Goal: Task Accomplishment & Management: Use online tool/utility

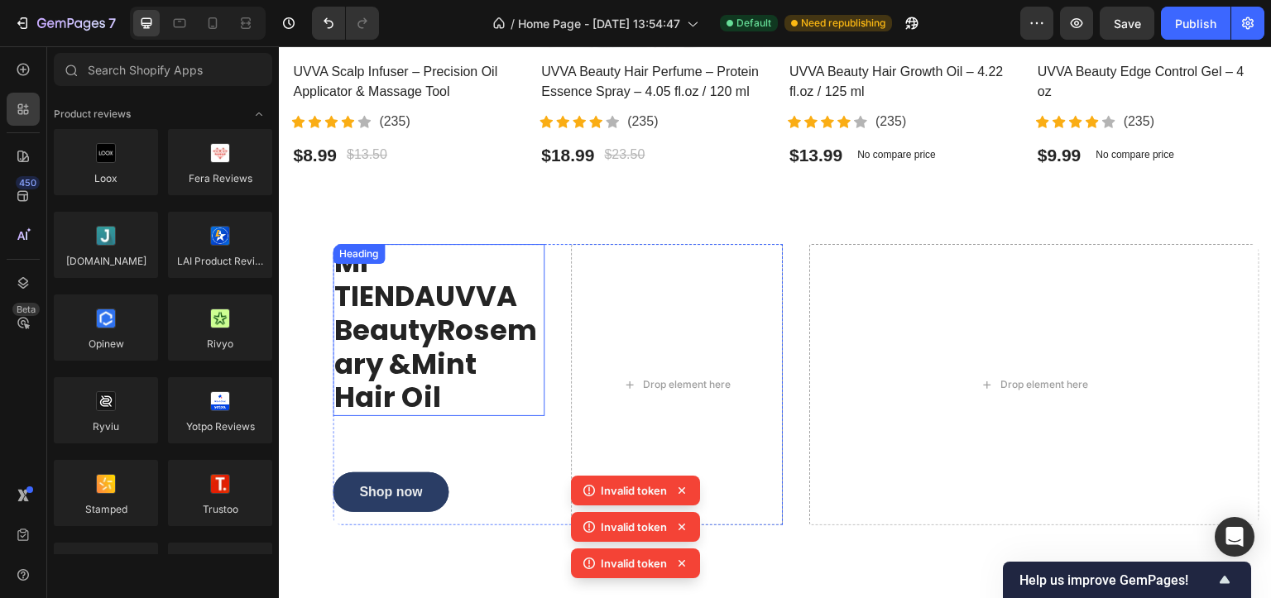
scroll to position [4442, 0]
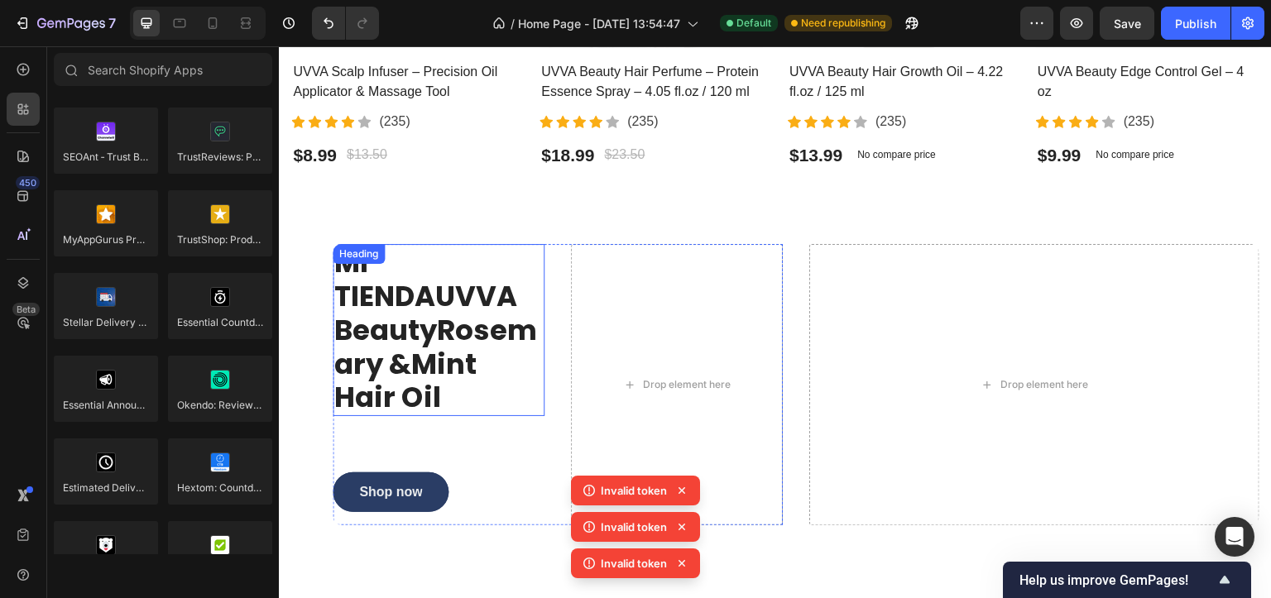
click at [362, 253] on div "Heading" at bounding box center [359, 254] width 46 height 15
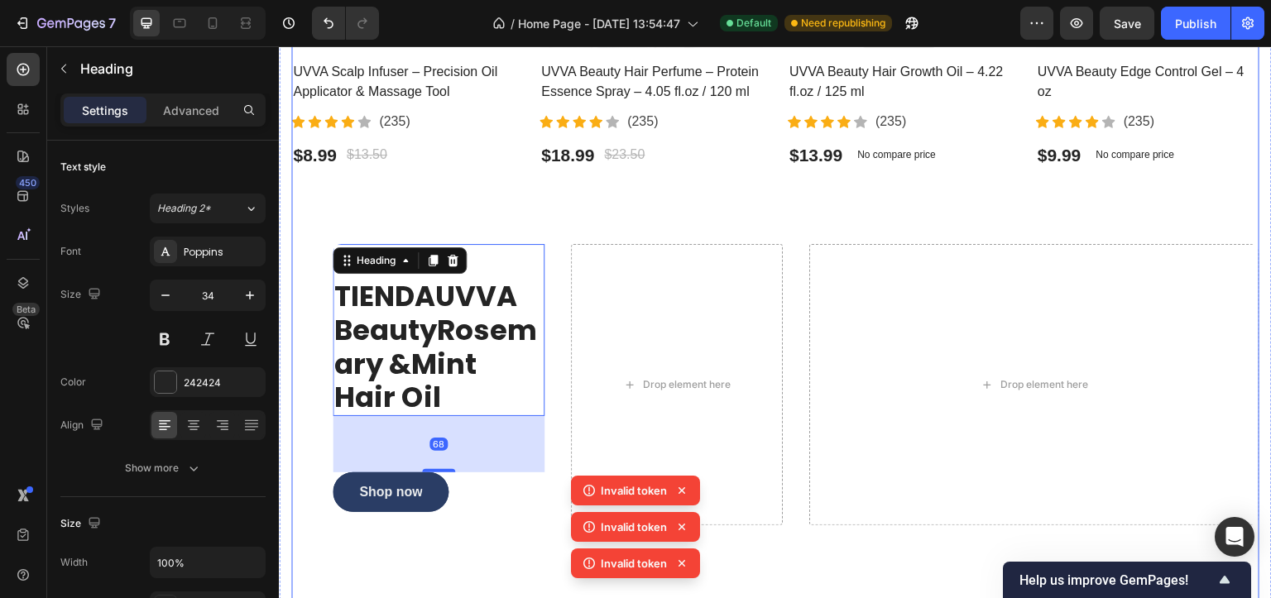
click at [304, 266] on div "MI TIENDAUVVA BeautyRosemary &Mint Hair Oil Heading 68 Shop now Button Drop ele…" at bounding box center [775, 385] width 968 height 430
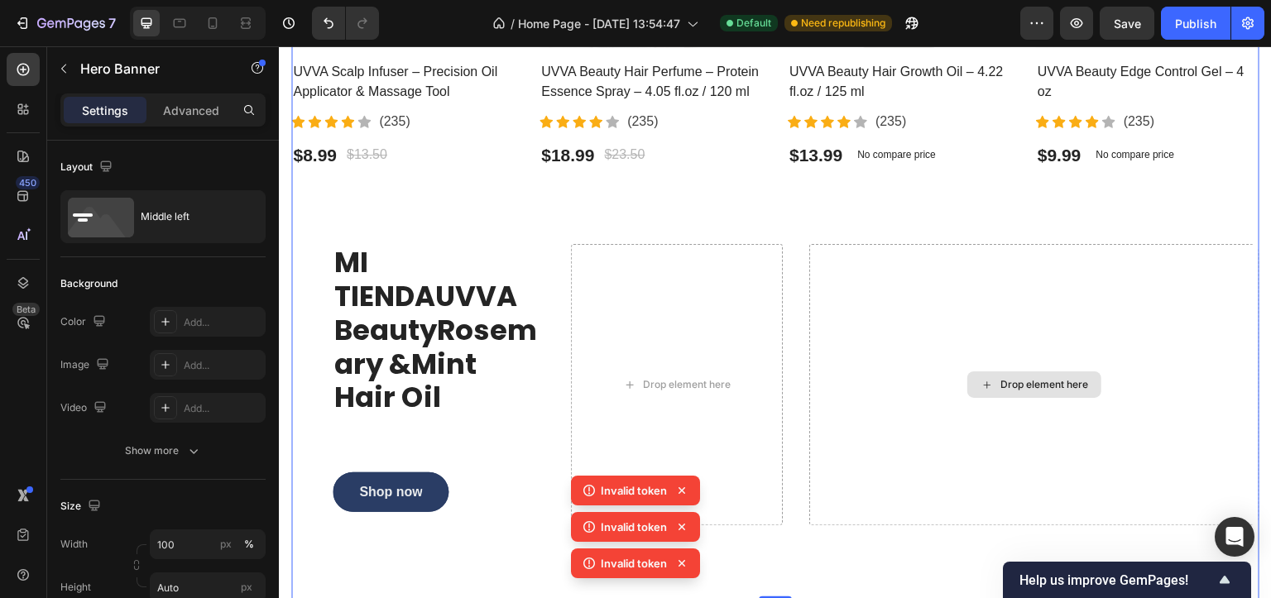
click at [935, 296] on div "Drop element here" at bounding box center [1034, 384] width 450 height 281
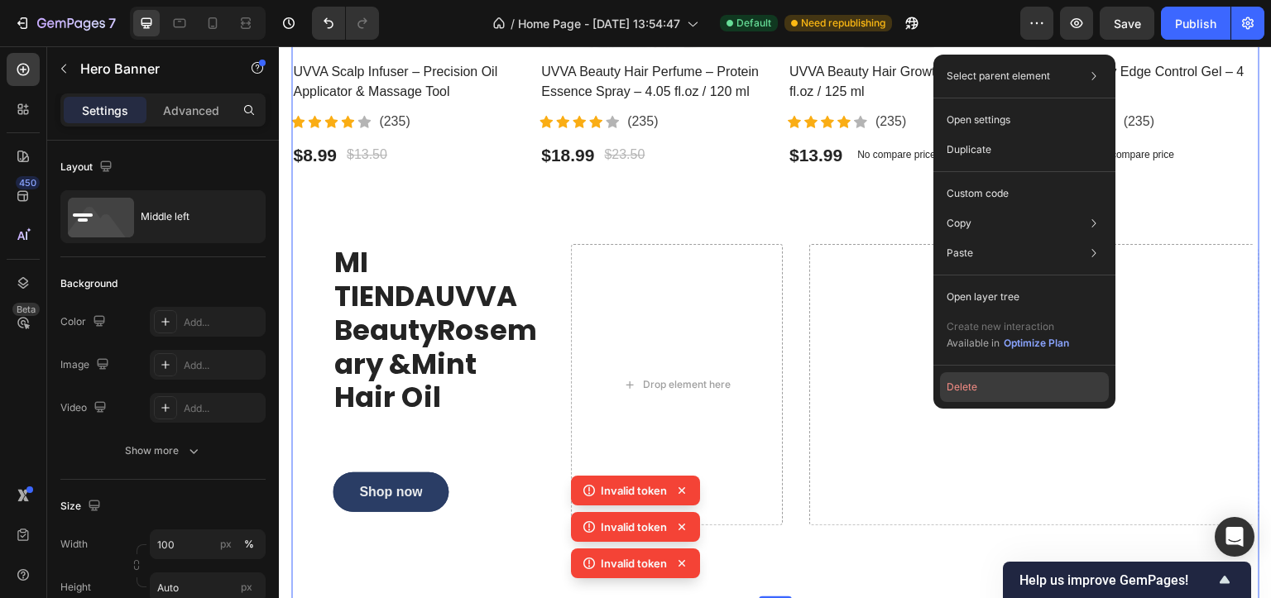
click at [960, 387] on button "Delete" at bounding box center [1024, 387] width 169 height 30
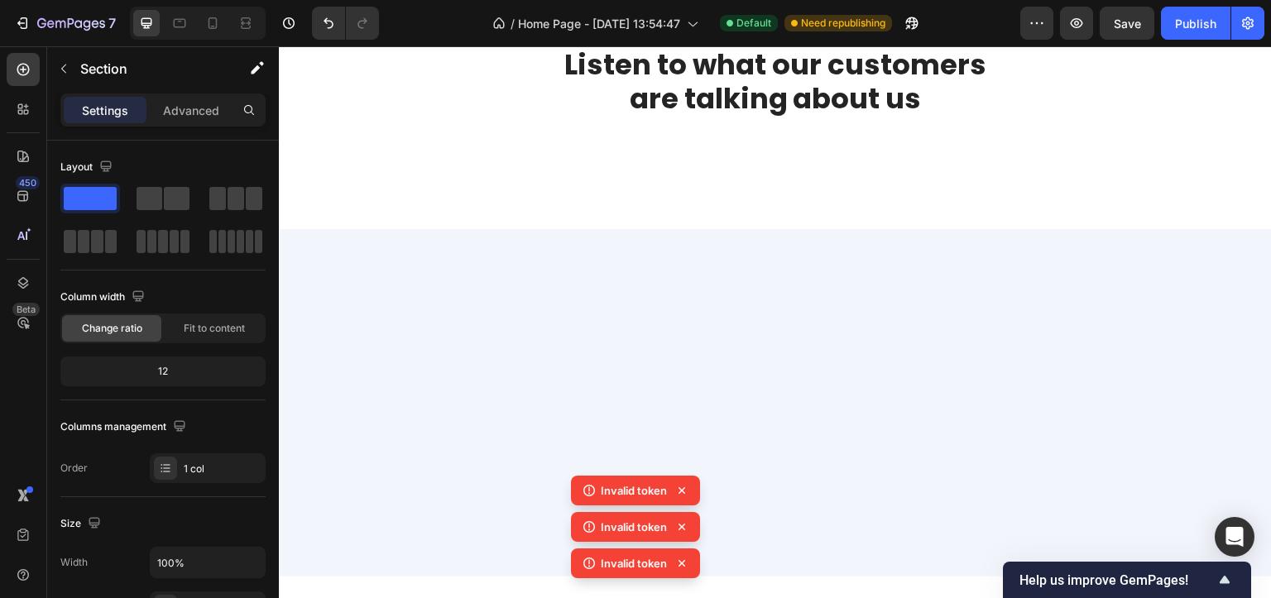
scroll to position [745, 0]
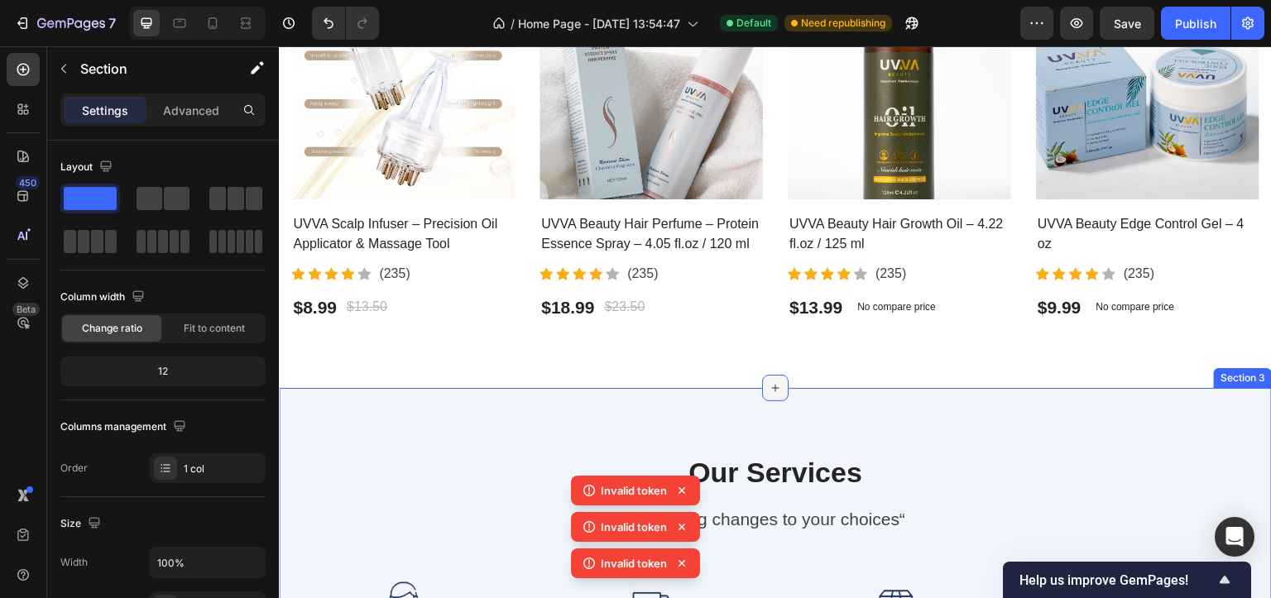
click at [773, 391] on div at bounding box center [775, 388] width 26 height 26
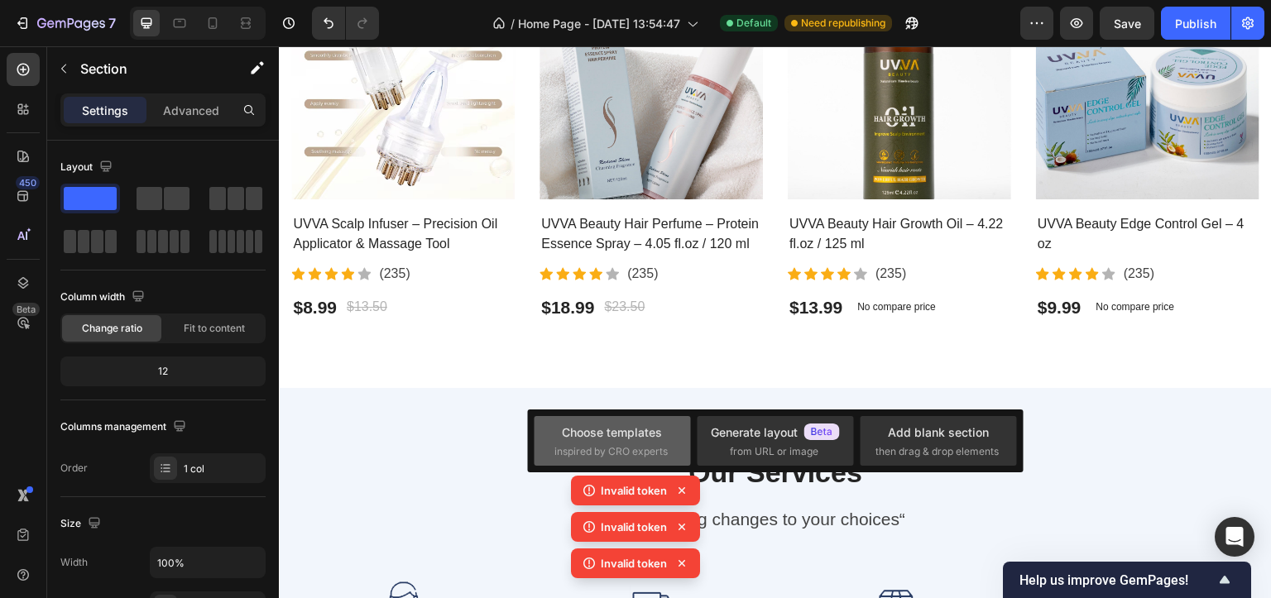
click at [627, 430] on div "Choose templates" at bounding box center [612, 432] width 100 height 17
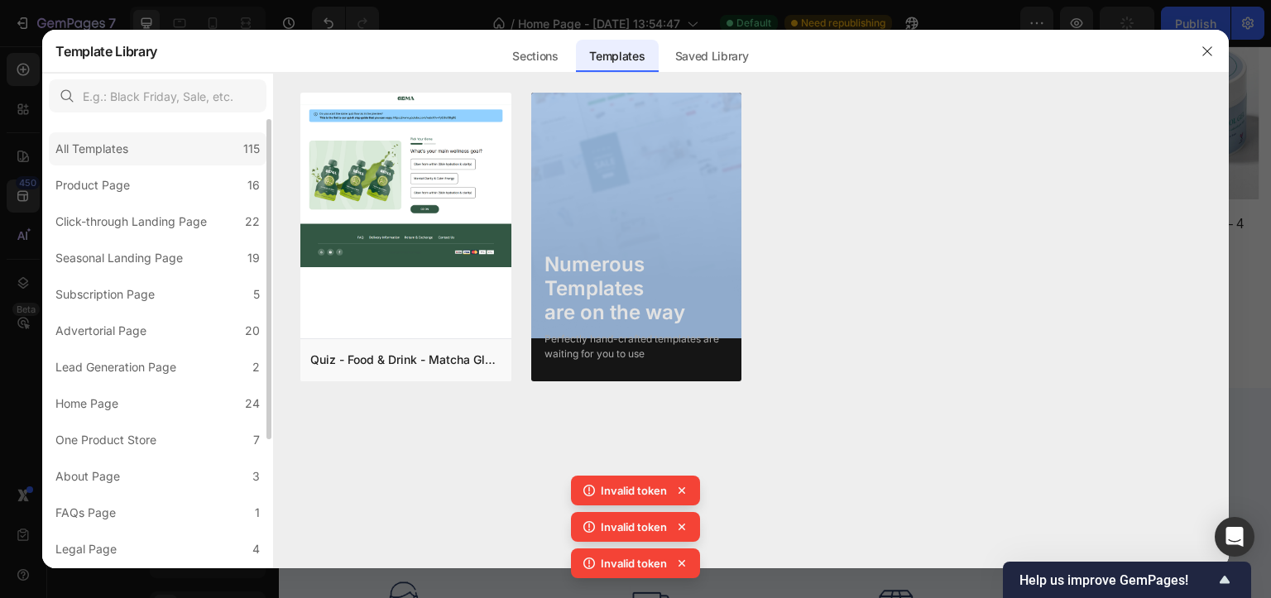
click at [149, 156] on div "All Templates 115" at bounding box center [158, 148] width 218 height 33
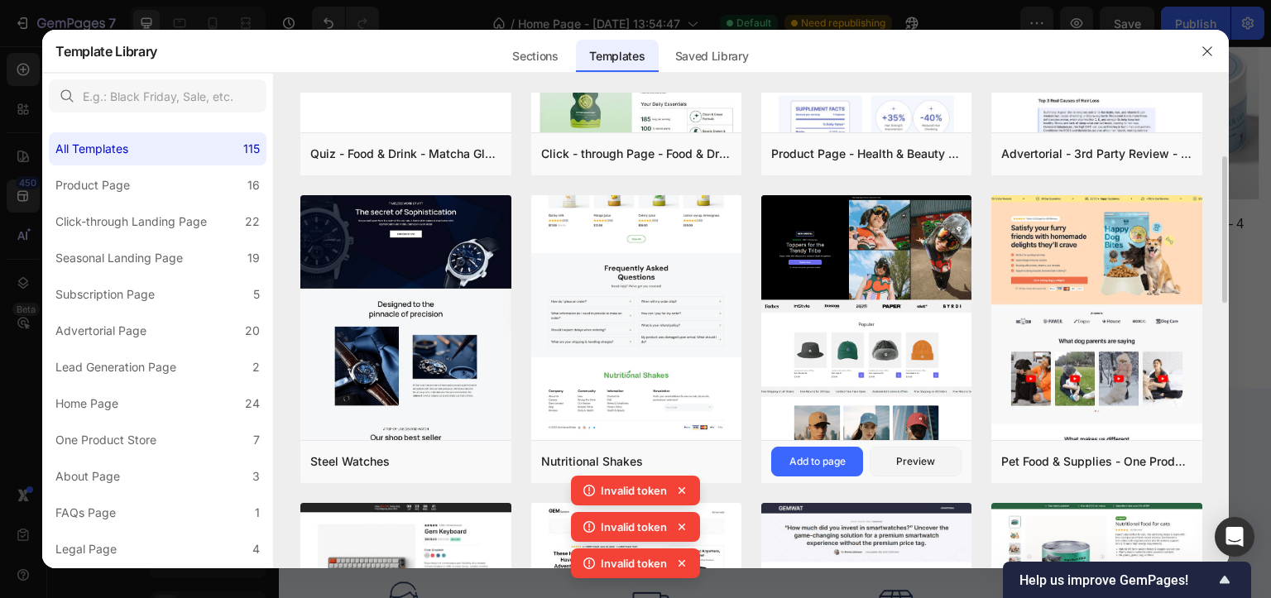
scroll to position [309, 0]
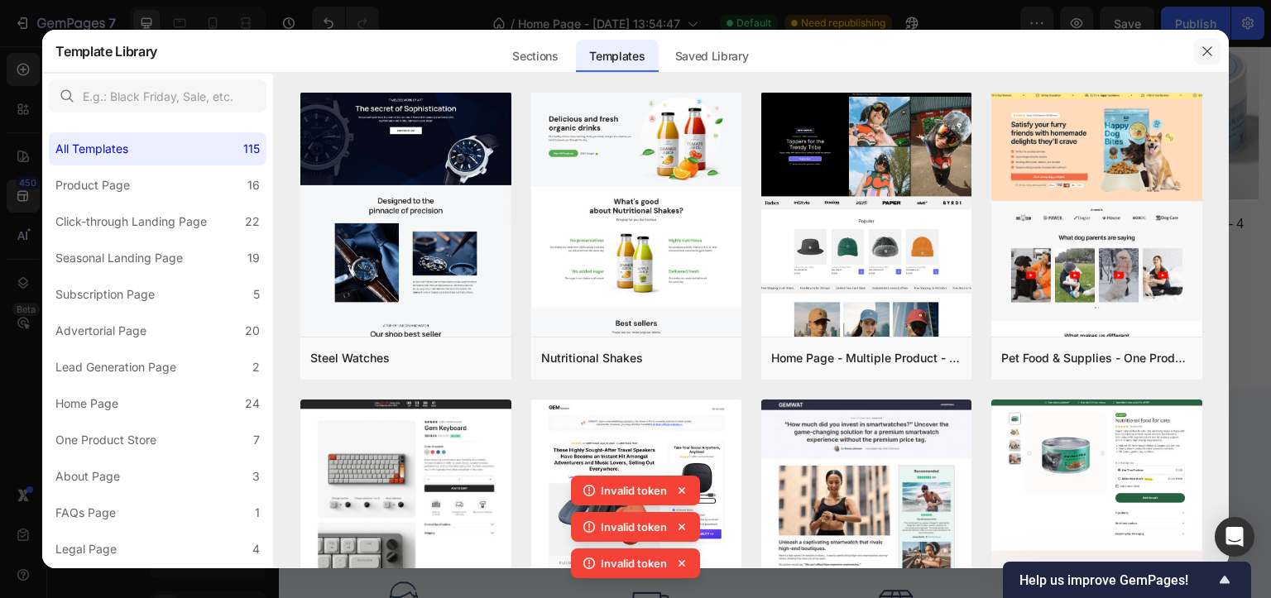
click at [1215, 54] on button "button" at bounding box center [1207, 51] width 26 height 26
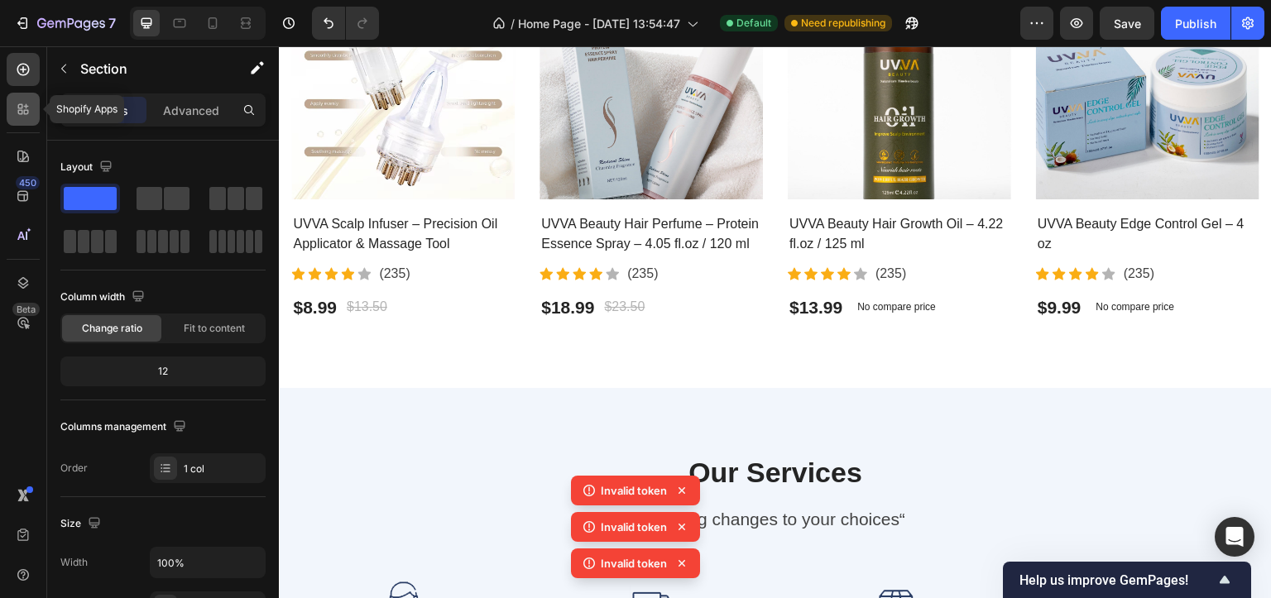
click at [30, 109] on icon at bounding box center [23, 109] width 17 height 17
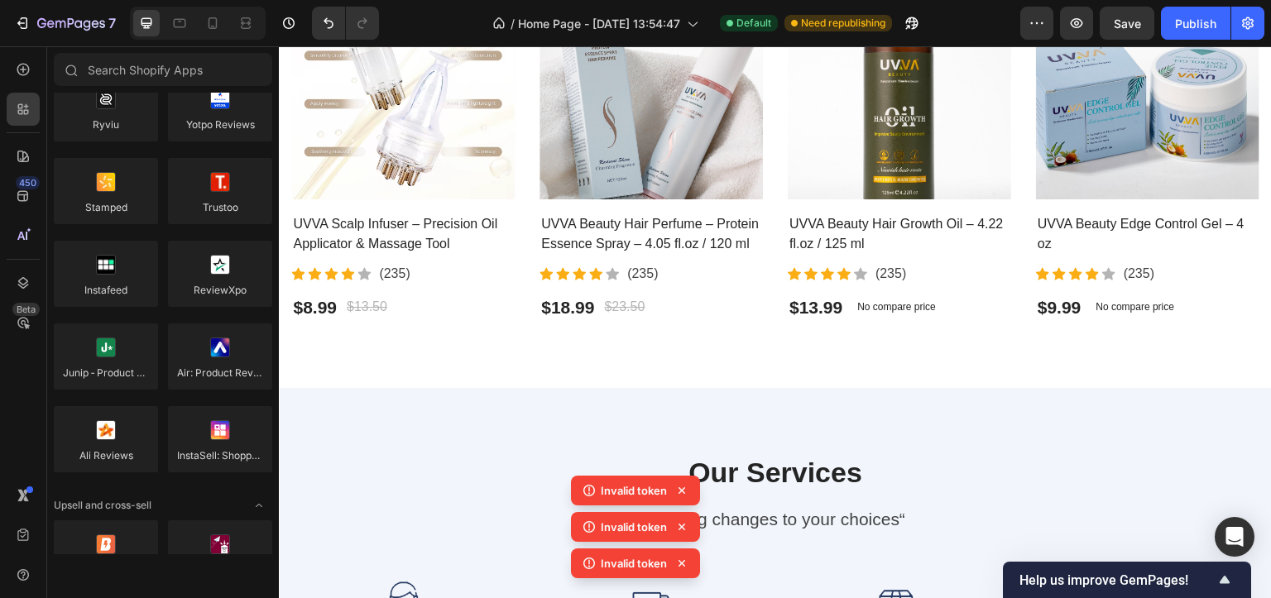
scroll to position [0, 0]
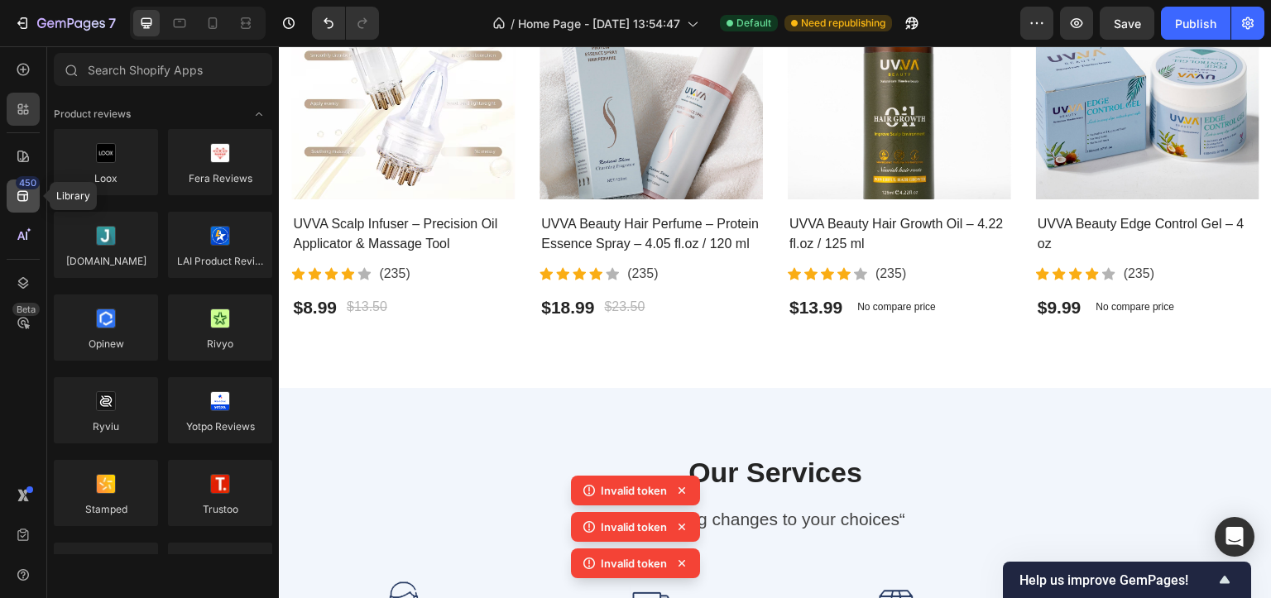
click at [25, 193] on icon at bounding box center [23, 196] width 17 height 17
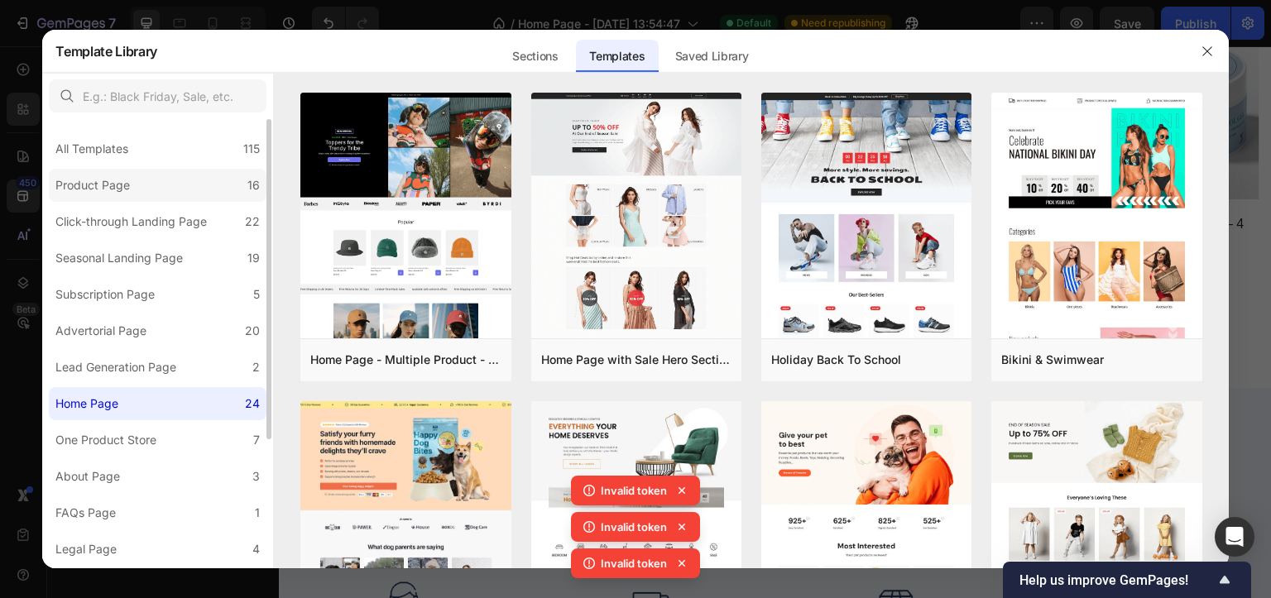
click at [111, 193] on div "Product Page" at bounding box center [92, 185] width 74 height 20
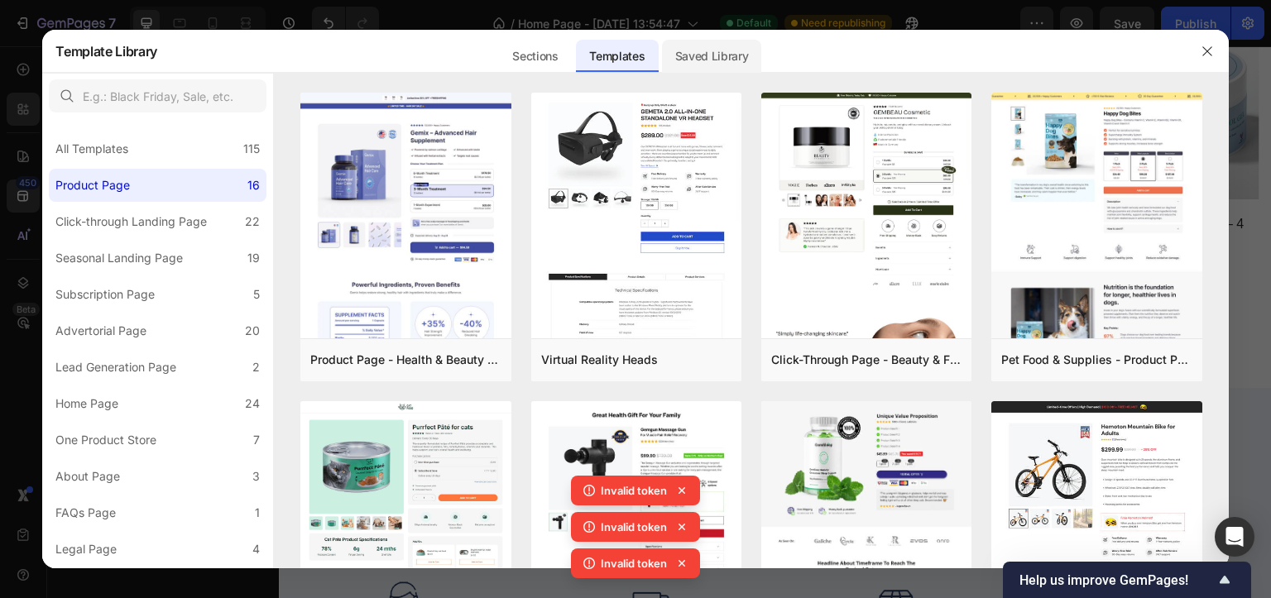
click at [704, 60] on div "Saved Library" at bounding box center [712, 56] width 100 height 33
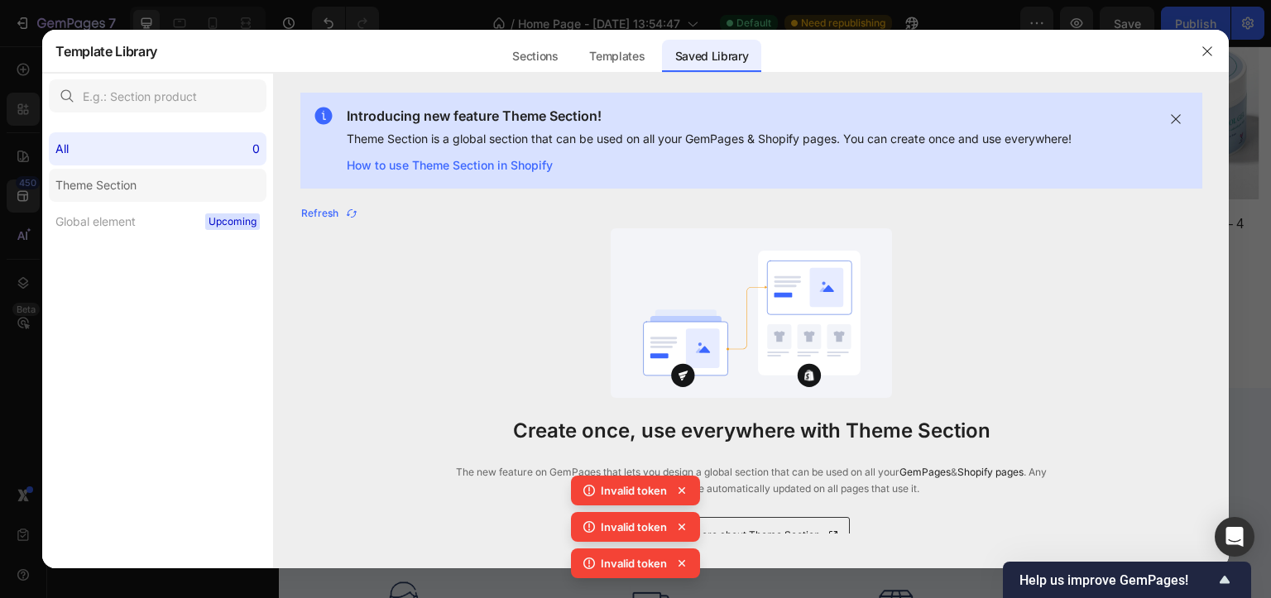
click at [132, 176] on div "Theme Section" at bounding box center [95, 185] width 81 height 20
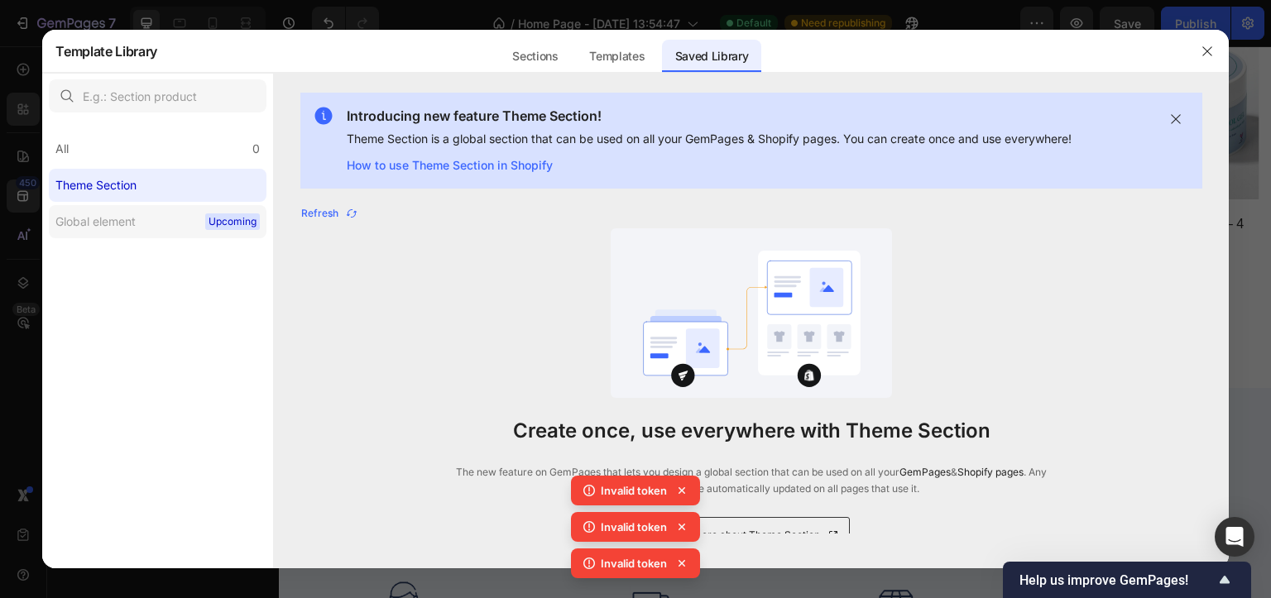
click at [114, 223] on div "Global element" at bounding box center [95, 222] width 80 height 20
click at [102, 143] on div "All 0" at bounding box center [158, 148] width 218 height 33
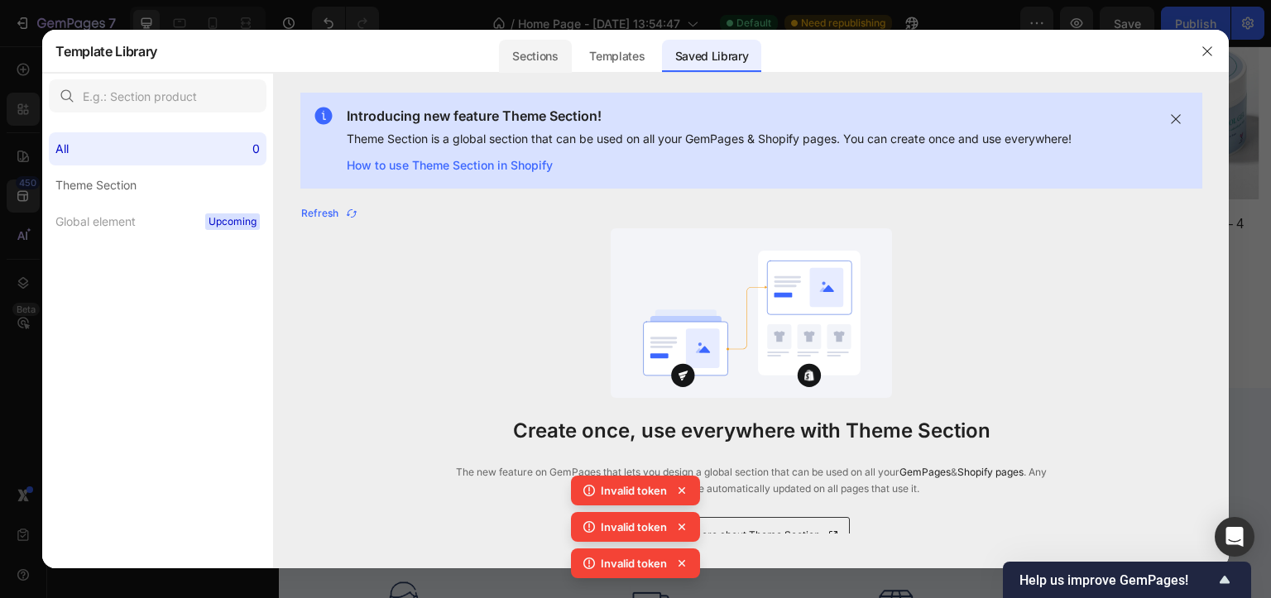
click at [535, 64] on div "Sections" at bounding box center [535, 56] width 72 height 33
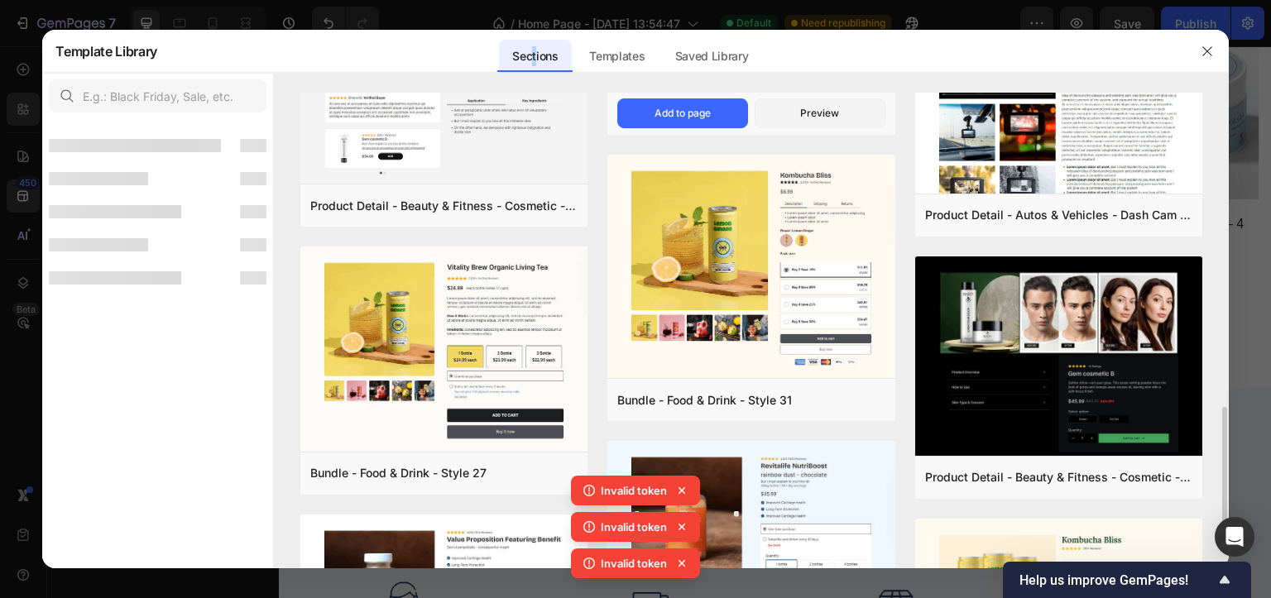
scroll to position [929, 0]
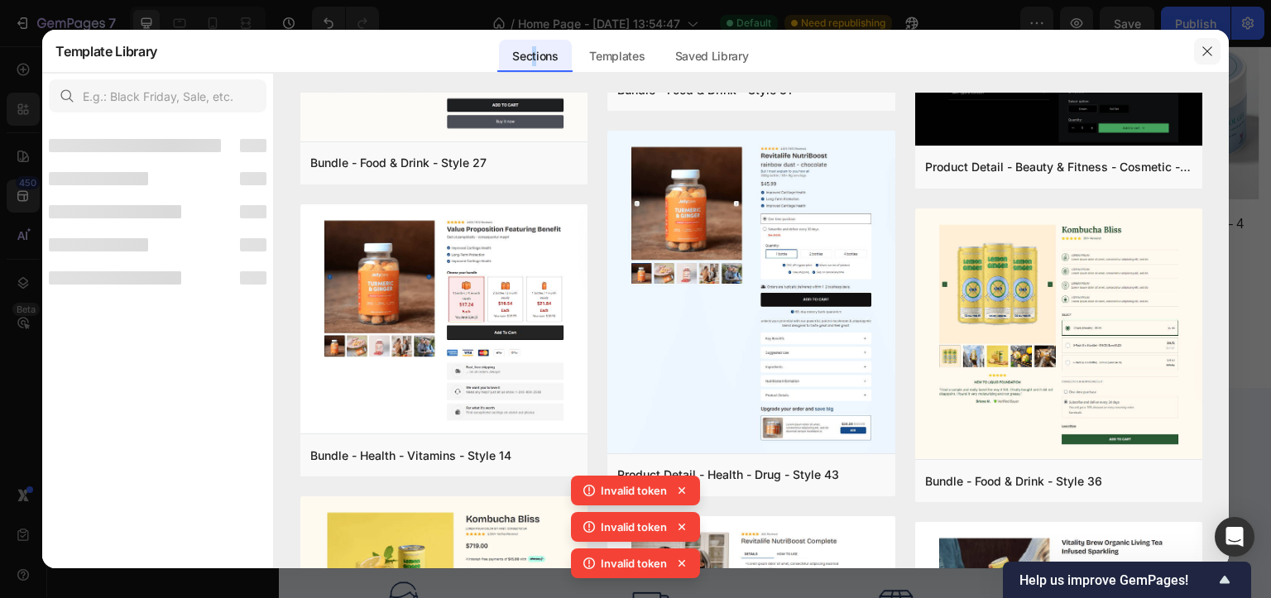
click at [1208, 55] on icon "button" at bounding box center [1207, 51] width 13 height 13
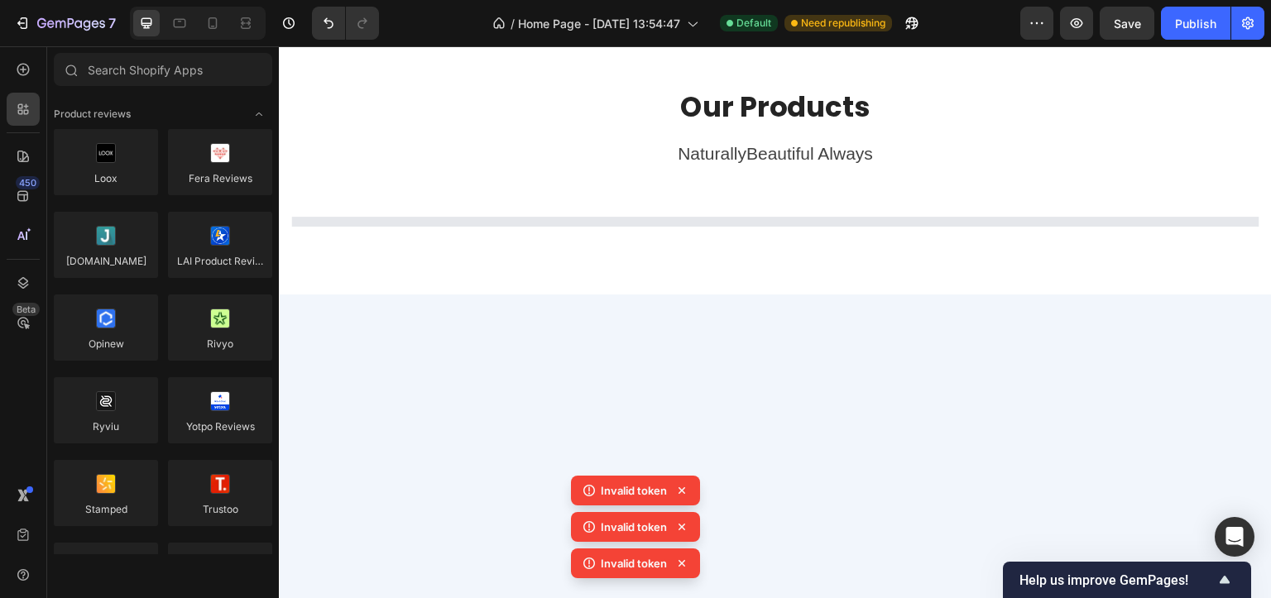
scroll to position [496, 0]
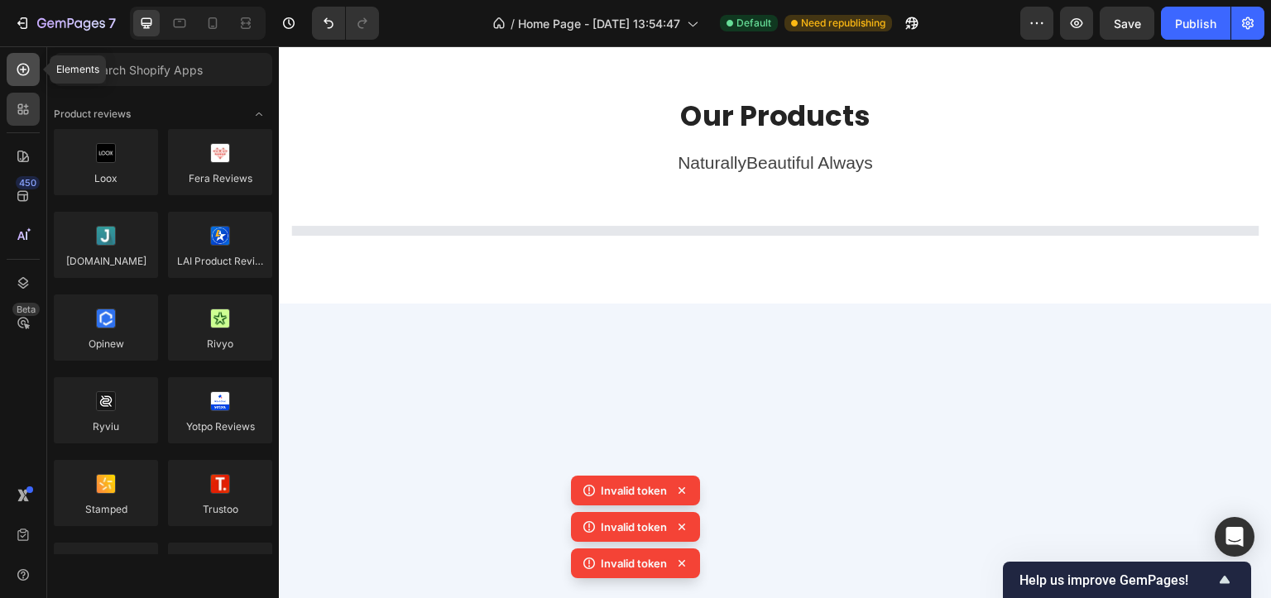
click at [29, 67] on icon at bounding box center [23, 69] width 17 height 17
click at [28, 67] on icon at bounding box center [23, 70] width 12 height 12
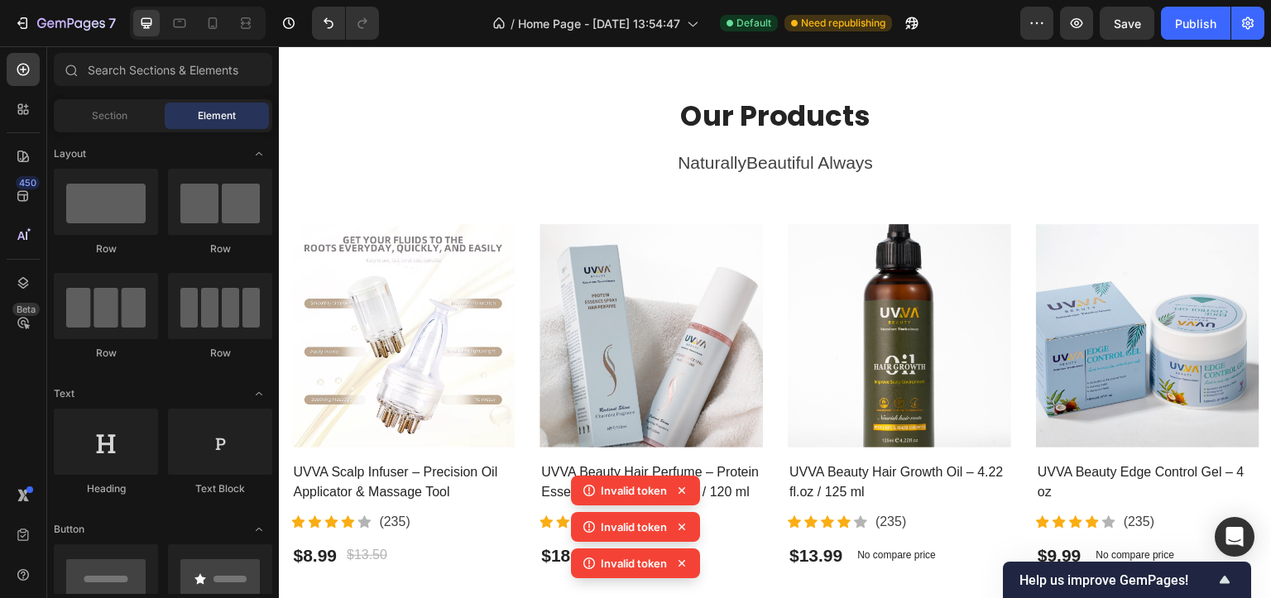
click at [220, 118] on span "Element" at bounding box center [217, 115] width 38 height 15
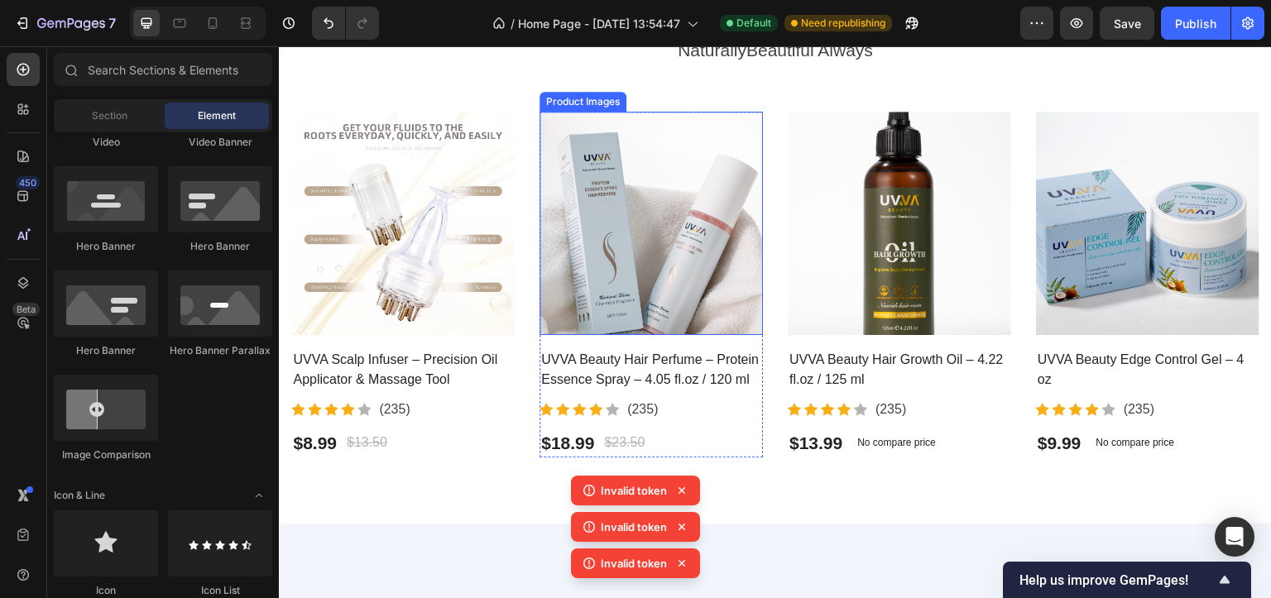
scroll to position [745, 0]
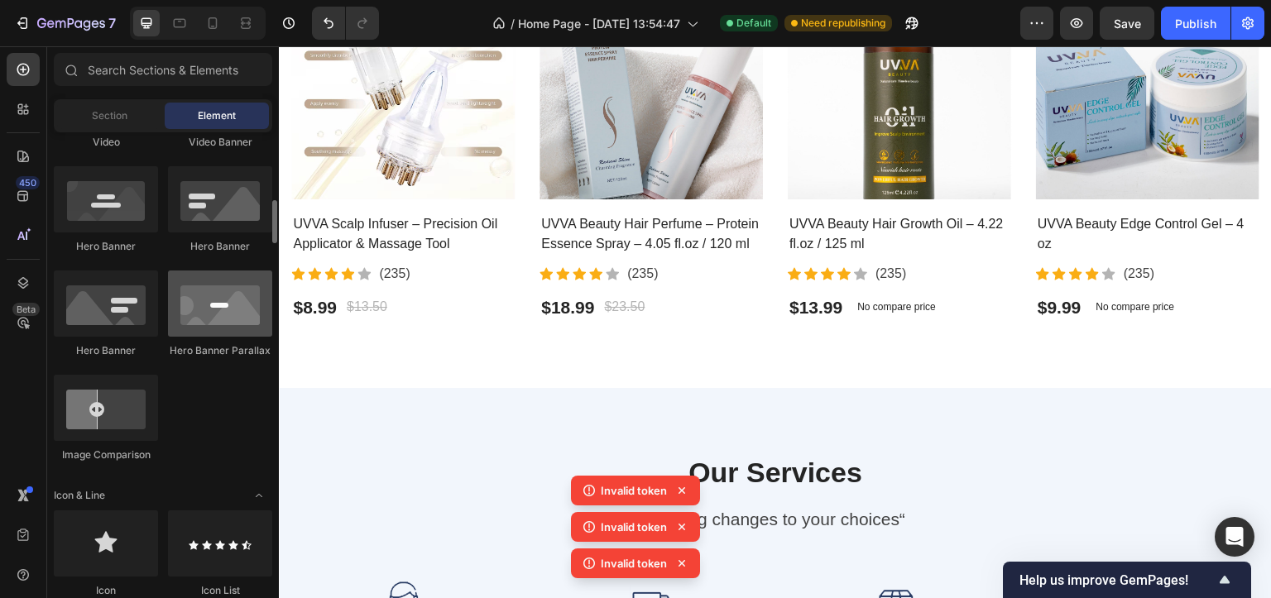
click at [212, 329] on div at bounding box center [220, 304] width 104 height 66
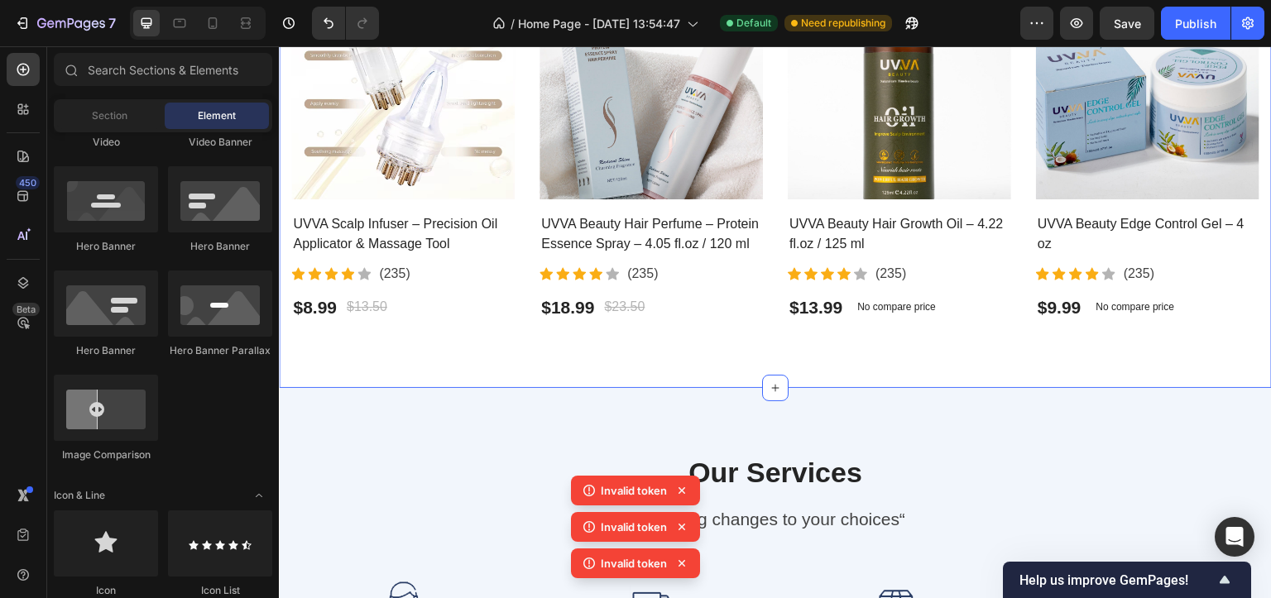
click at [832, 347] on div "Our Products Heading NaturallyBeautiful Always Text block Product Images UVVA S…" at bounding box center [775, 85] width 993 height 605
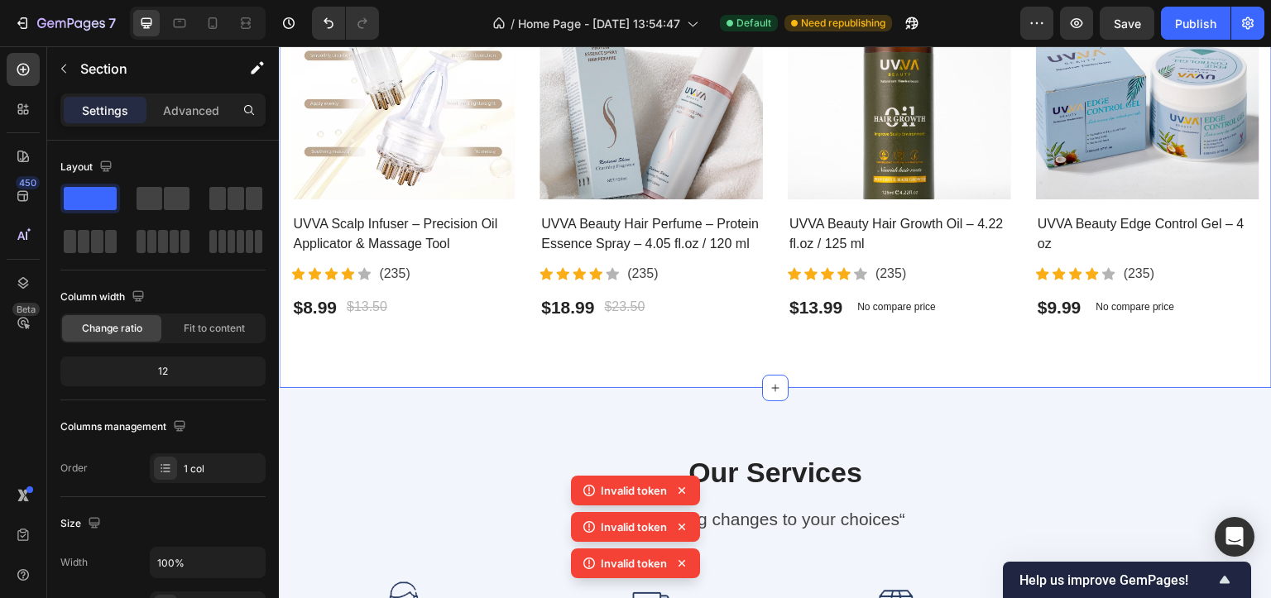
drag, startPoint x: 834, startPoint y: 339, endPoint x: 839, endPoint y: 317, distance: 22.9
click at [837, 326] on div "Our Products Heading NaturallyBeautiful Always Text block Product Images UVVA S…" at bounding box center [775, 85] width 993 height 605
click at [839, 312] on div "Our Products Heading NaturallyBeautiful Always Text block Product Images UVVA S…" at bounding box center [775, 85] width 993 height 605
click at [841, 306] on div "$13.99" at bounding box center [816, 308] width 56 height 30
click at [843, 306] on div "$13.99 Product Price Product Price No compare price Compare Price Row" at bounding box center [899, 308] width 223 height 30
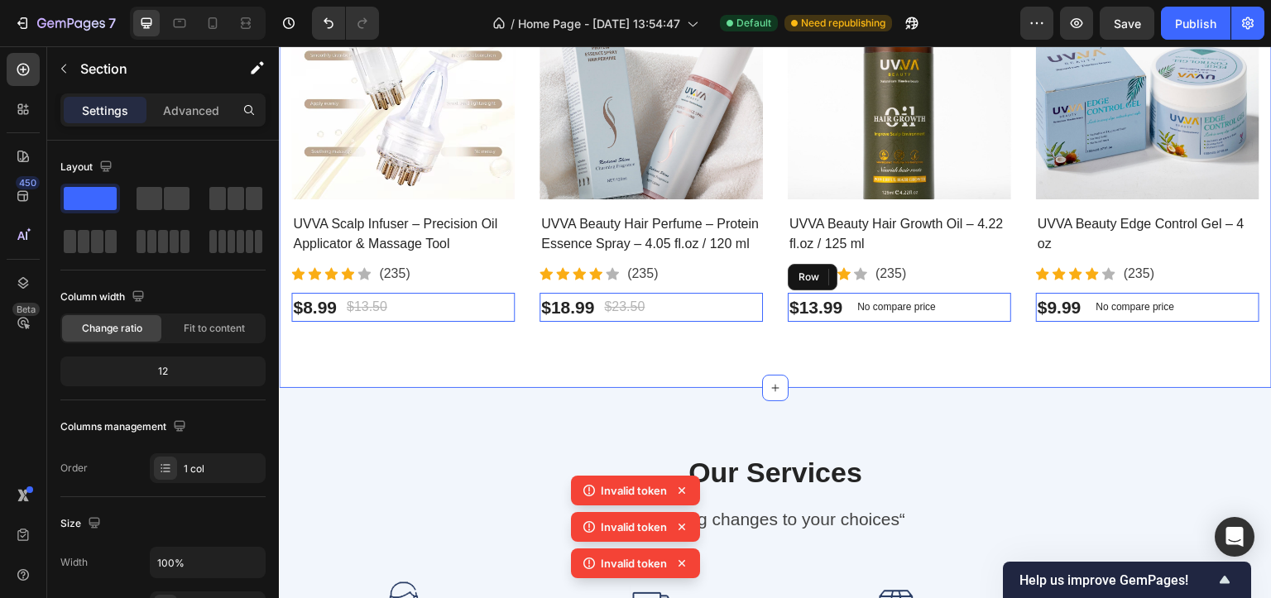
click at [685, 367] on div "Our Products Heading NaturallyBeautiful Always Text block Product Images UVVA S…" at bounding box center [775, 85] width 993 height 605
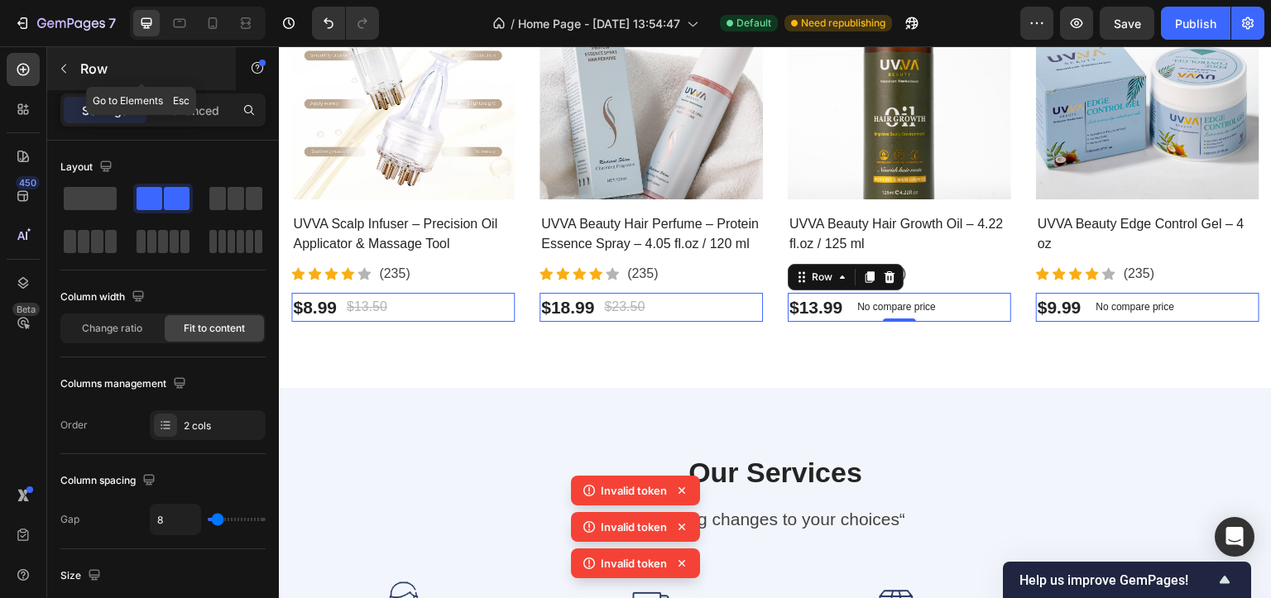
click at [82, 62] on p "Row" at bounding box center [150, 69] width 141 height 20
click at [0, 0] on div at bounding box center [0, 0] width 0 height 0
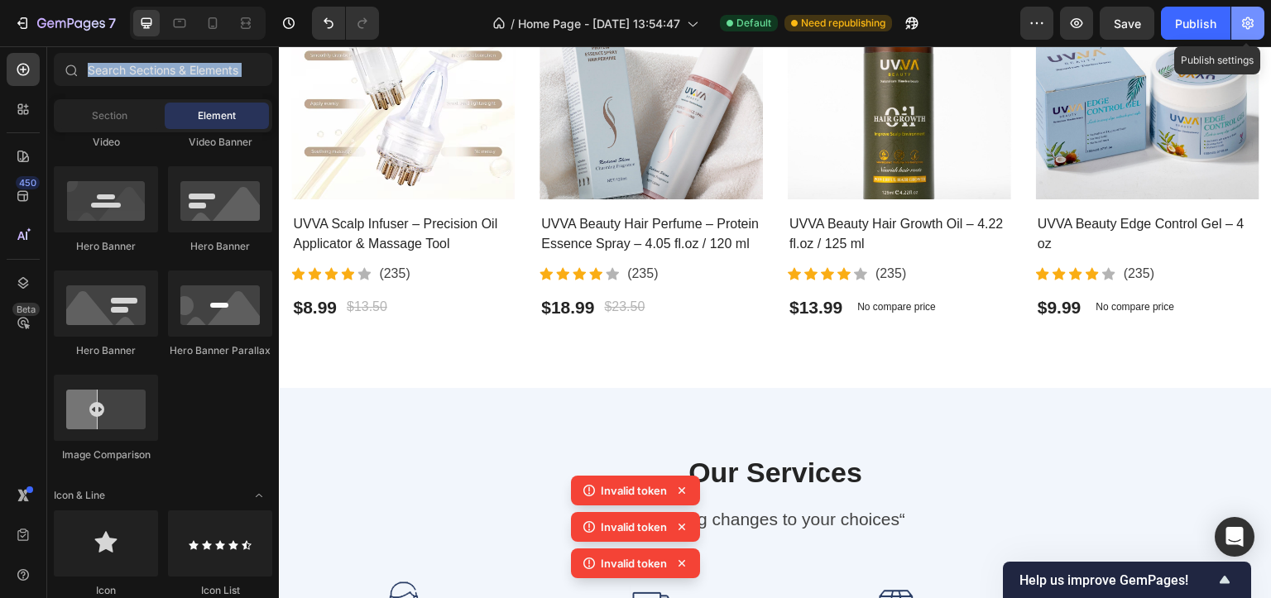
click at [1231, 17] on button "button" at bounding box center [1247, 23] width 33 height 33
click at [1196, 27] on div "Publish" at bounding box center [1195, 23] width 41 height 17
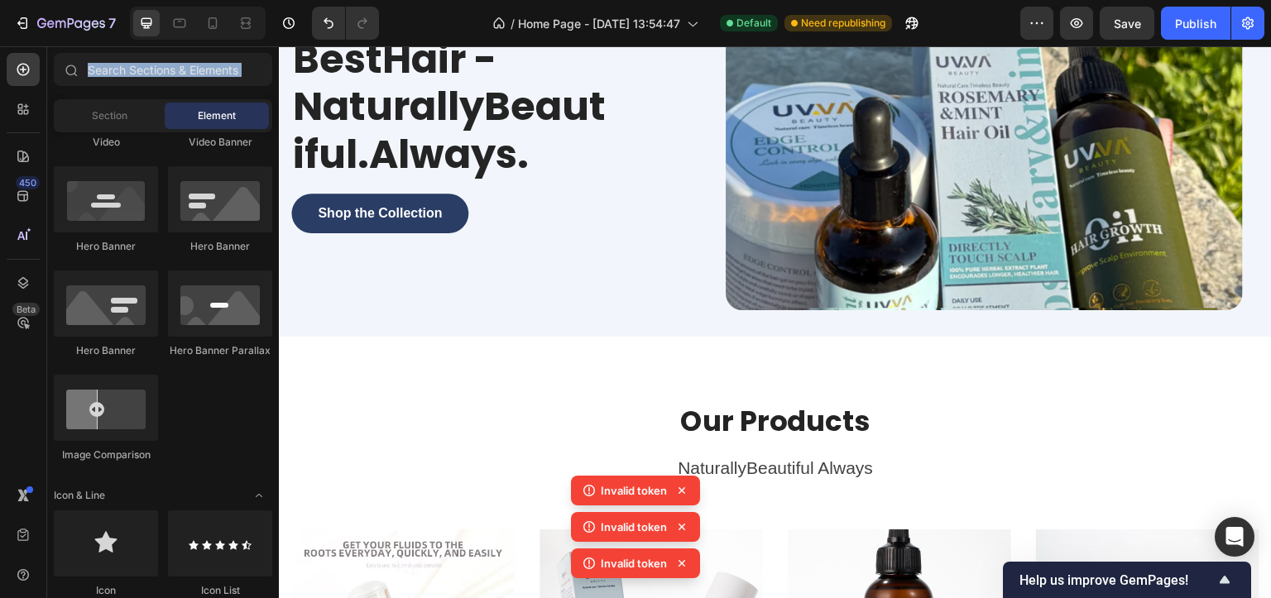
scroll to position [0, 0]
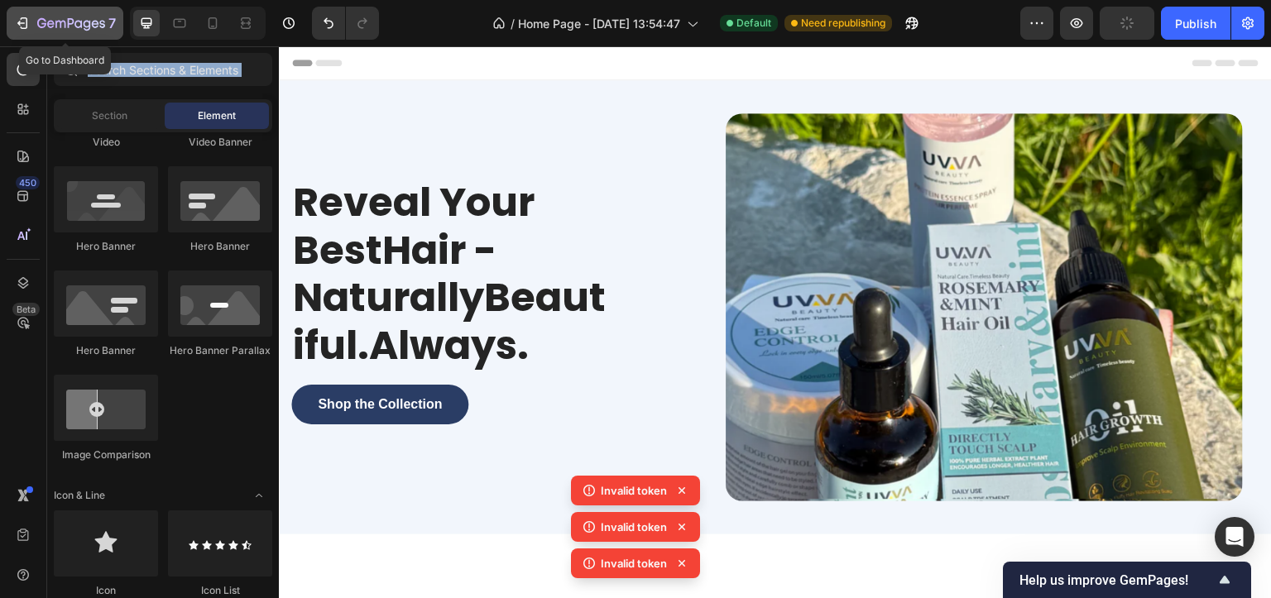
click at [35, 26] on div "7" at bounding box center [65, 23] width 102 height 20
click at [30, 17] on div "7" at bounding box center [65, 23] width 102 height 20
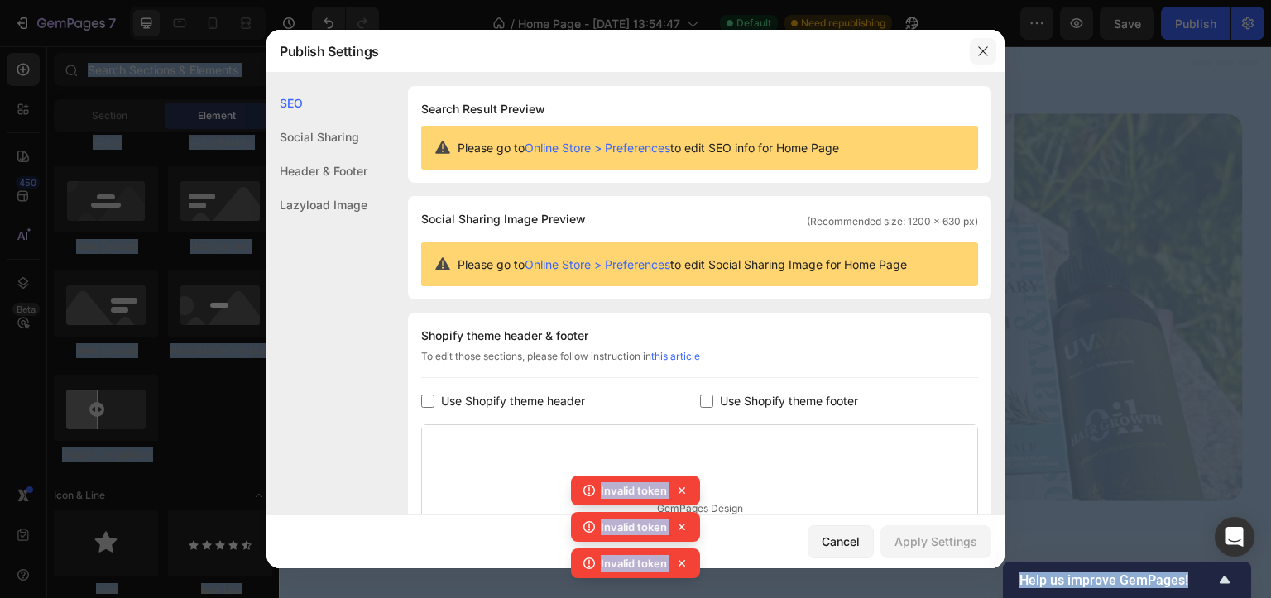
click at [985, 45] on icon "button" at bounding box center [982, 51] width 13 height 13
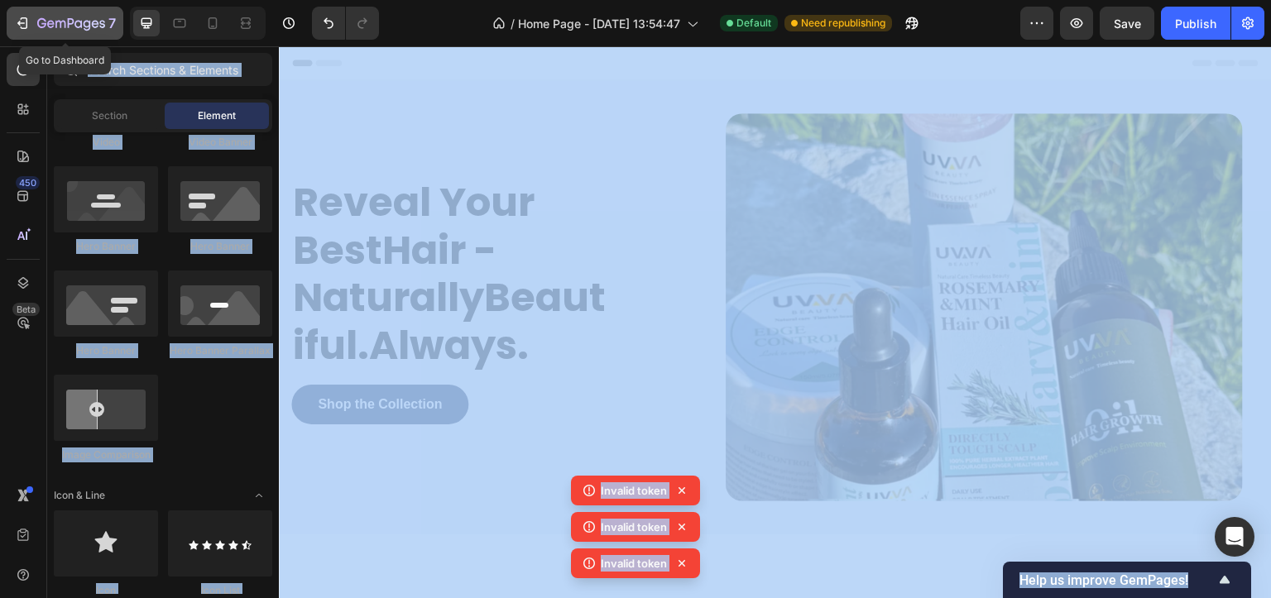
click at [20, 19] on icon "button" at bounding box center [22, 23] width 17 height 17
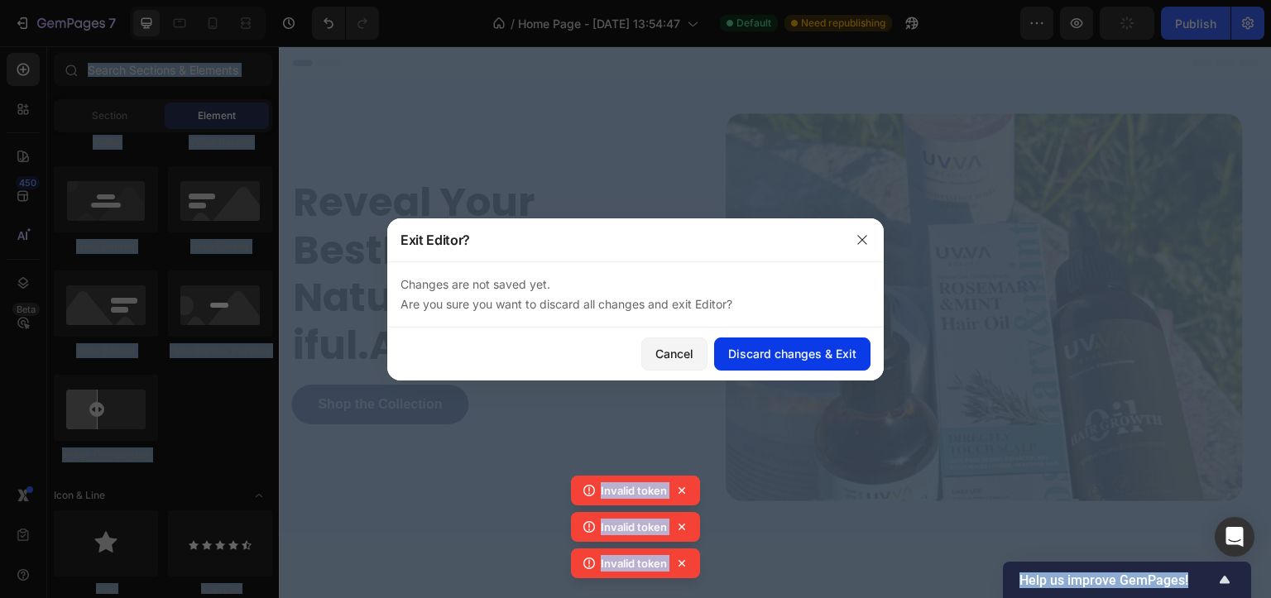
click at [783, 358] on div "Discard changes & Exit" at bounding box center [792, 353] width 128 height 17
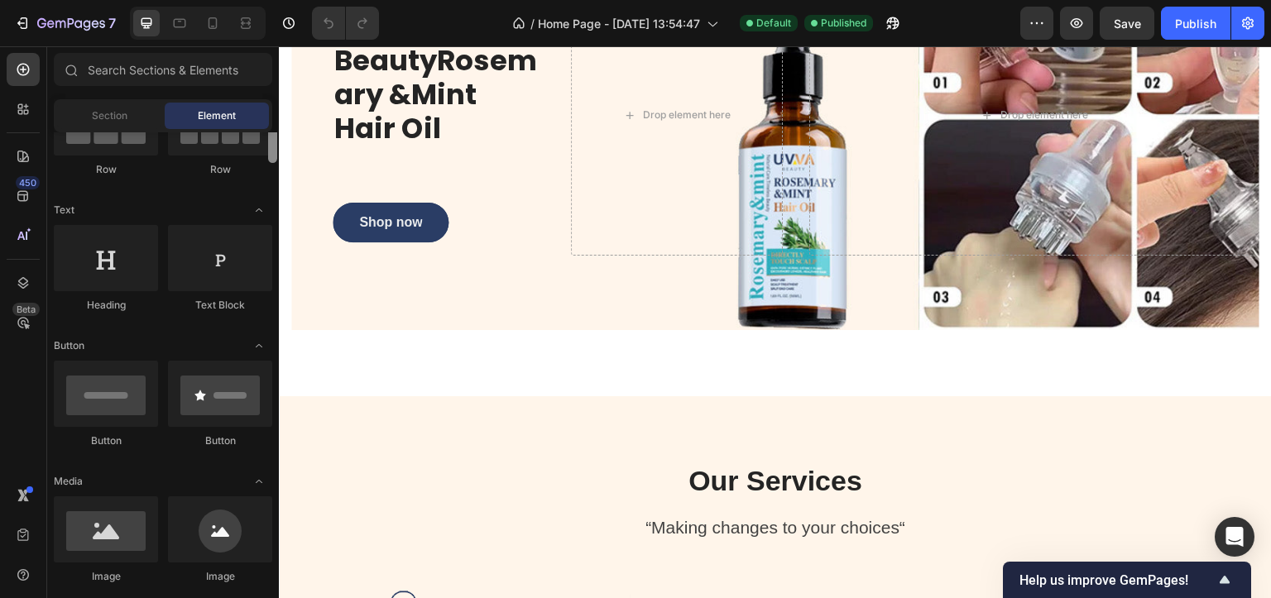
drag, startPoint x: 270, startPoint y: 149, endPoint x: 271, endPoint y: 170, distance: 20.8
click at [271, 163] on div at bounding box center [272, 141] width 9 height 43
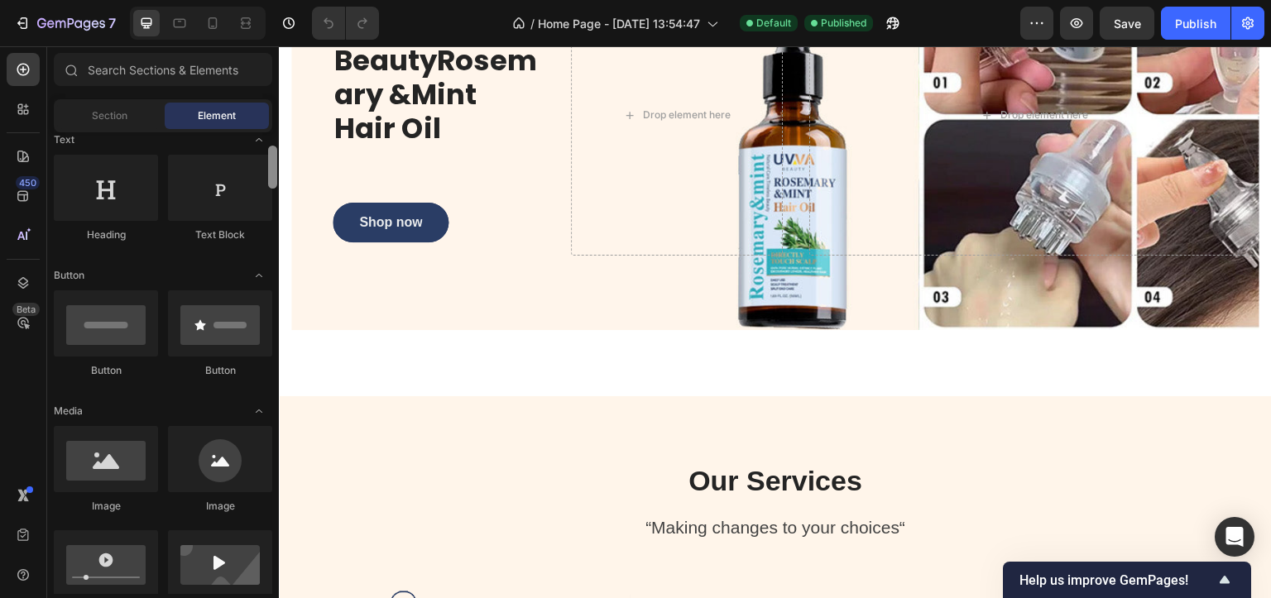
click at [271, 178] on div at bounding box center [272, 167] width 9 height 43
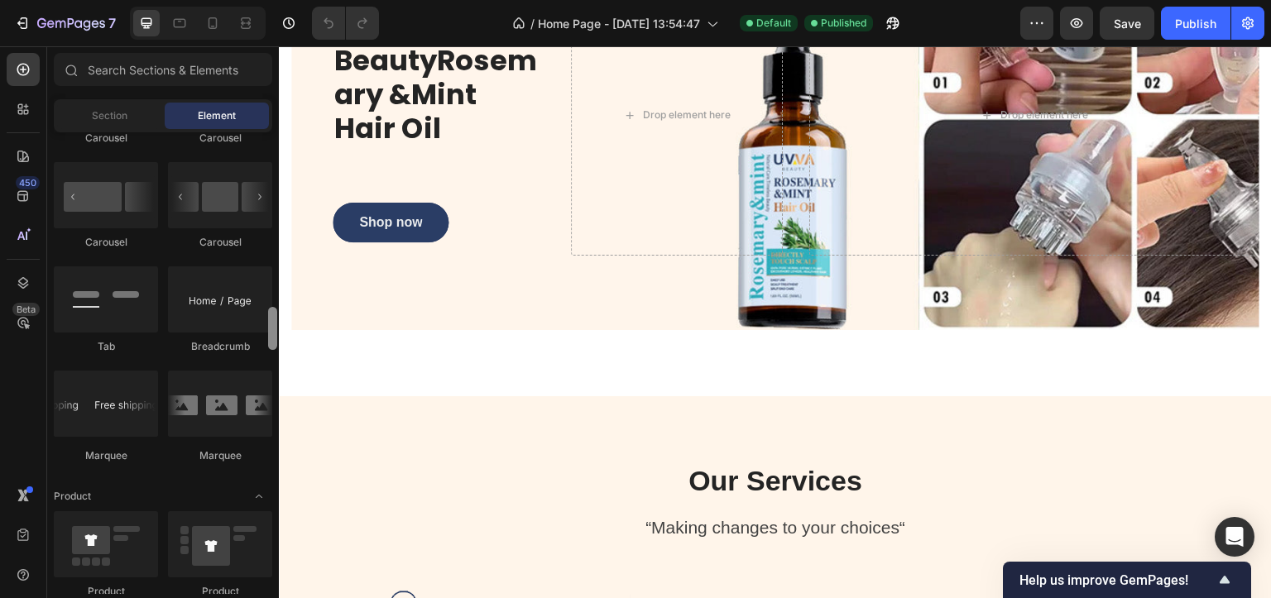
scroll to position [1772, 0]
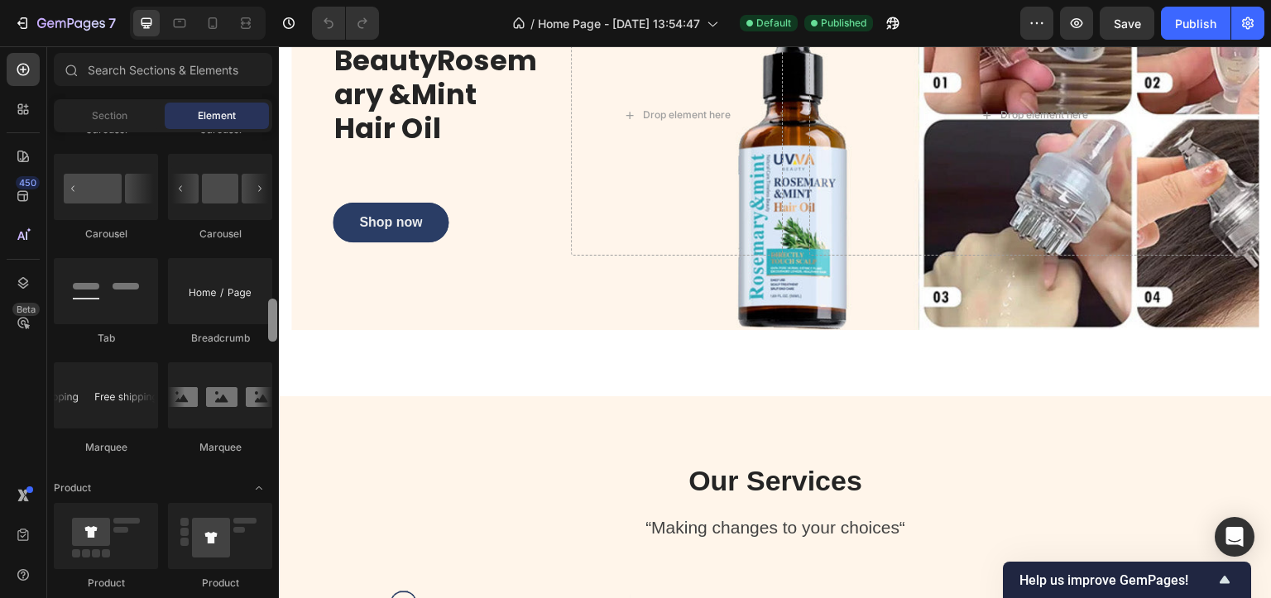
drag, startPoint x: 273, startPoint y: 179, endPoint x: 275, endPoint y: 322, distance: 143.2
click at [275, 322] on div at bounding box center [272, 320] width 9 height 43
click at [24, 108] on icon at bounding box center [23, 109] width 17 height 17
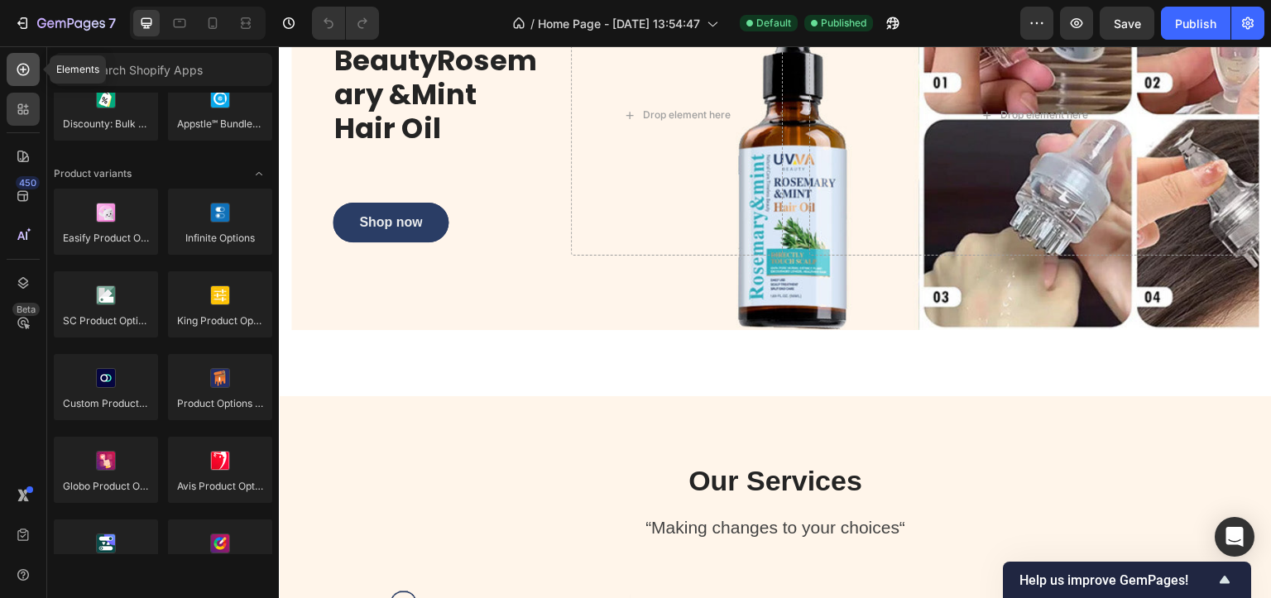
click at [18, 59] on div at bounding box center [23, 69] width 33 height 33
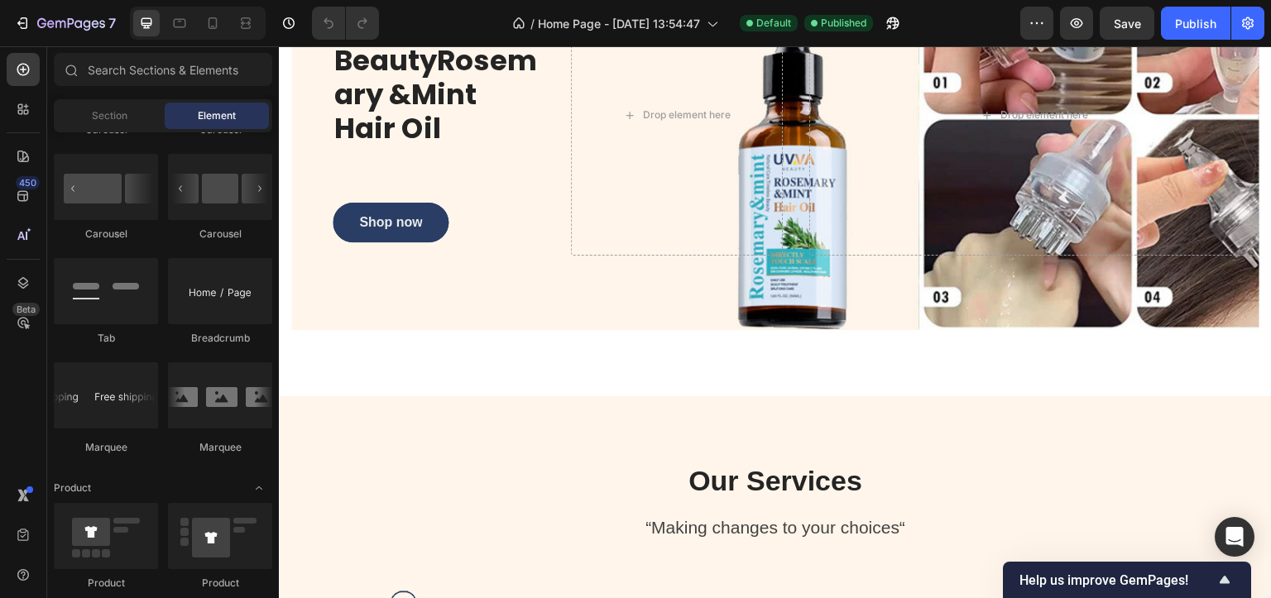
click at [245, 114] on div "Element" at bounding box center [217, 116] width 104 height 26
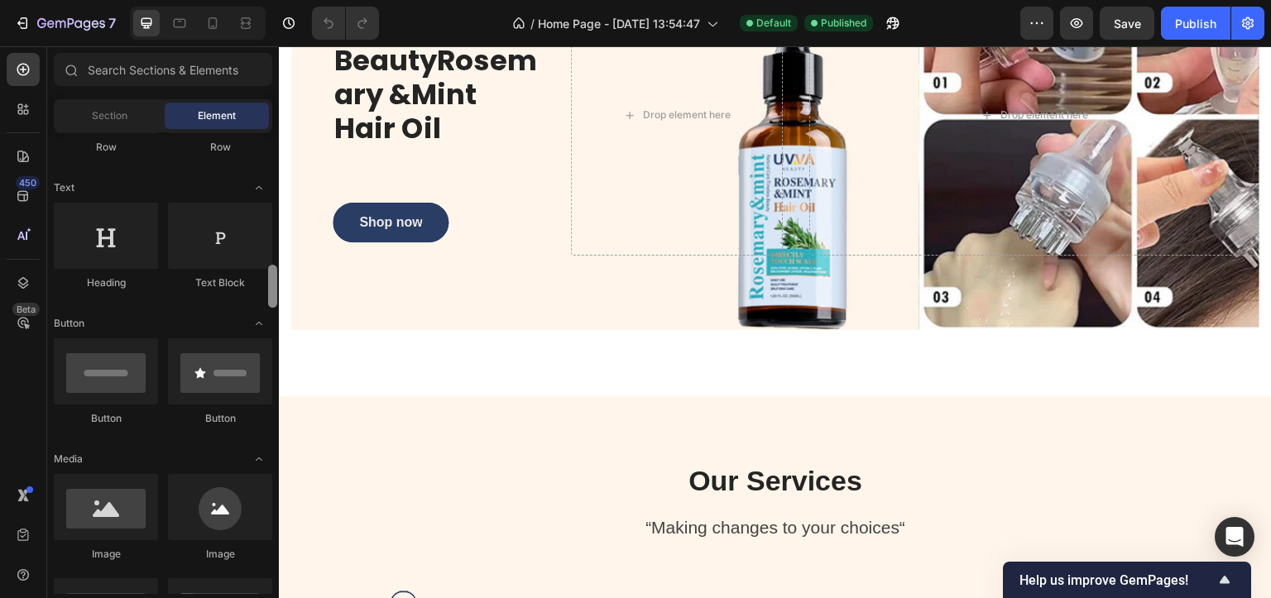
scroll to position [516, 0]
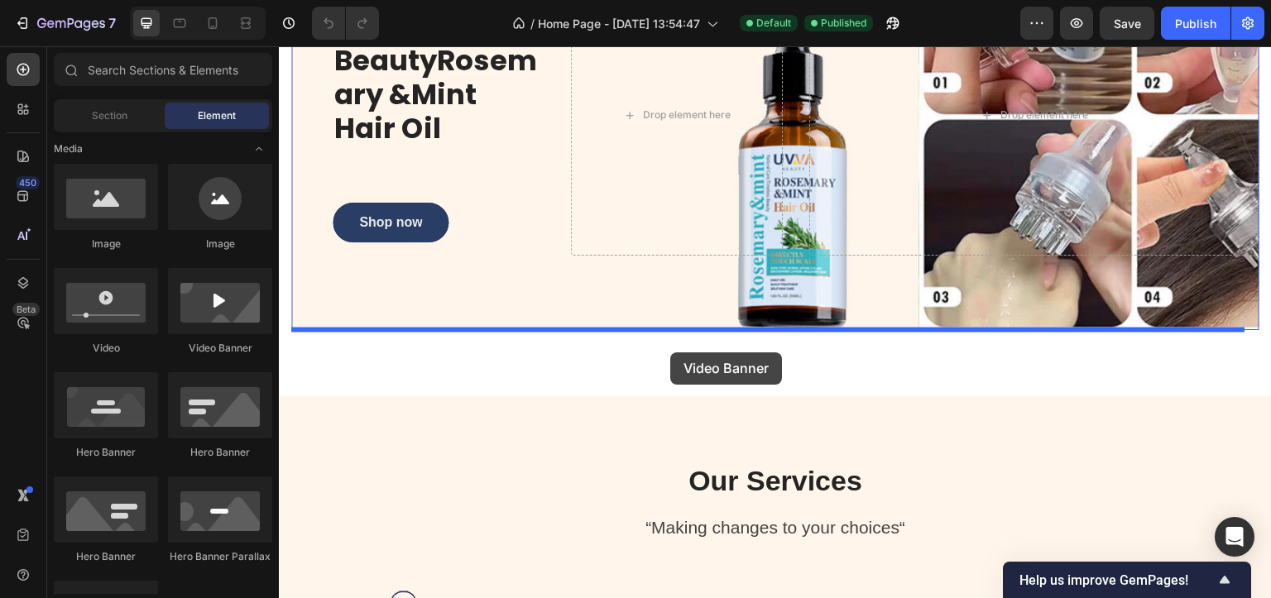
drag, startPoint x: 492, startPoint y: 360, endPoint x: 671, endPoint y: 350, distance: 179.0
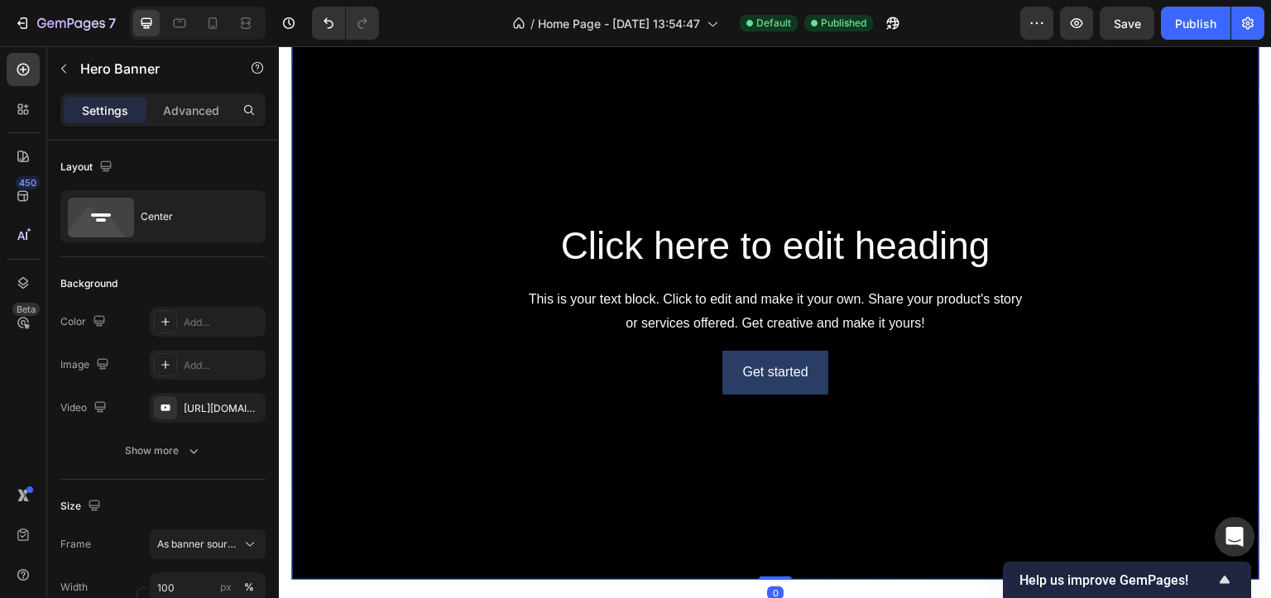
scroll to position [1489, 0]
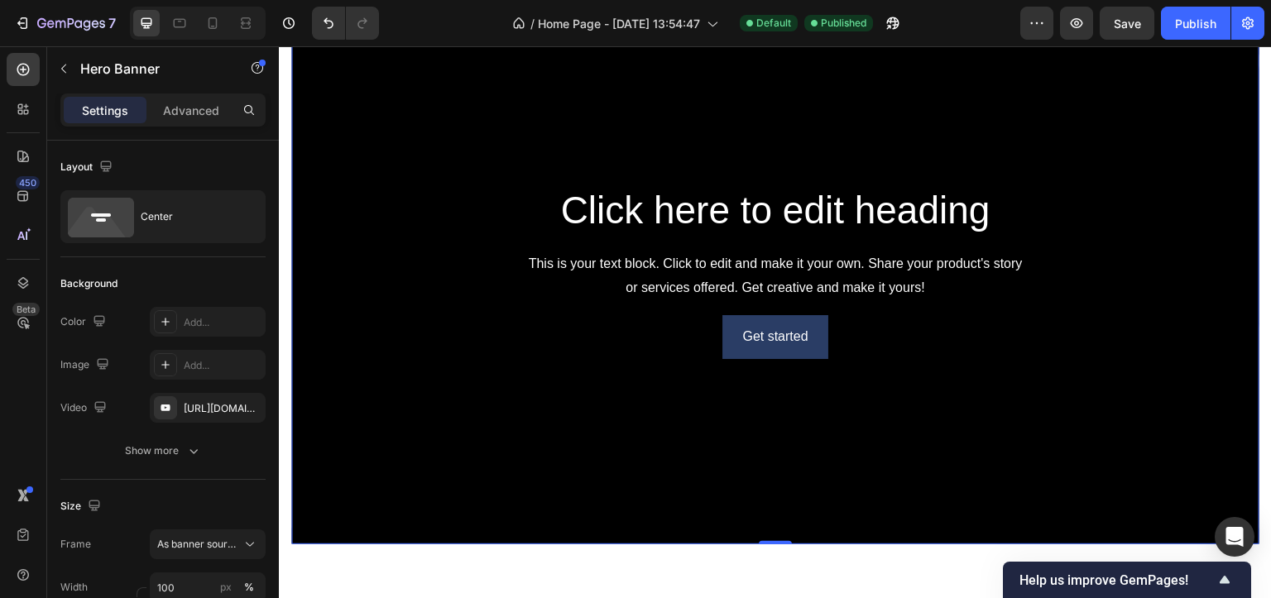
click at [505, 245] on div "Click here to edit heading Heading This is your text block. Click to edit and m…" at bounding box center [775, 272] width 942 height 174
click at [717, 235] on div "Click here to edit heading Heading This is your text block. Click to edit and m…" at bounding box center [775, 272] width 942 height 174
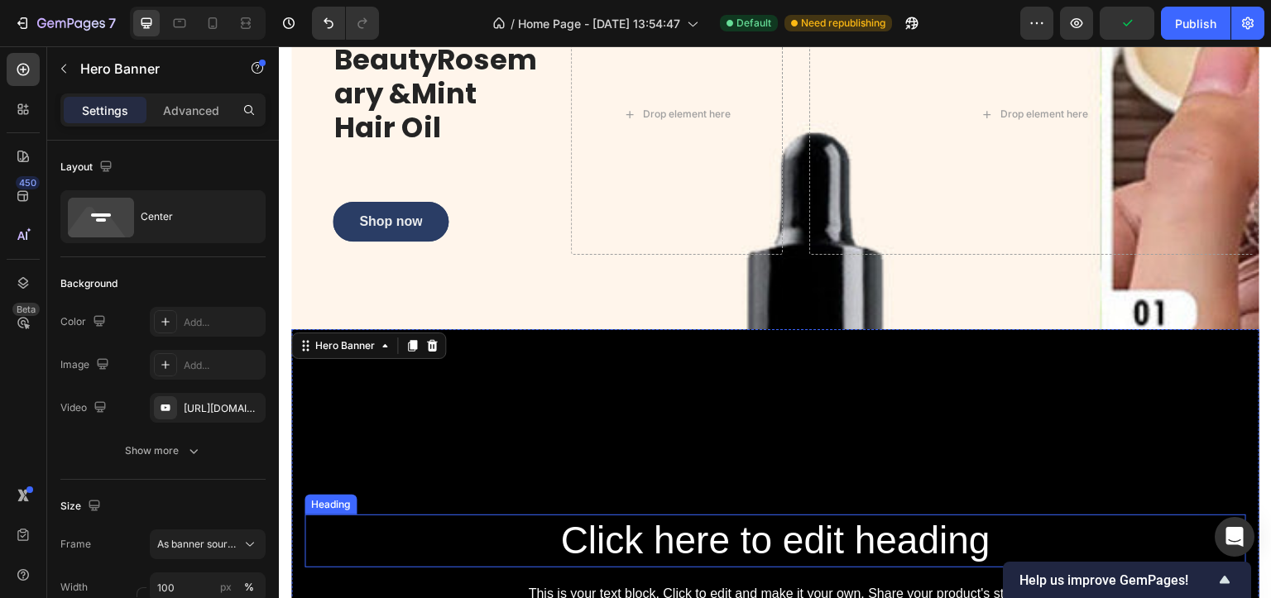
scroll to position [1407, 0]
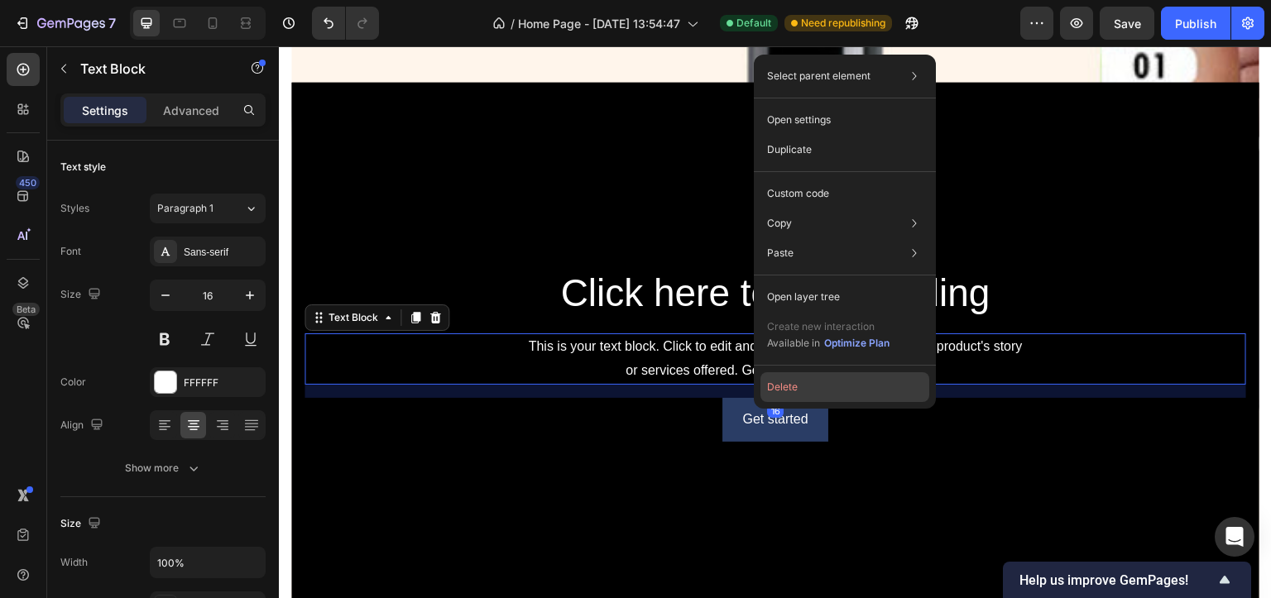
click at [781, 386] on button "Delete" at bounding box center [844, 387] width 169 height 30
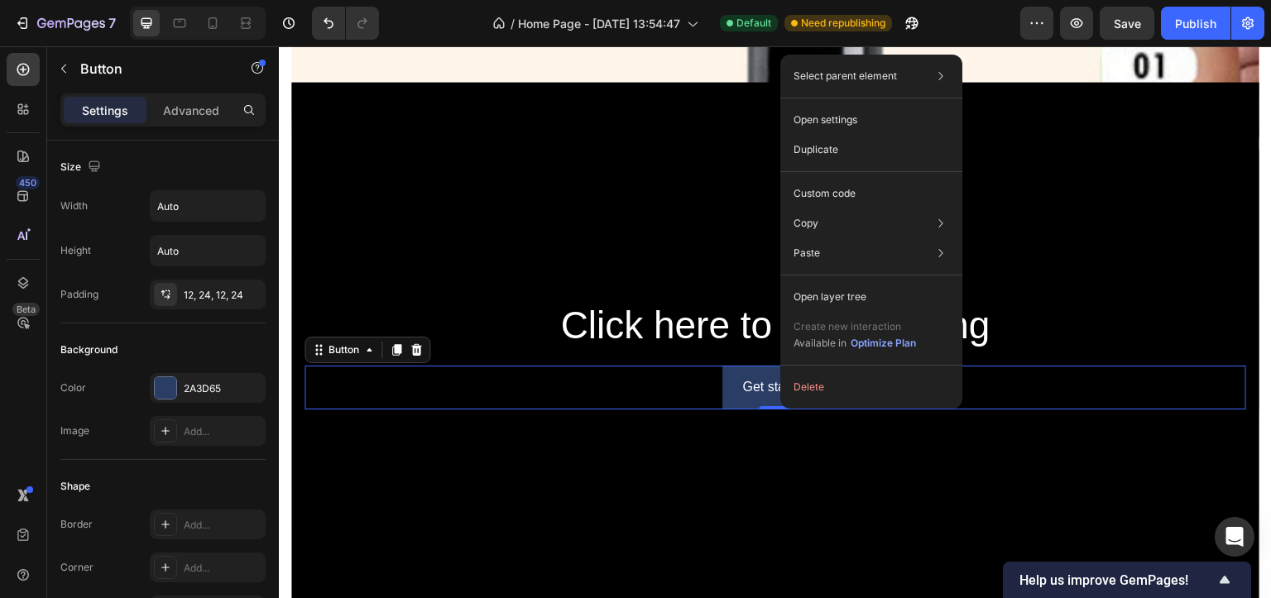
click at [871, 403] on div "Select parent element Section Row 1 col Hero Banner Button Open settings Duplic…" at bounding box center [871, 232] width 182 height 354
click at [865, 395] on button "Delete" at bounding box center [871, 387] width 169 height 30
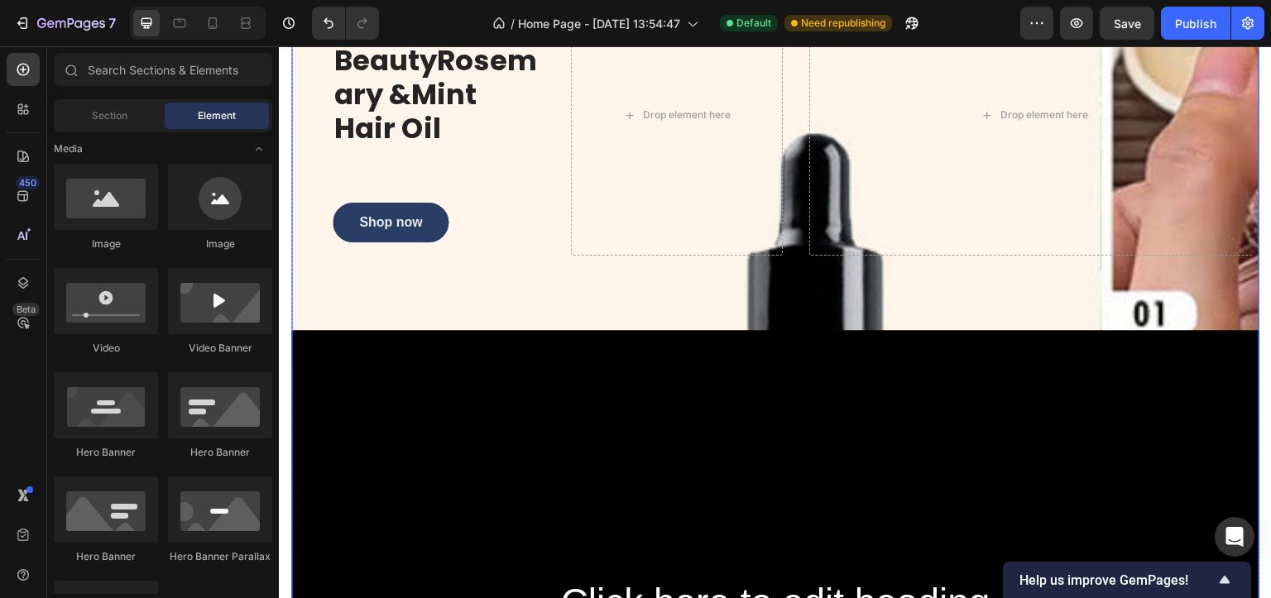
scroll to position [910, 0]
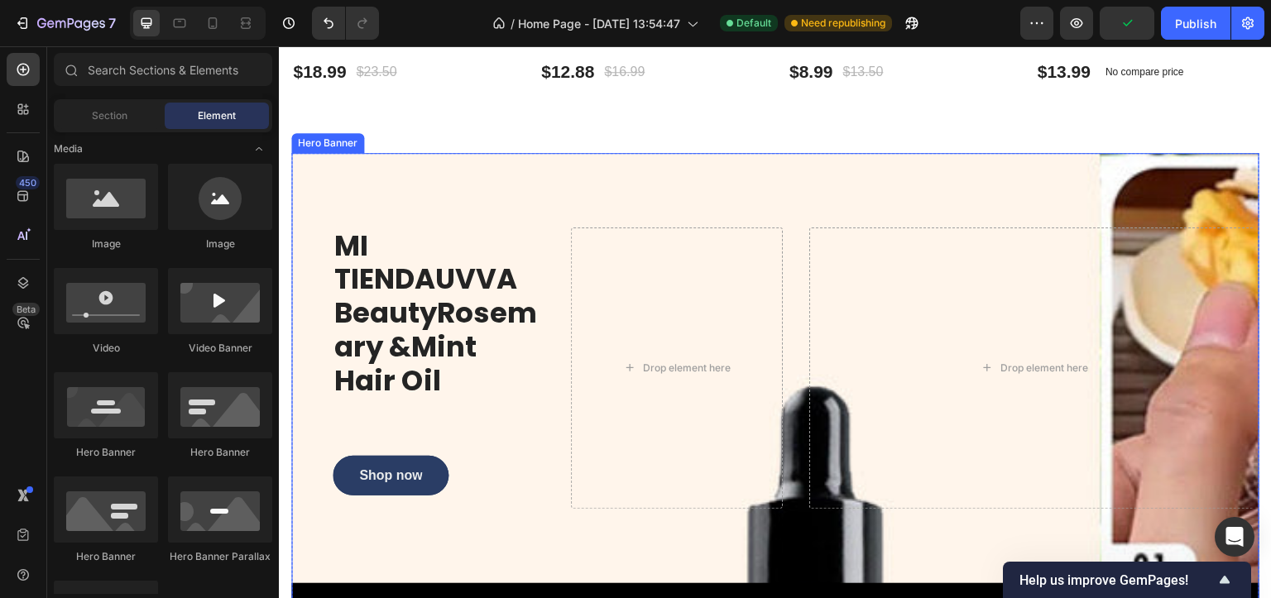
click at [630, 170] on div "MI TIENDAUVVA BeautyRosemary &Mint Hair Oil Heading Shop now Button Drop elemen…" at bounding box center [775, 368] width 968 height 430
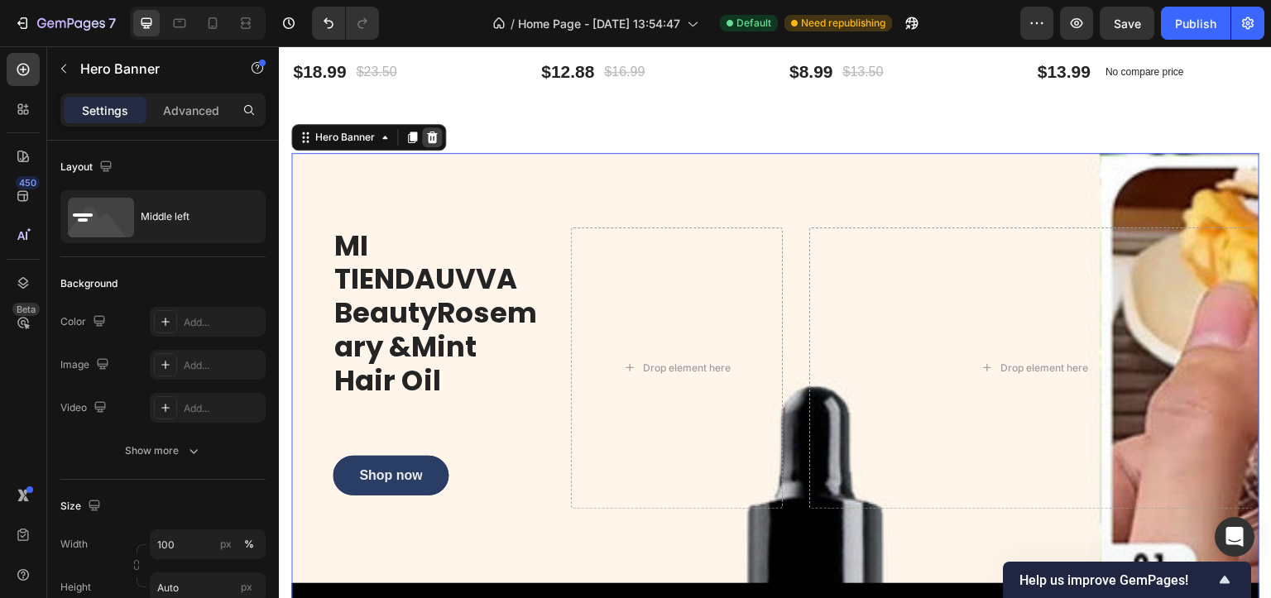
click at [434, 132] on icon at bounding box center [431, 137] width 13 height 13
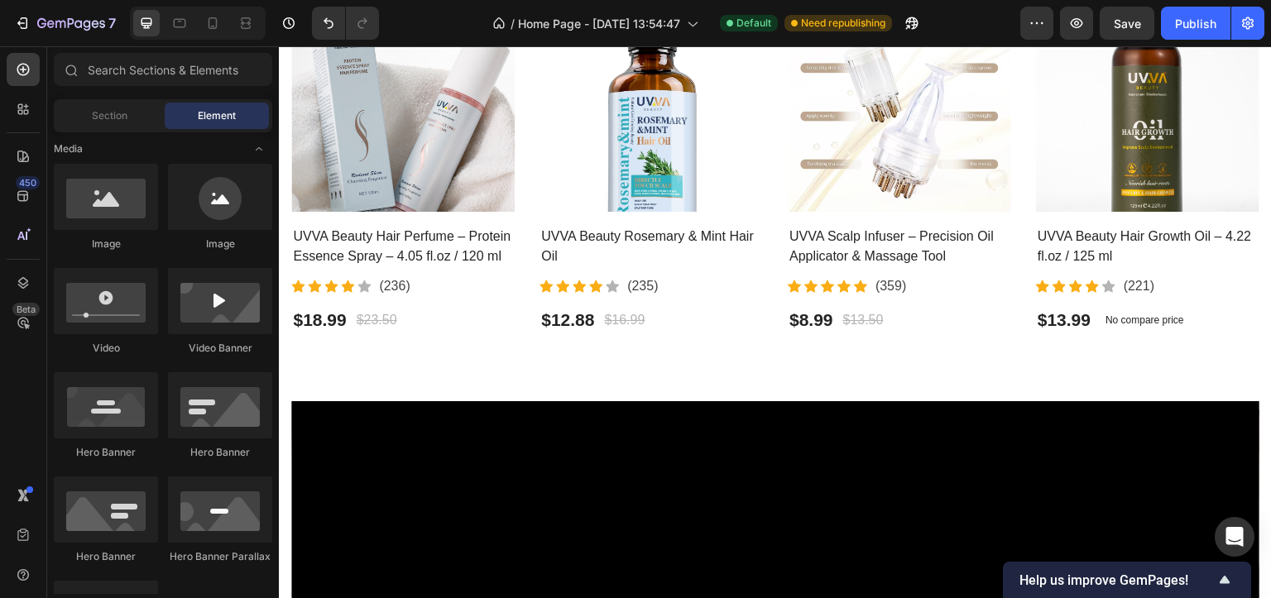
scroll to position [827, 0]
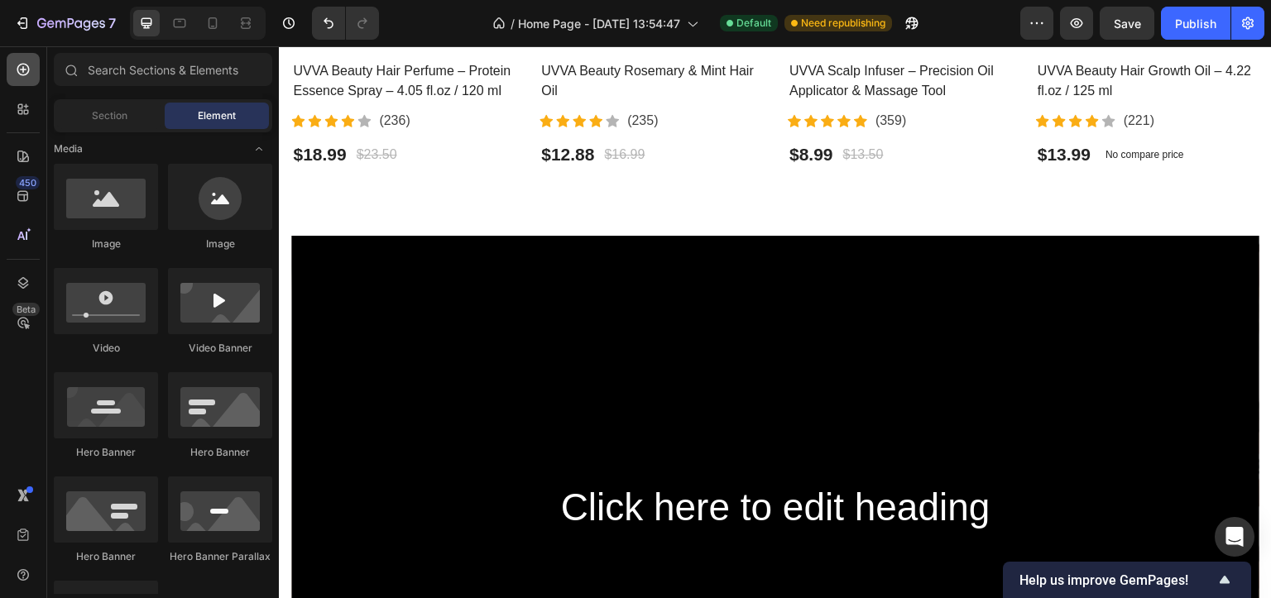
click at [29, 74] on icon at bounding box center [23, 69] width 17 height 17
click at [94, 117] on span "Section" at bounding box center [110, 115] width 36 height 15
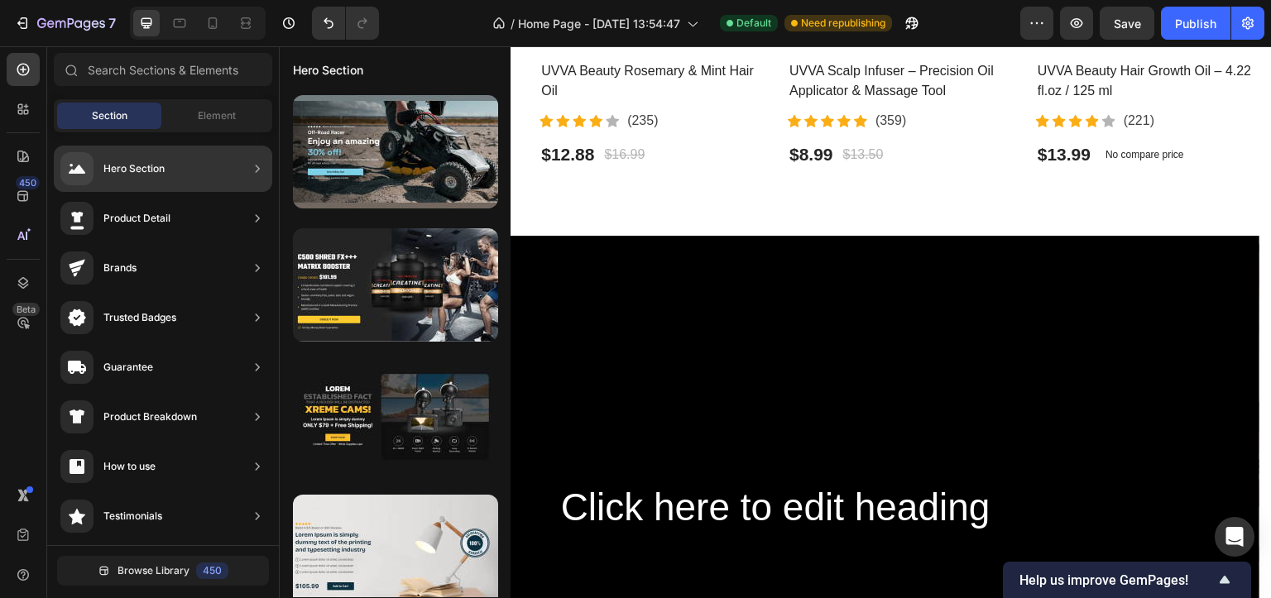
click at [128, 173] on div "Hero Section" at bounding box center [133, 169] width 61 height 17
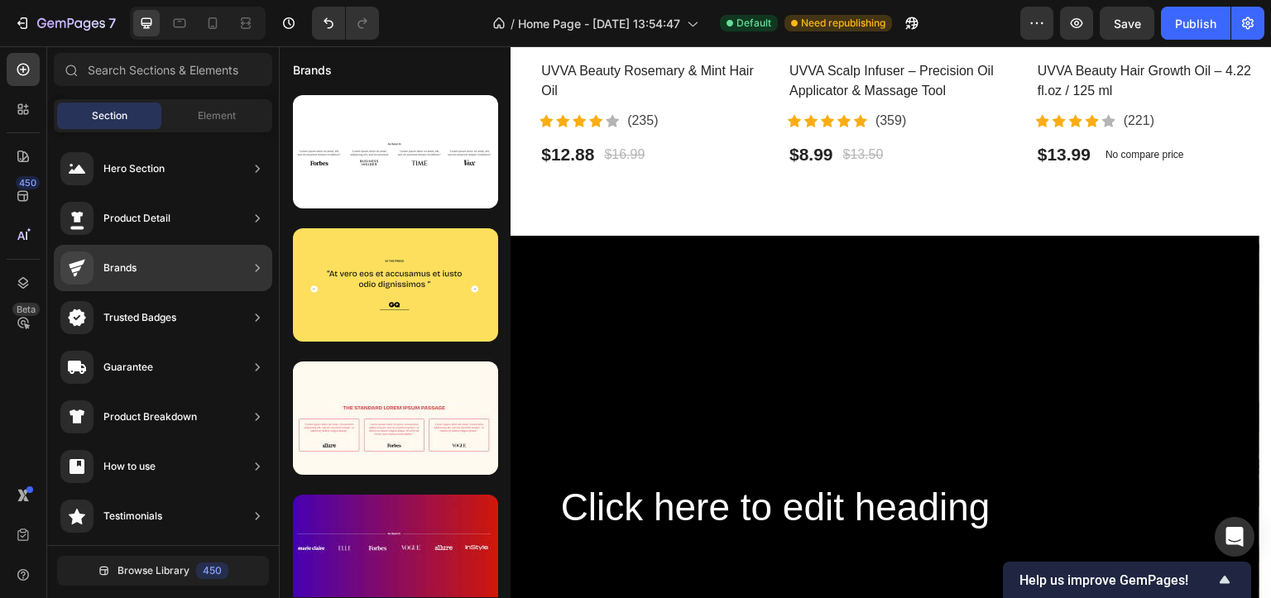
click at [134, 260] on div "Brands" at bounding box center [119, 268] width 33 height 17
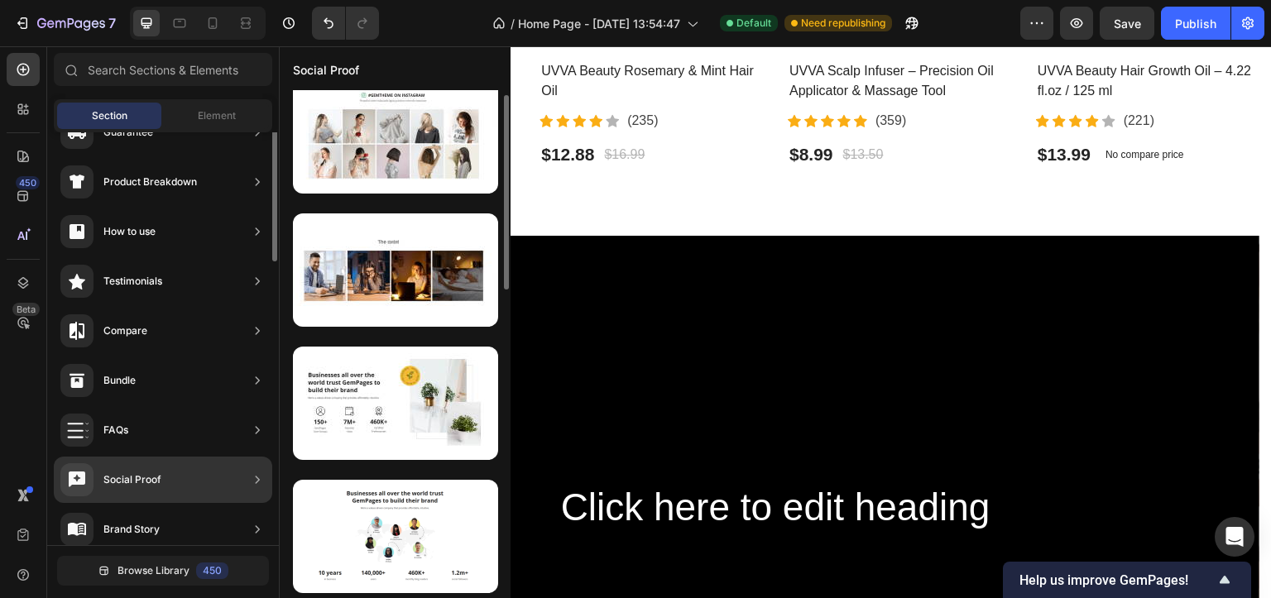
scroll to position [0, 0]
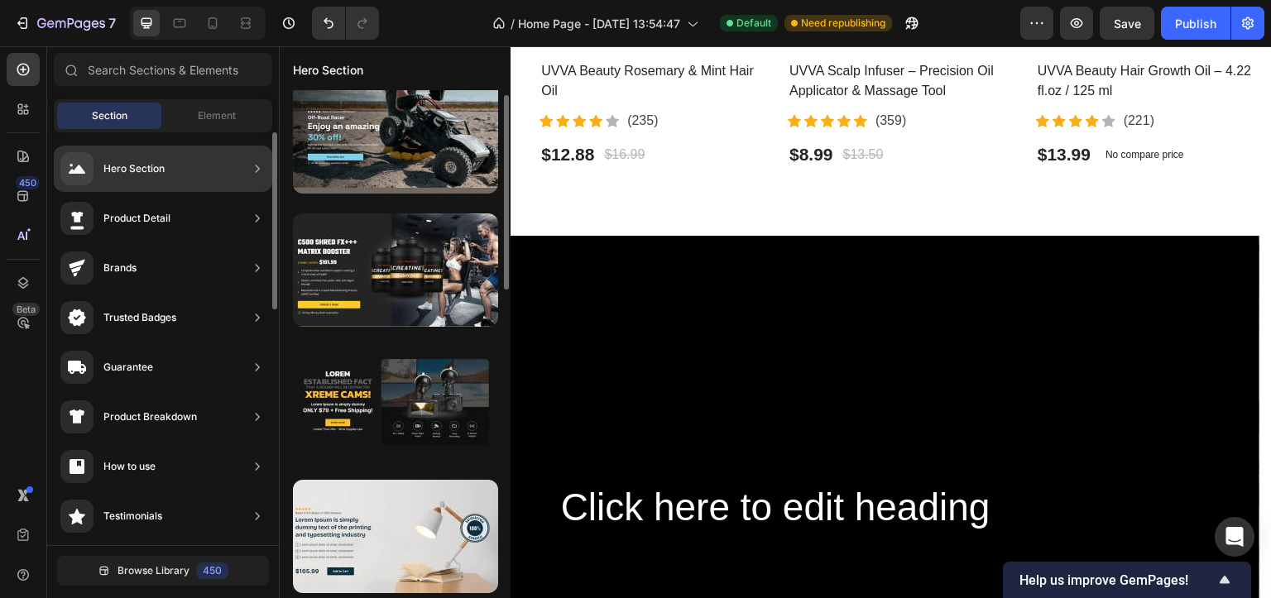
click at [252, 166] on icon at bounding box center [257, 169] width 17 height 17
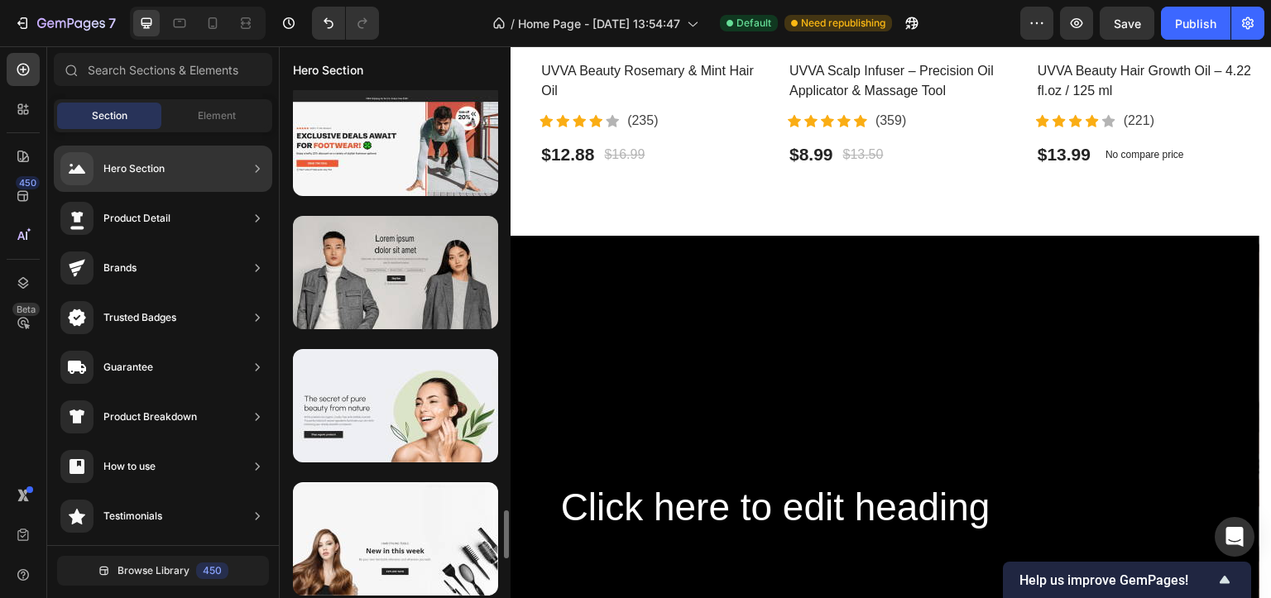
scroll to position [4614, 0]
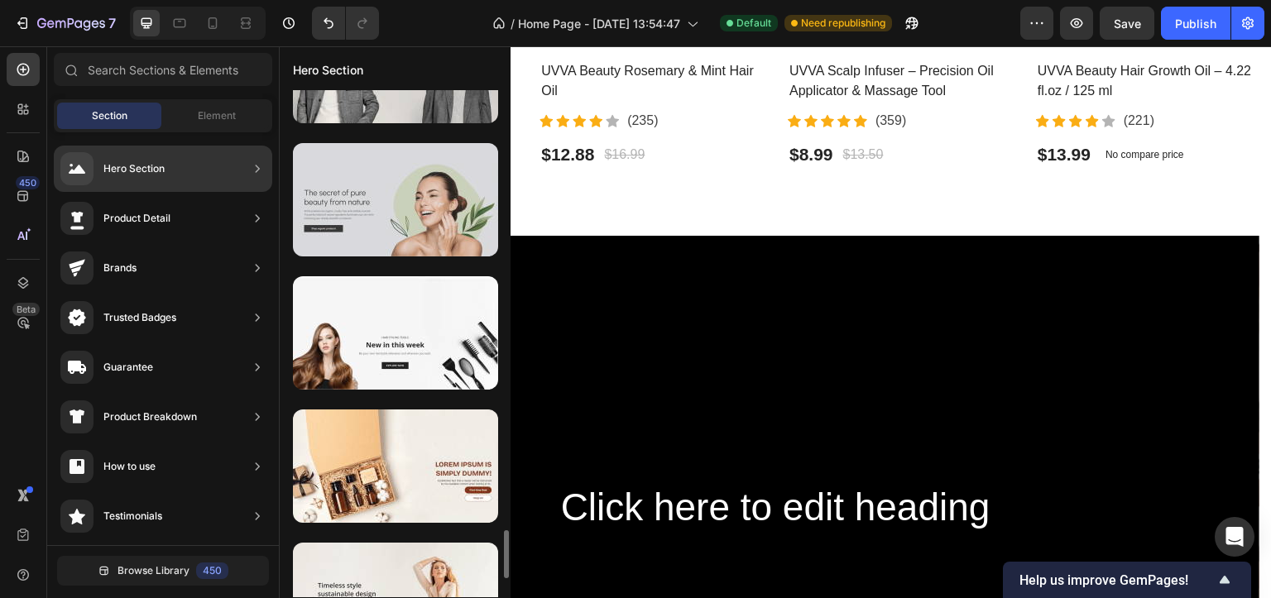
click at [382, 214] on div at bounding box center [395, 199] width 205 height 113
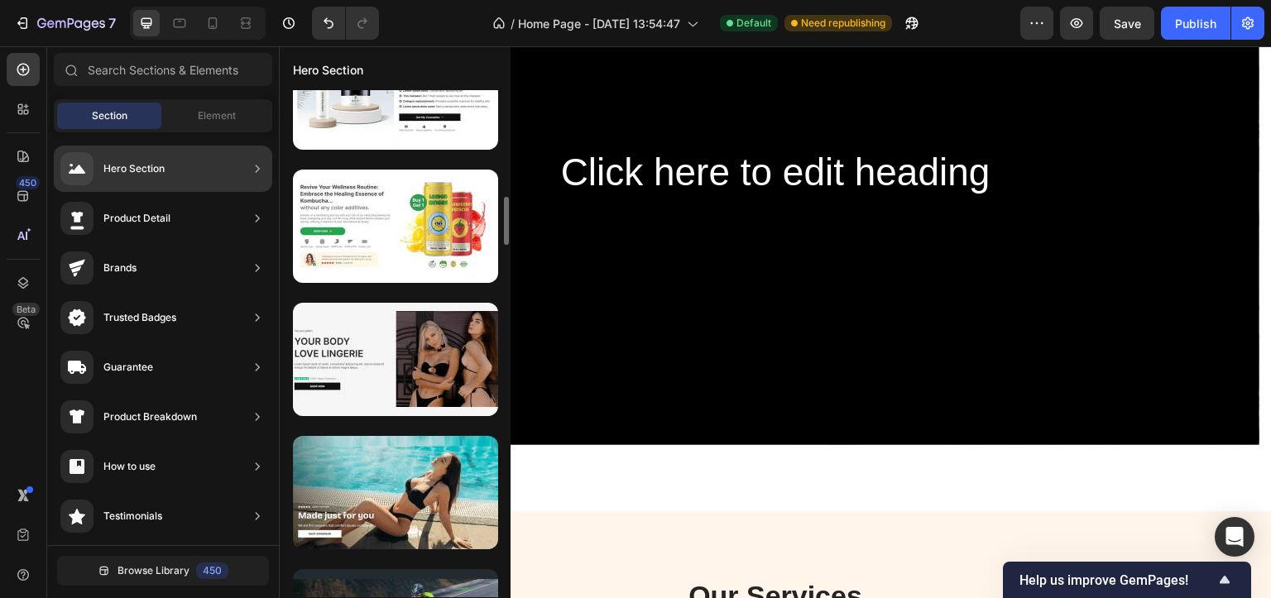
scroll to position [1228, 0]
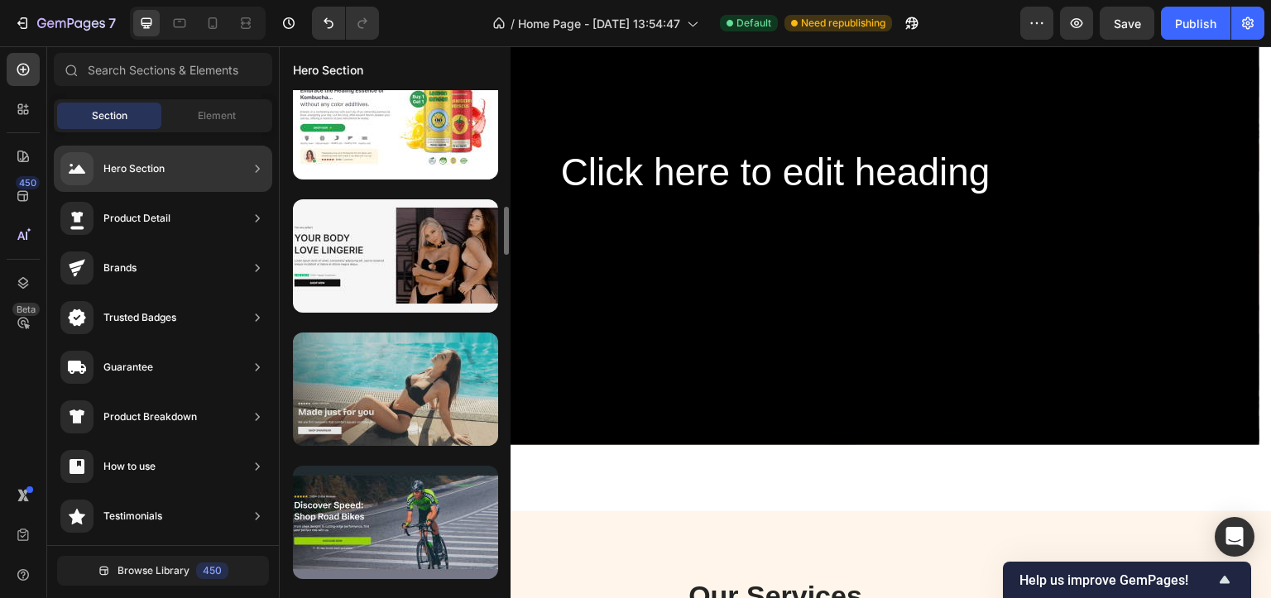
drag, startPoint x: 386, startPoint y: 381, endPoint x: 424, endPoint y: 378, distance: 37.4
click at [386, 382] on div at bounding box center [395, 389] width 205 height 113
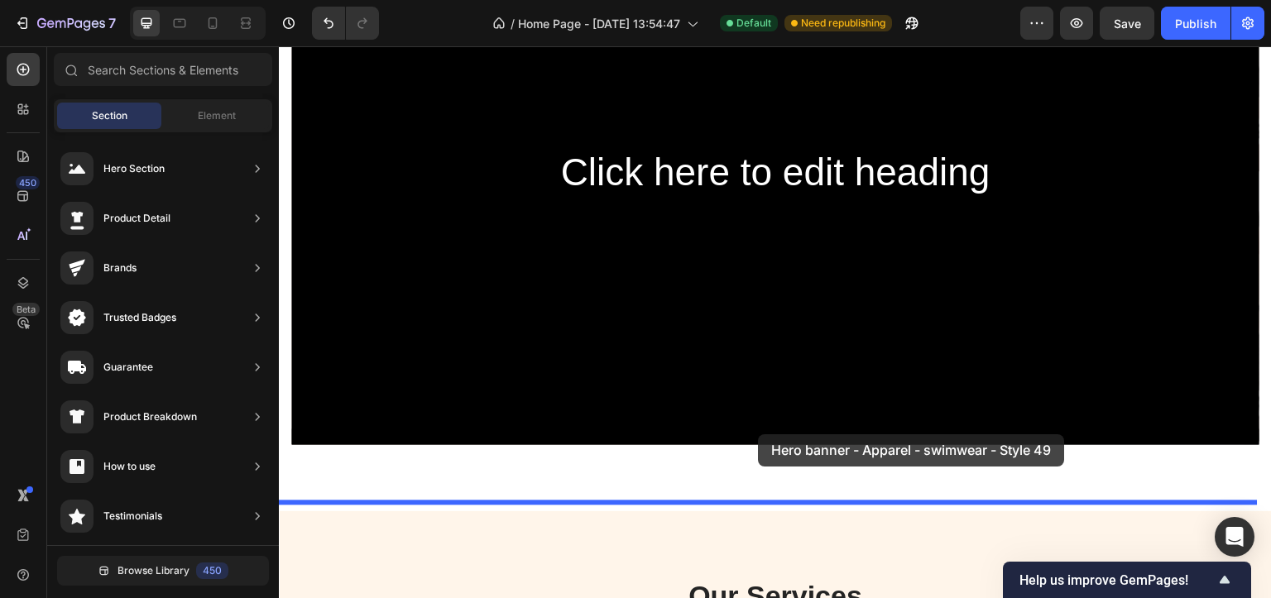
drag, startPoint x: 702, startPoint y: 424, endPoint x: 756, endPoint y: 433, distance: 54.4
click at [756, 434] on div "Background Image" at bounding box center [775, 172] width 968 height 544
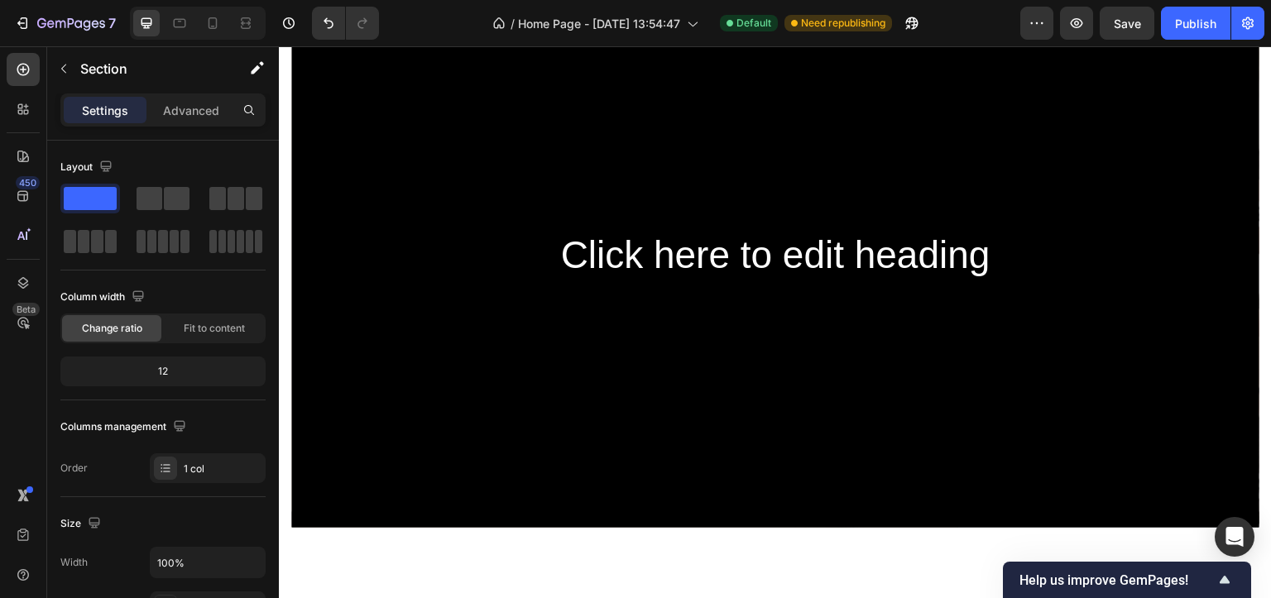
scroll to position [827, 0]
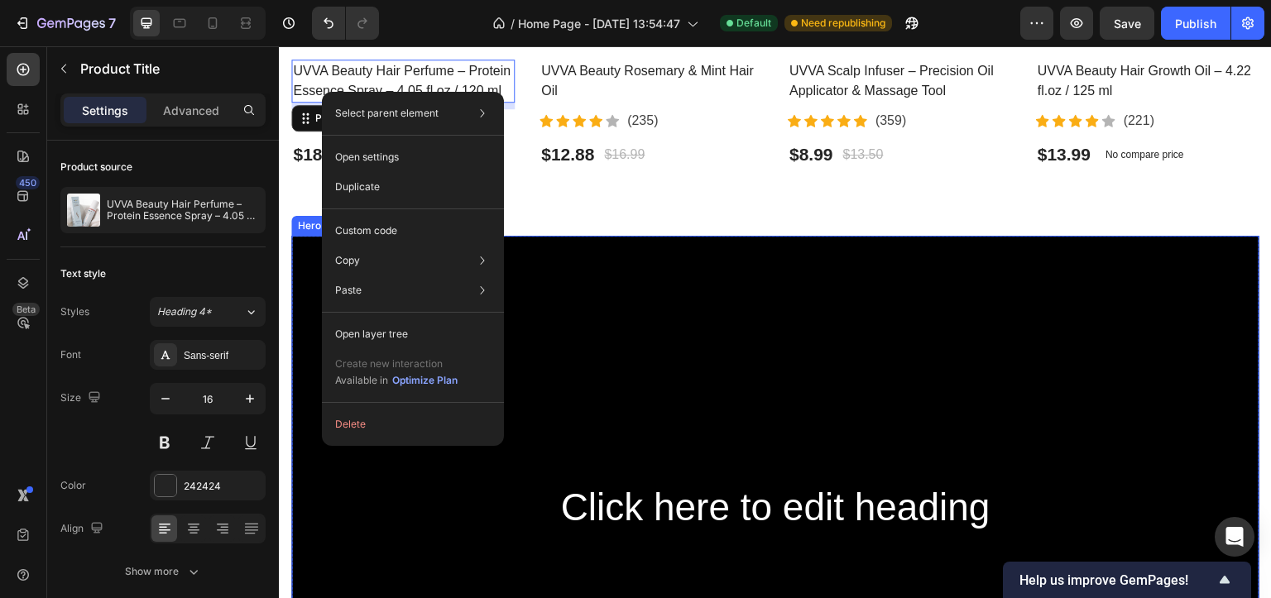
click at [298, 246] on div "Background Image" at bounding box center [775, 508] width 968 height 544
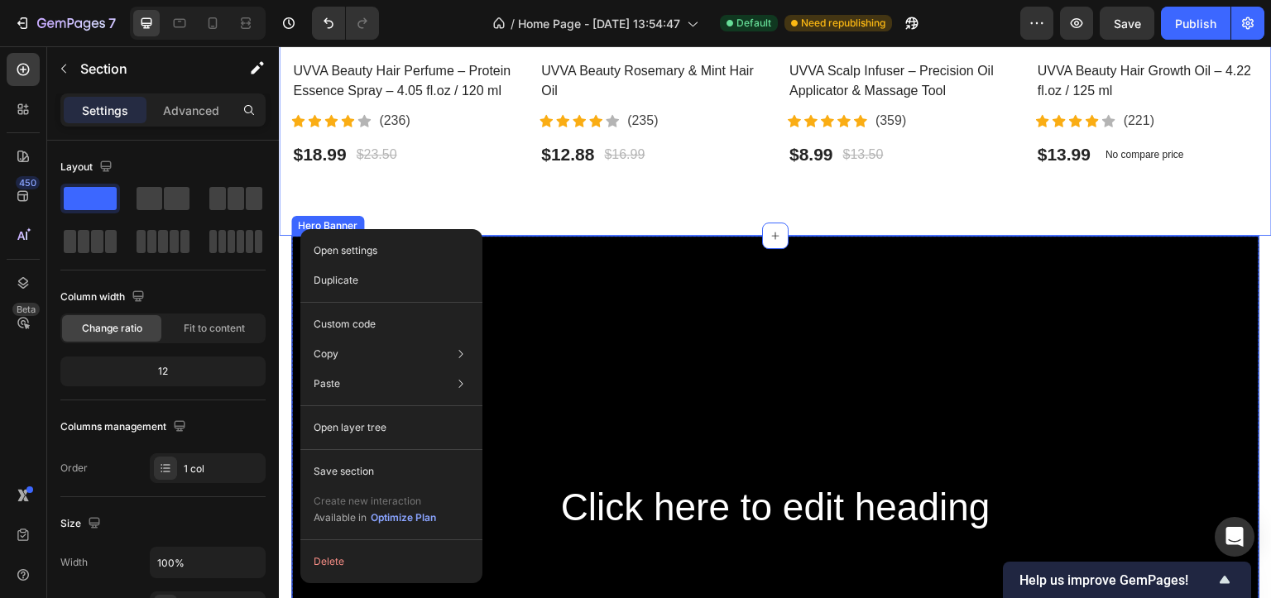
click at [295, 252] on div "Background Image" at bounding box center [775, 508] width 968 height 544
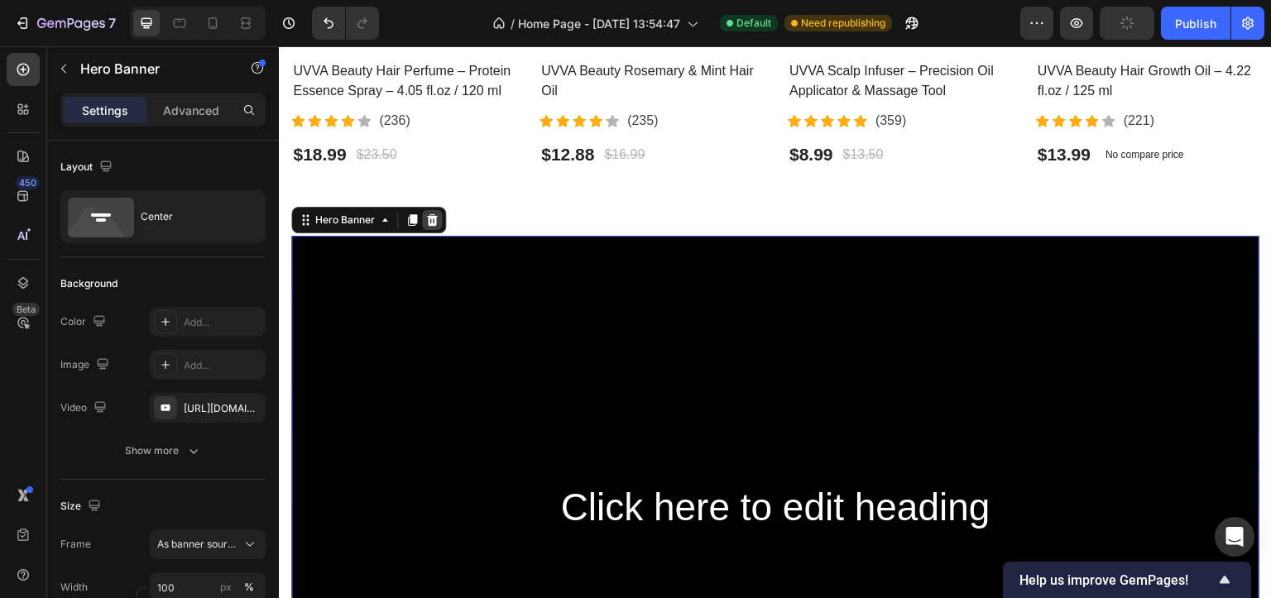
click at [437, 213] on icon at bounding box center [431, 219] width 13 height 13
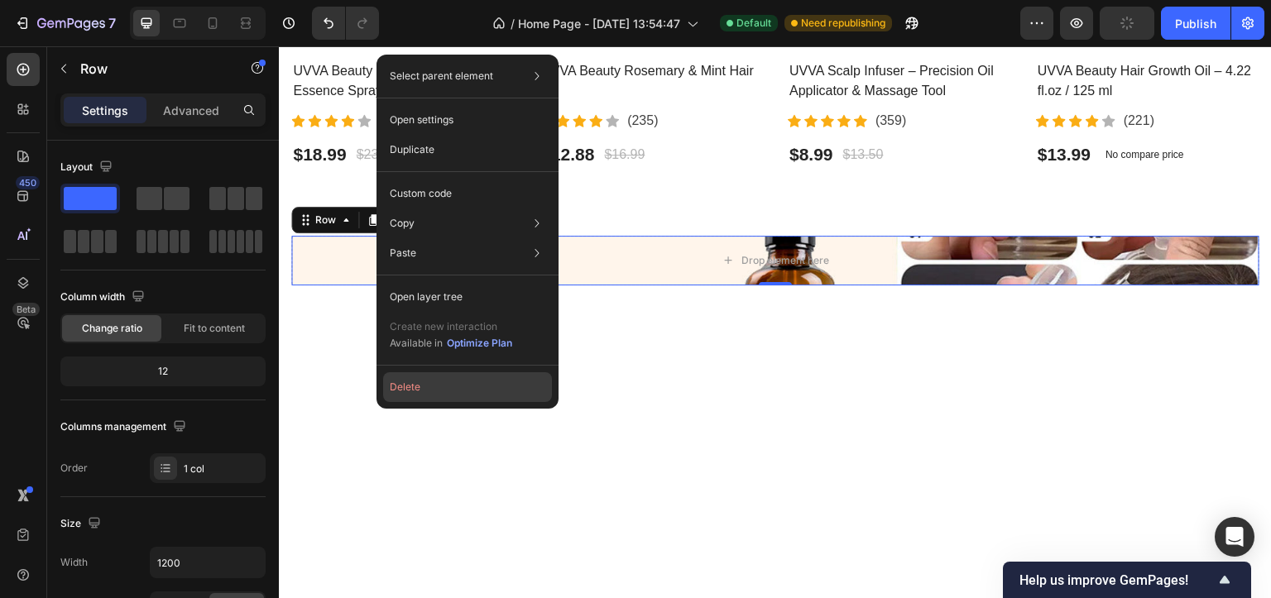
click at [439, 396] on button "Delete" at bounding box center [467, 387] width 169 height 30
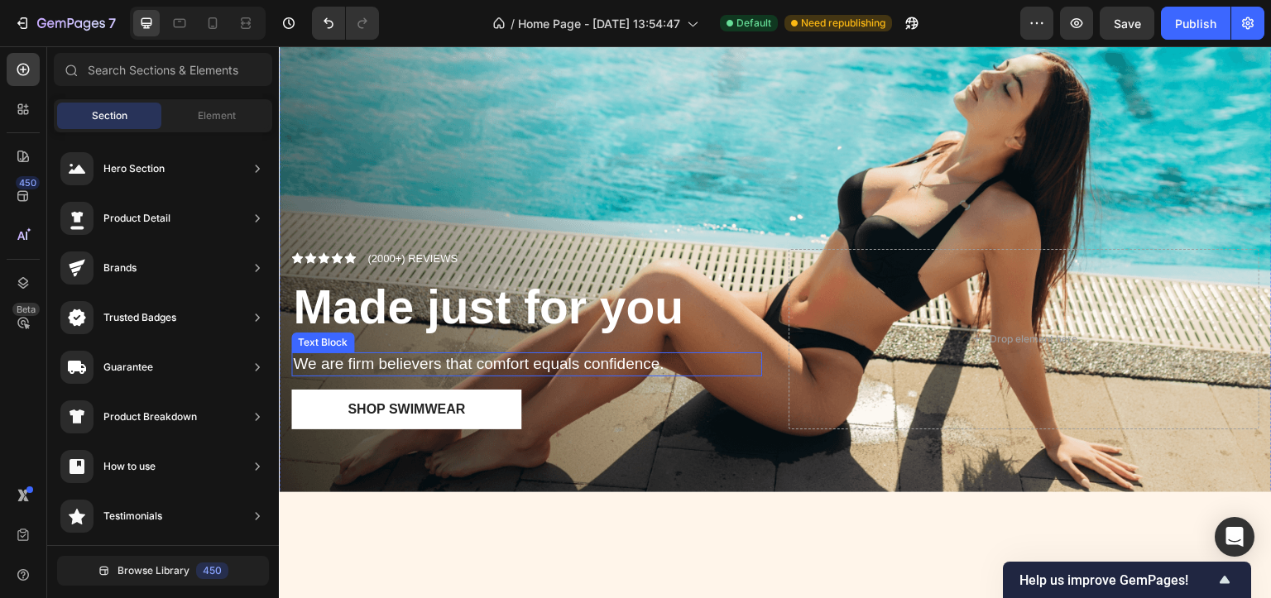
scroll to position [910, 0]
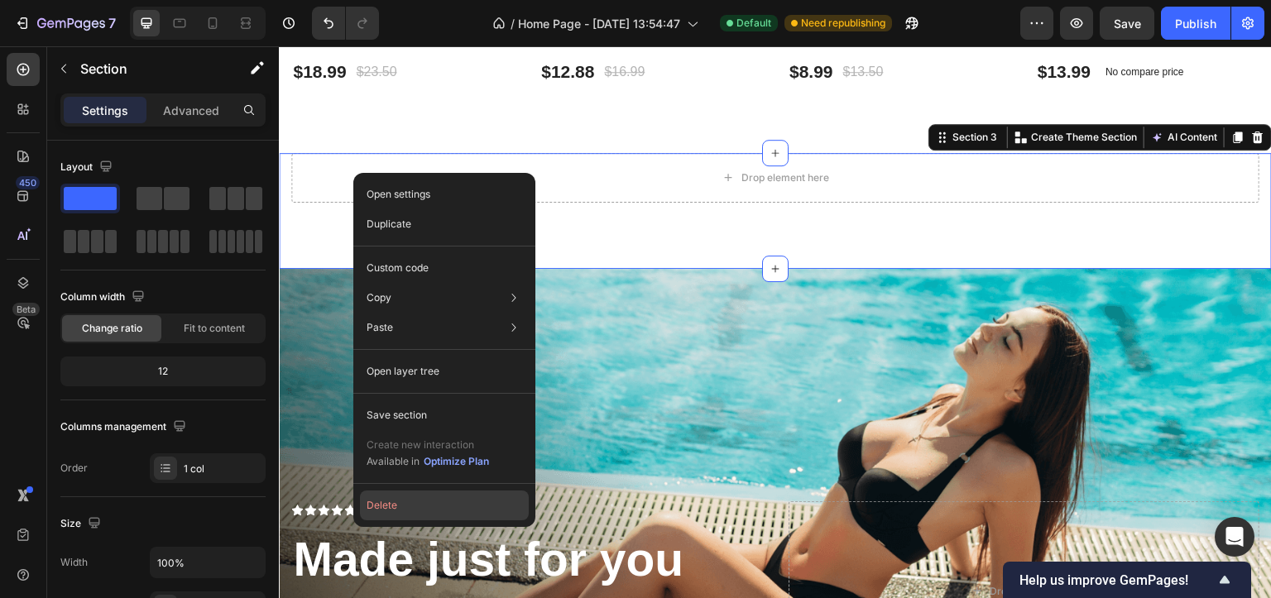
click at [403, 507] on button "Delete" at bounding box center [444, 506] width 169 height 30
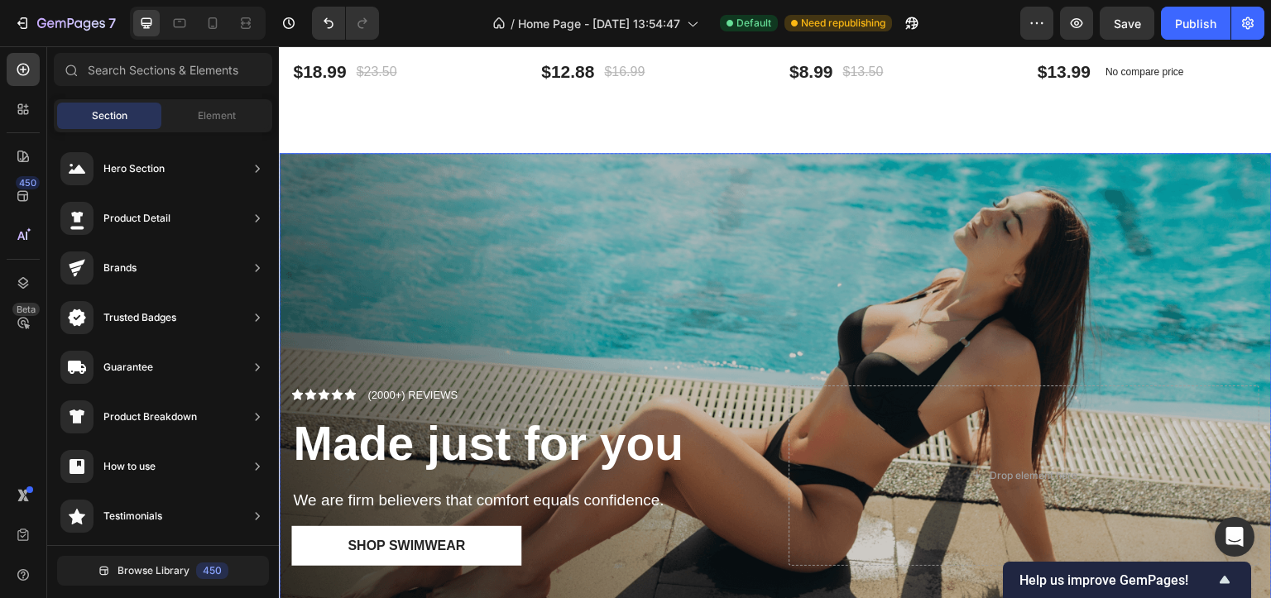
click at [709, 219] on div "Overlay" at bounding box center [775, 394] width 993 height 482
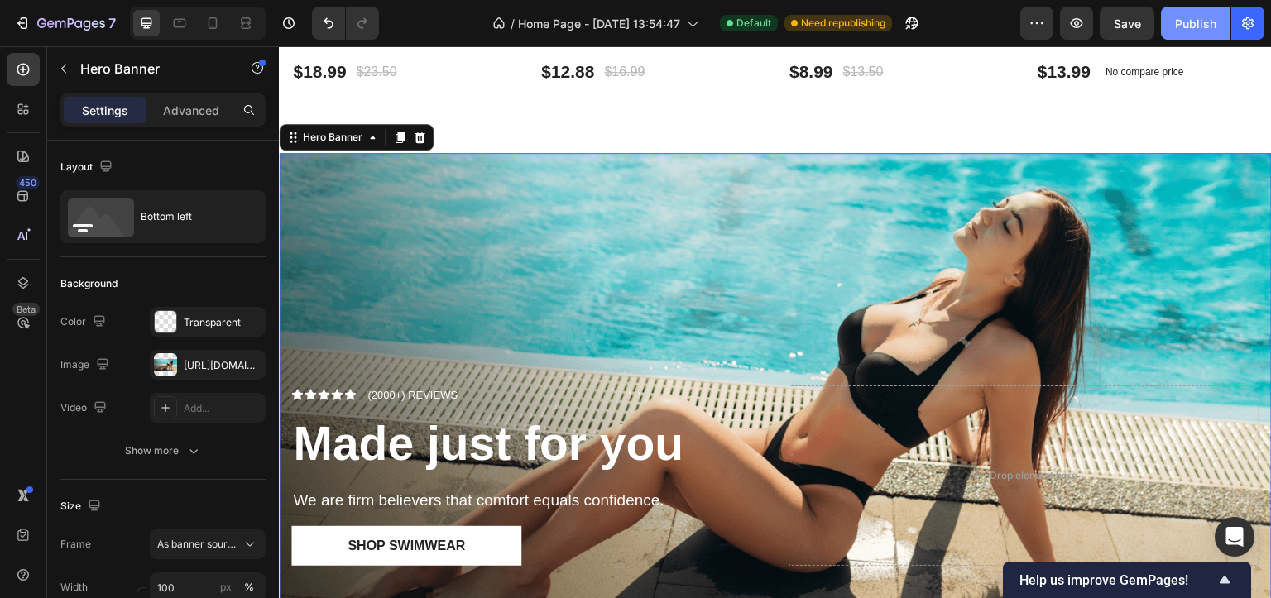
click at [1190, 23] on div "Publish" at bounding box center [1195, 23] width 41 height 17
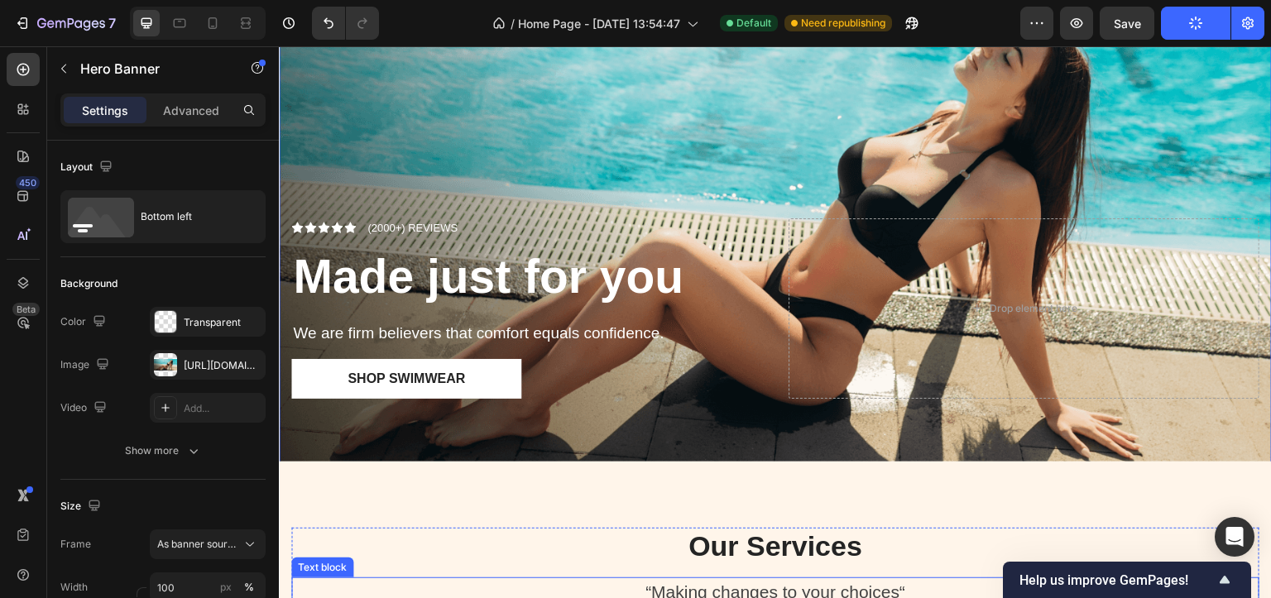
scroll to position [1489, 0]
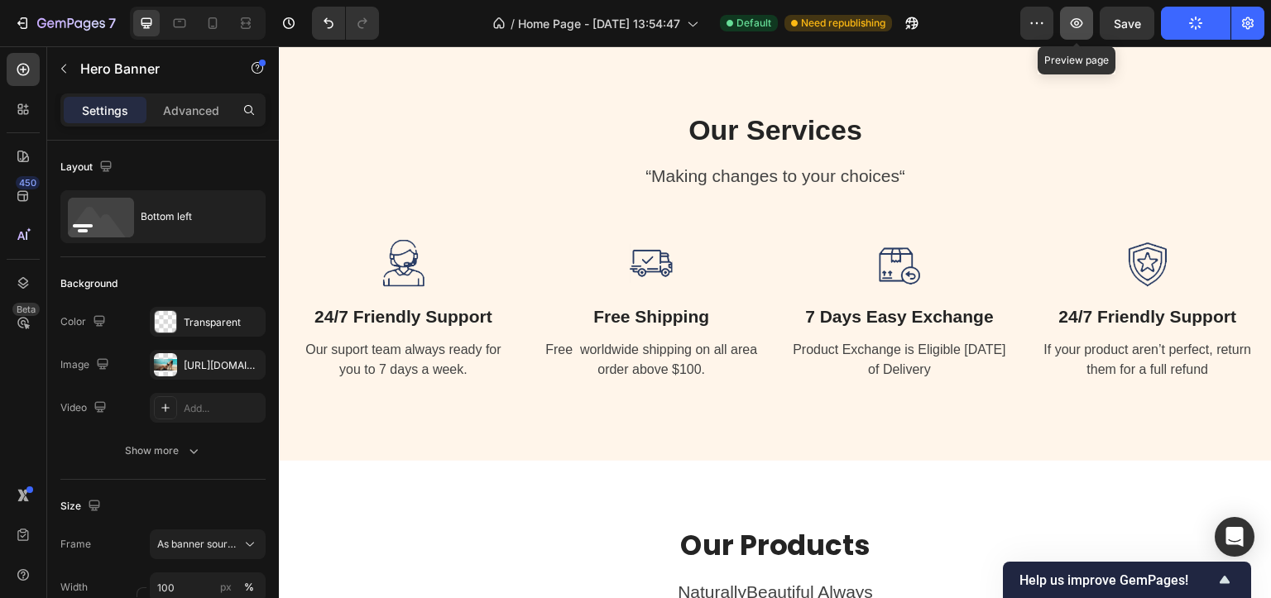
click at [1085, 27] on icon "button" at bounding box center [1076, 23] width 17 height 17
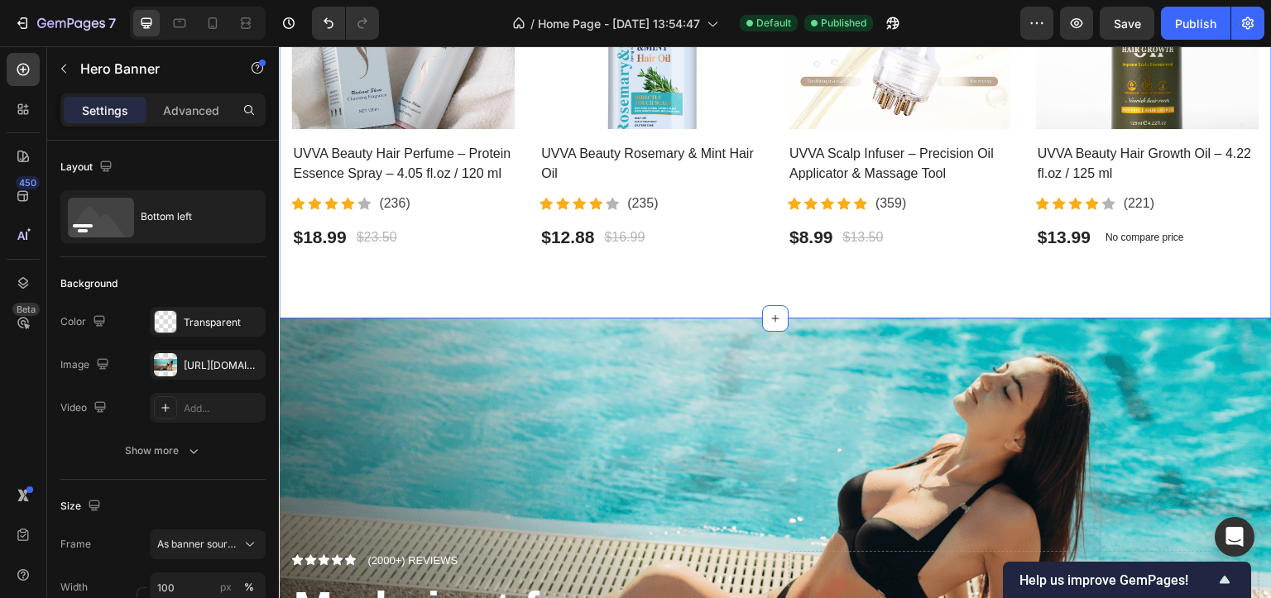
scroll to position [827, 0]
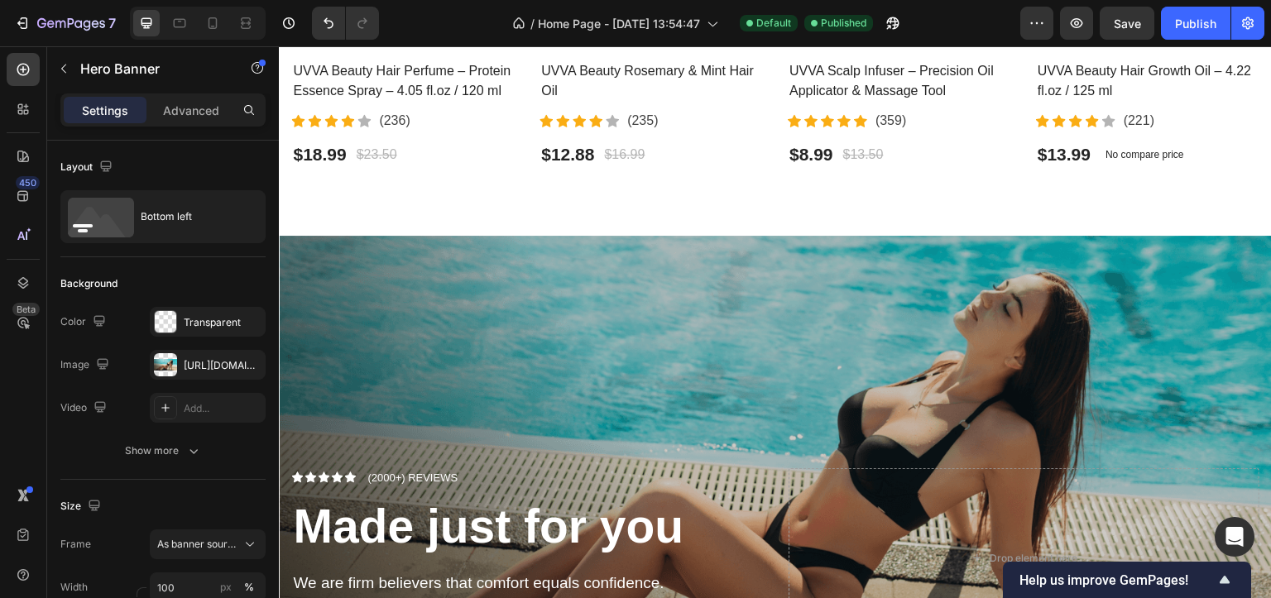
click at [691, 316] on div "Overlay" at bounding box center [775, 477] width 993 height 482
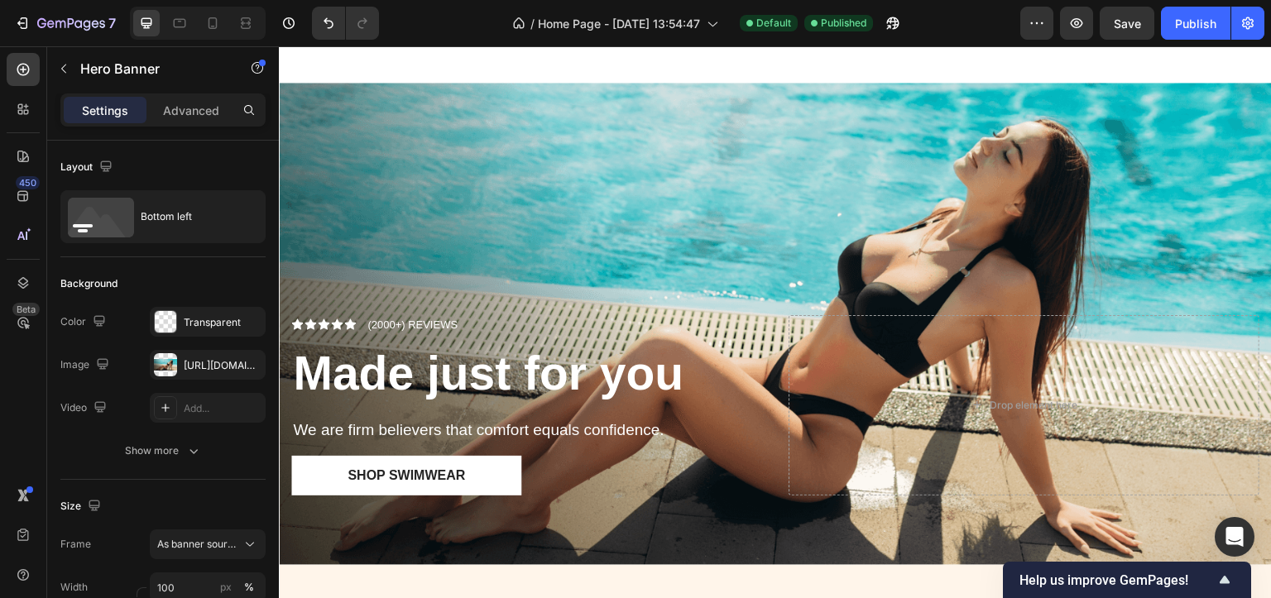
scroll to position [993, 0]
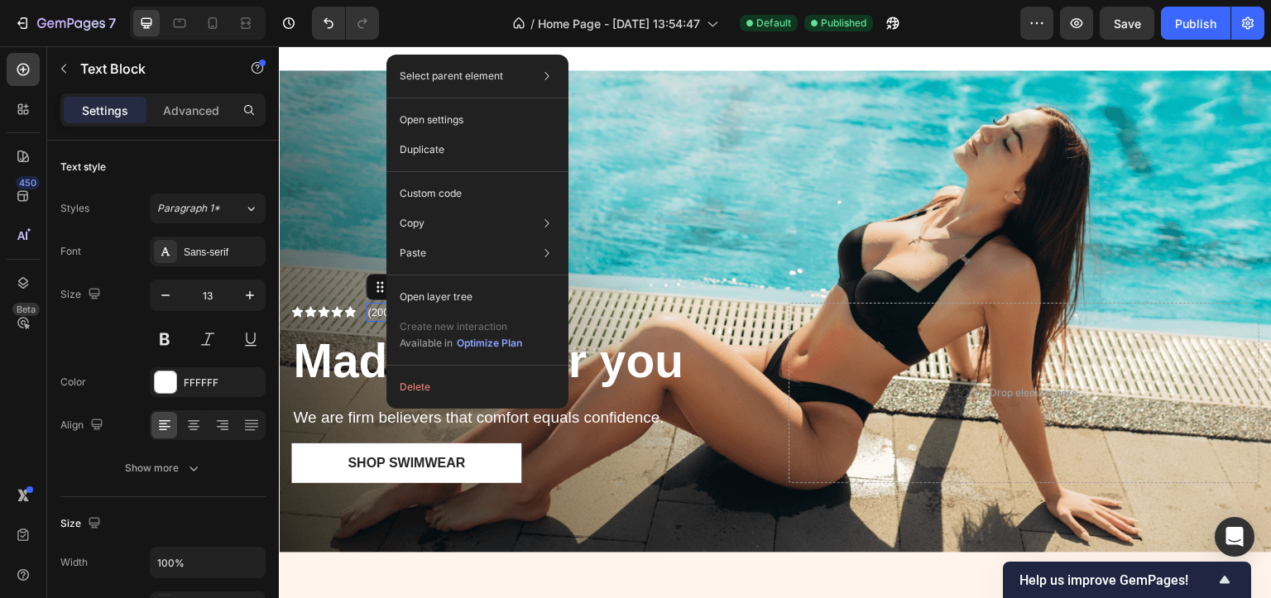
drag, startPoint x: 437, startPoint y: 396, endPoint x: 716, endPoint y: 441, distance: 282.5
click at [314, 306] on icon at bounding box center [310, 312] width 12 height 12
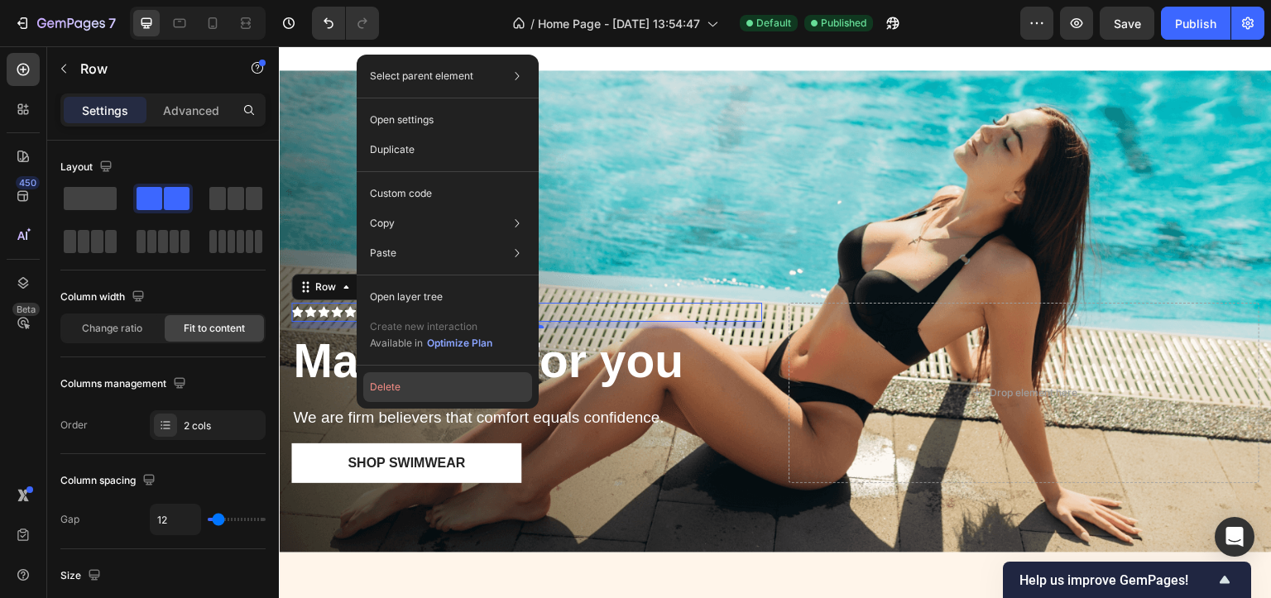
click at [399, 400] on button "Delete" at bounding box center [447, 387] width 169 height 30
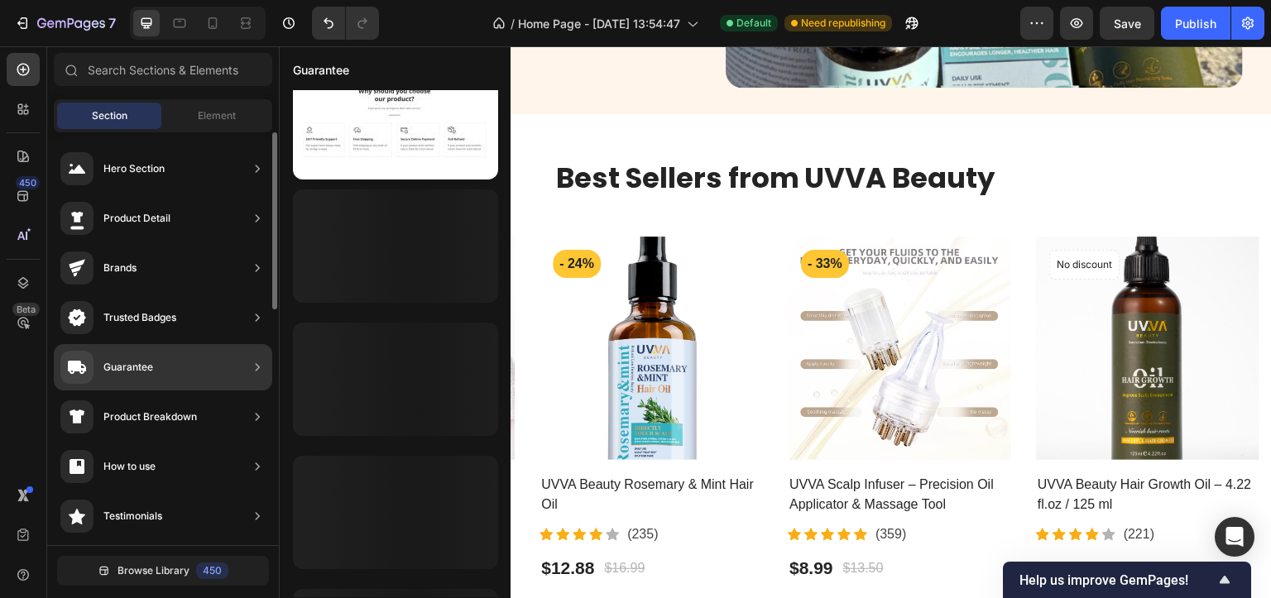
scroll to position [814, 0]
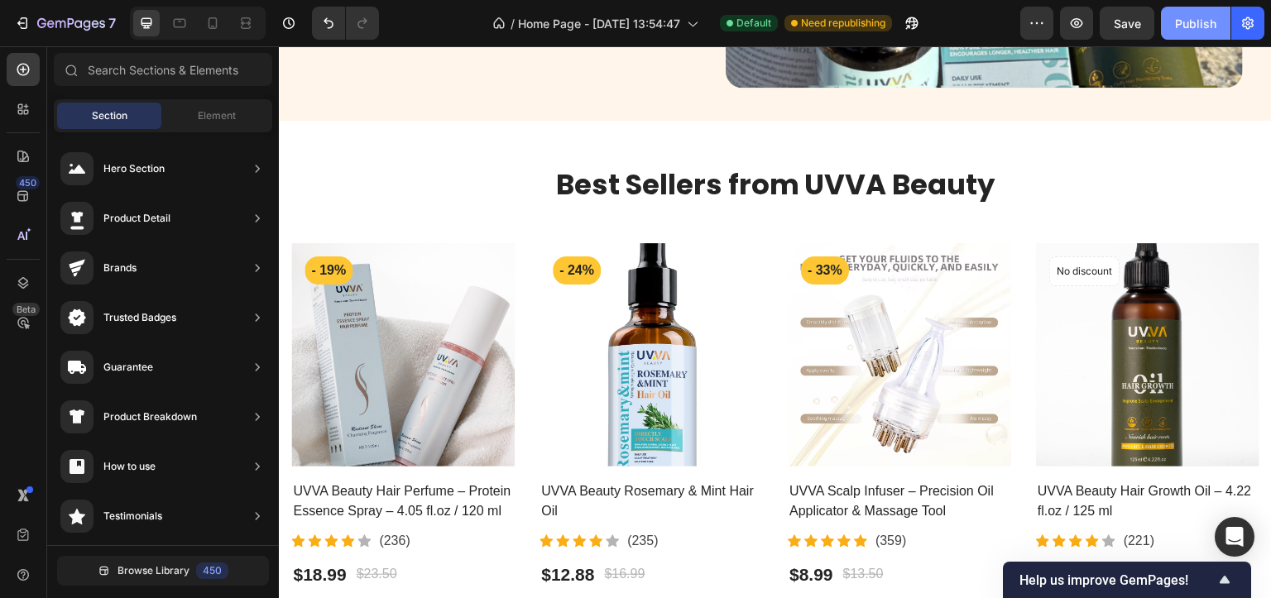
click at [1220, 27] on button "Publish" at bounding box center [1196, 23] width 70 height 33
click at [1079, 26] on icon "button" at bounding box center [1076, 23] width 17 height 17
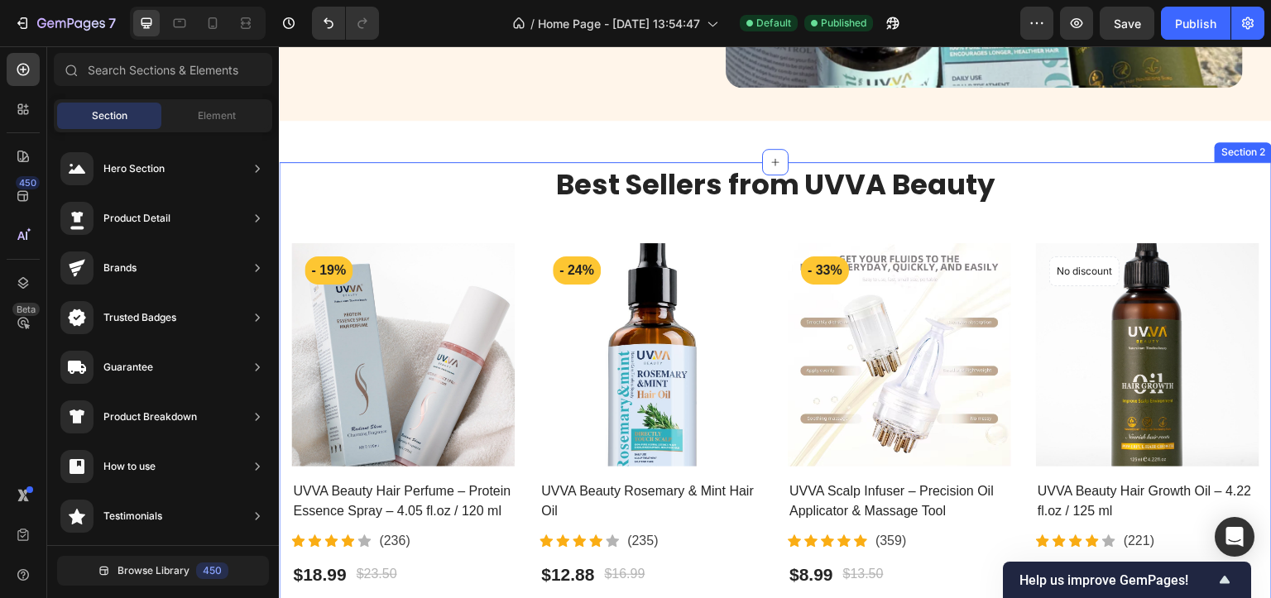
click at [293, 209] on div "Best Sellers from UVVA Beauty Heading Row Product Images - 19% Product Badge Ro…" at bounding box center [775, 375] width 968 height 427
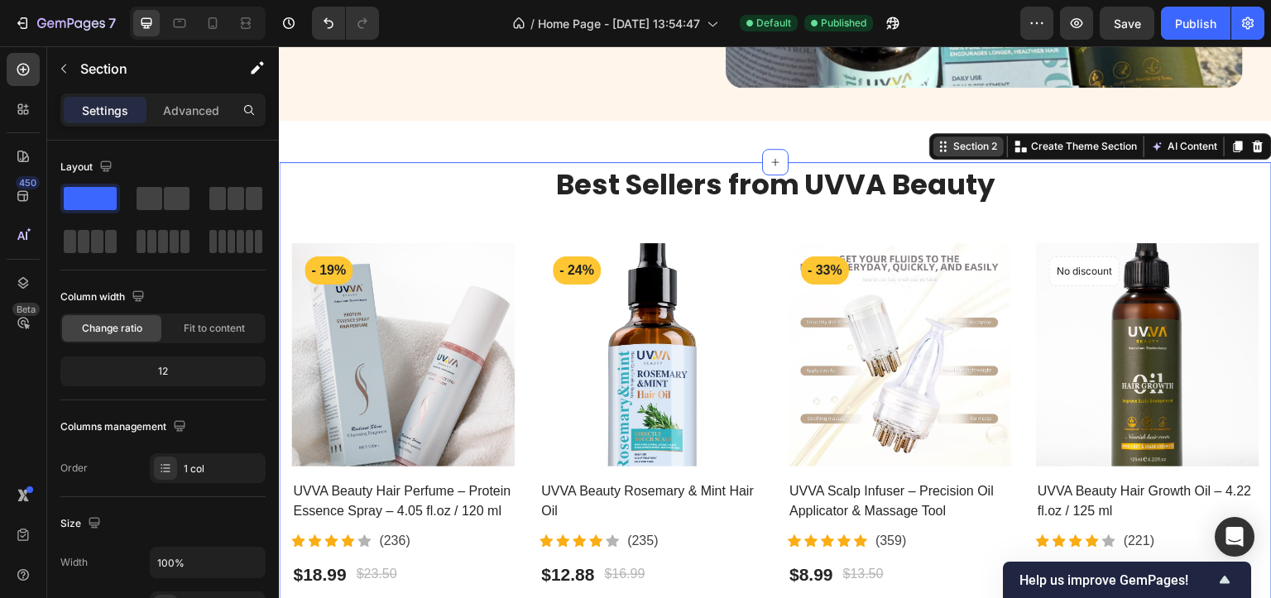
click at [957, 139] on div "Section 2" at bounding box center [975, 146] width 50 height 15
click at [321, 233] on div "Best Sellers from UVVA Beauty Heading Row Product Images - 19% Product Badge Ro…" at bounding box center [775, 375] width 968 height 427
click at [950, 141] on div "Section 2" at bounding box center [975, 146] width 50 height 15
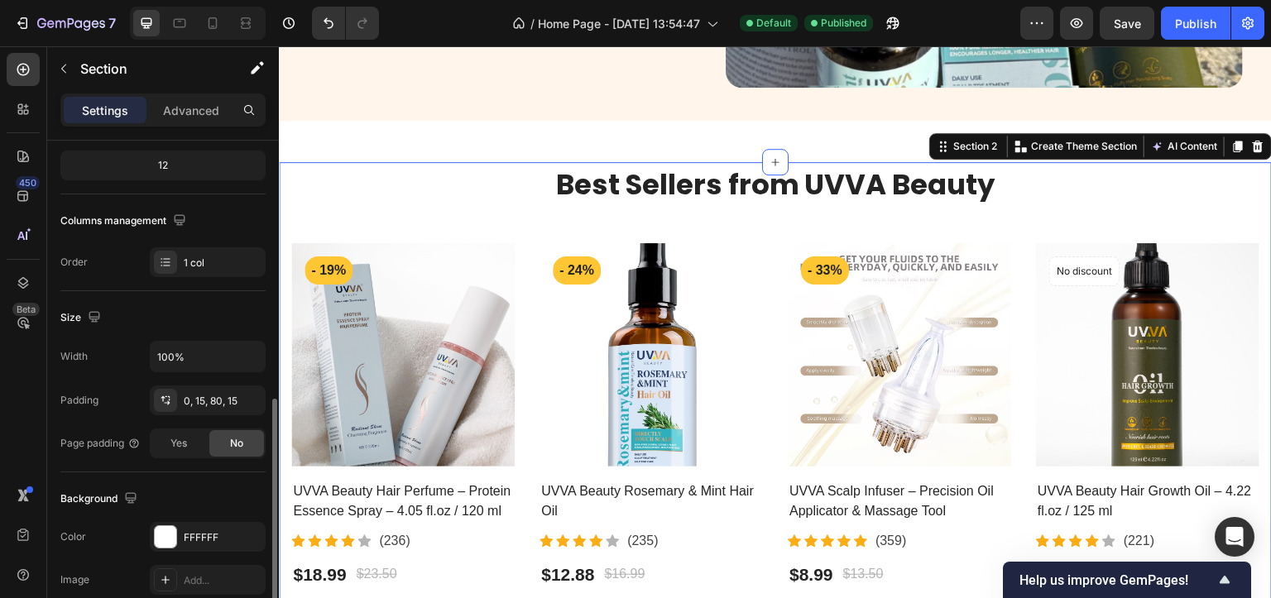
scroll to position [309, 0]
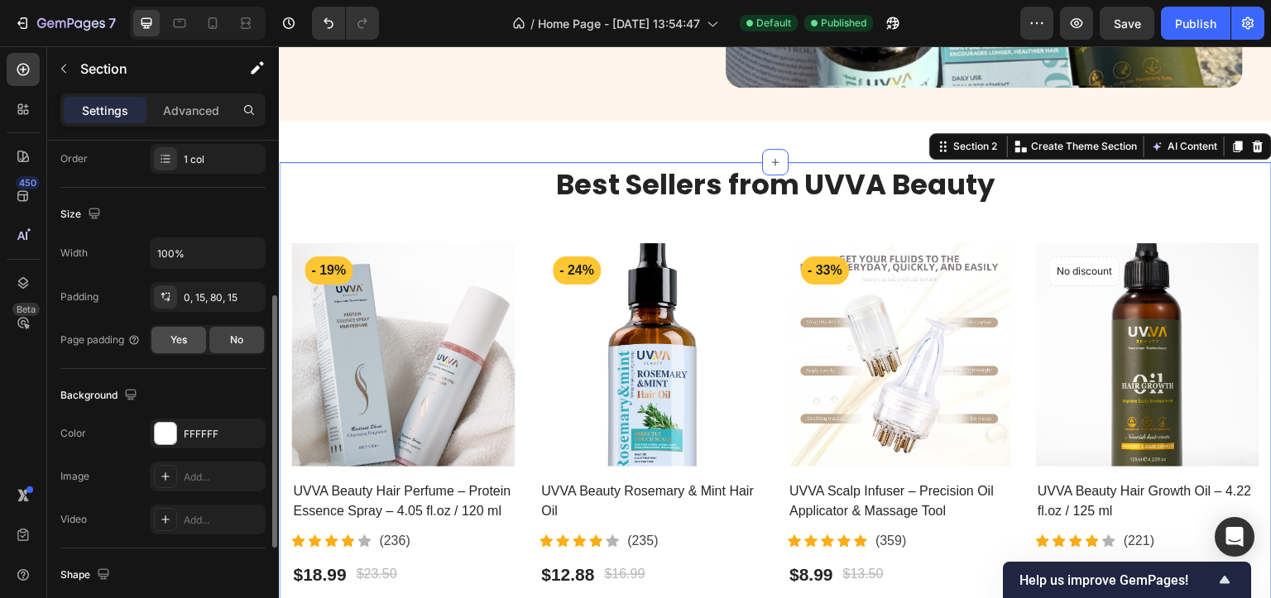
click at [184, 335] on span "Yes" at bounding box center [178, 340] width 17 height 15
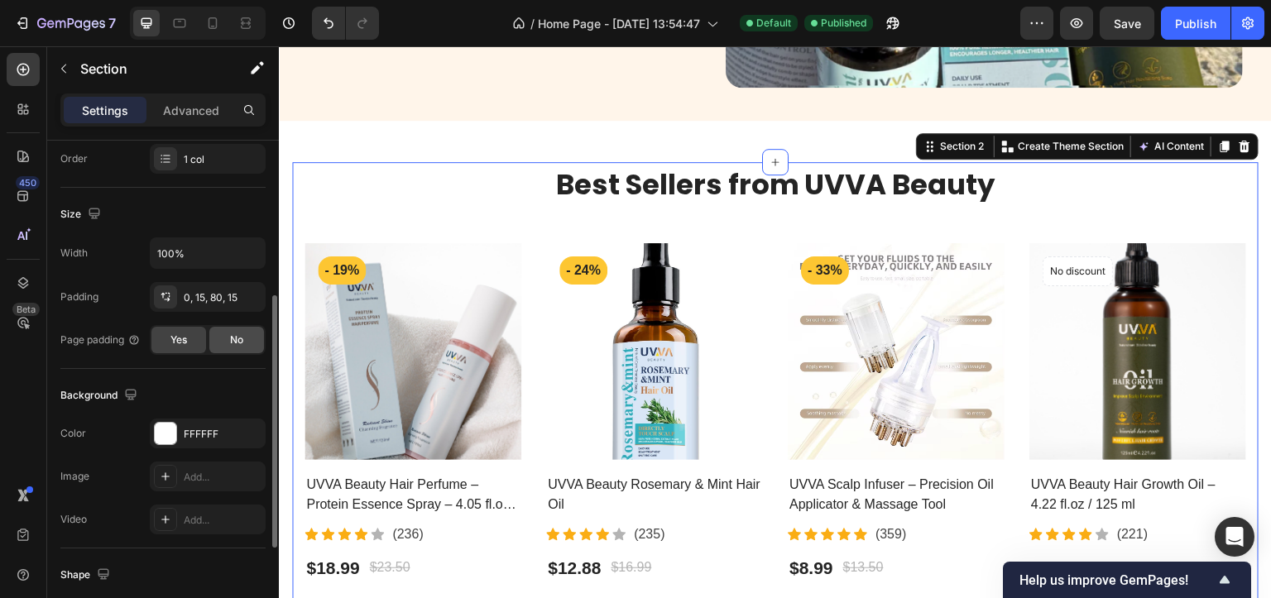
click at [218, 335] on div "No" at bounding box center [236, 340] width 55 height 26
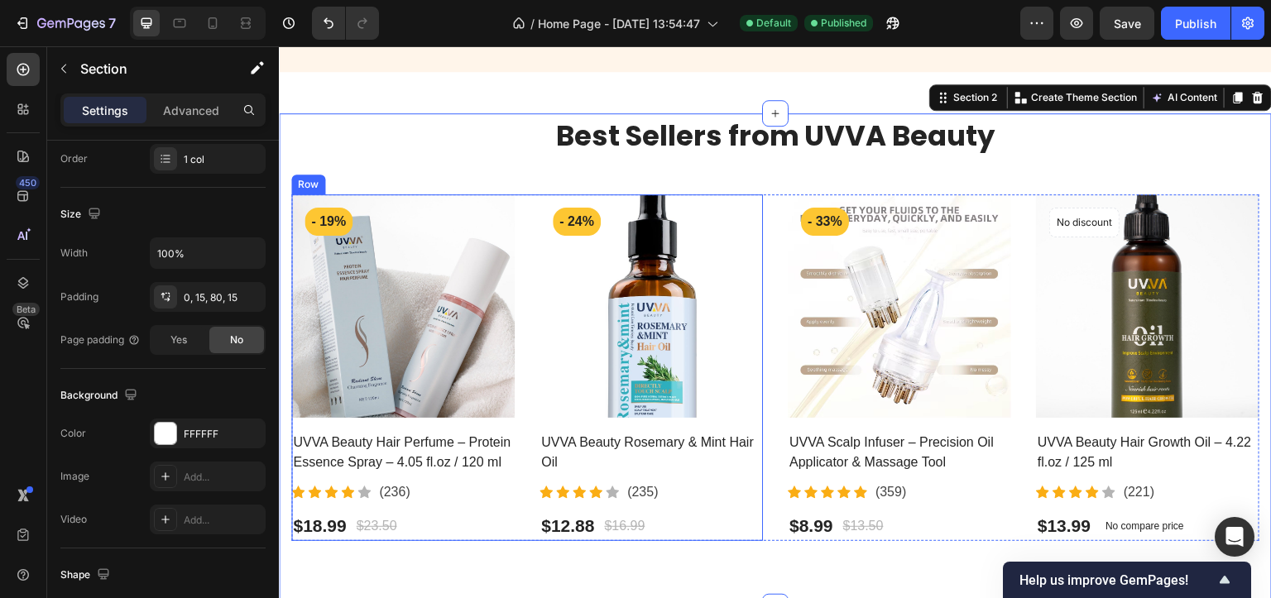
scroll to position [496, 0]
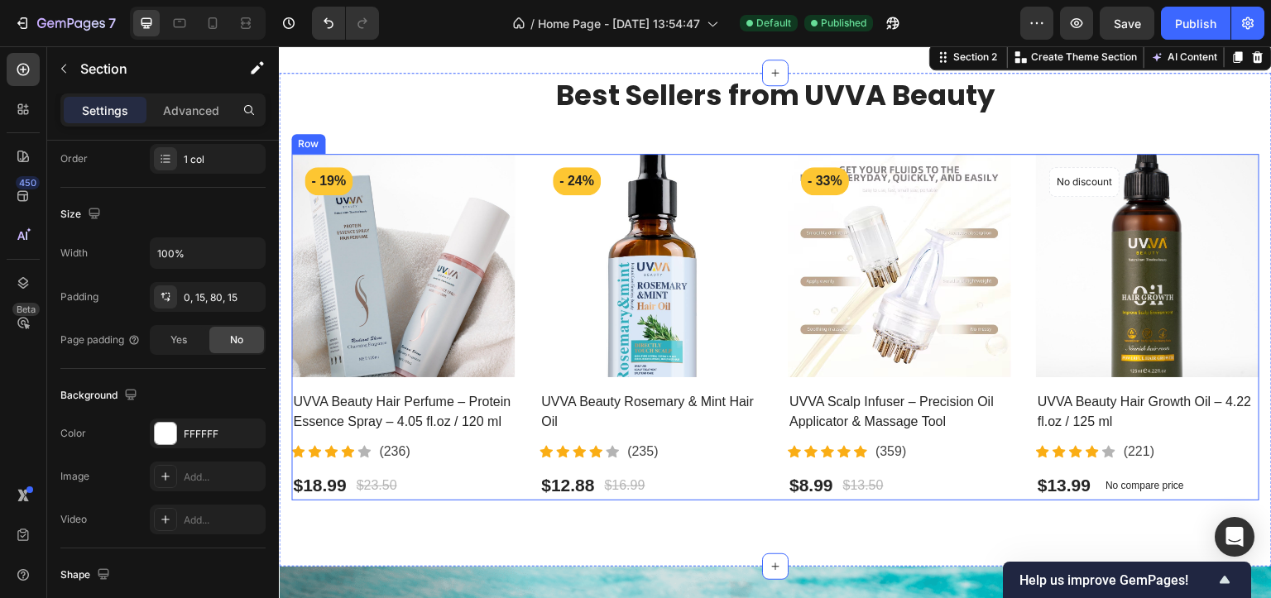
click at [763, 461] on div "Product Images - 19% Product Badge Row UVVA Beauty Hair Perfume – Protein Essen…" at bounding box center [775, 327] width 968 height 347
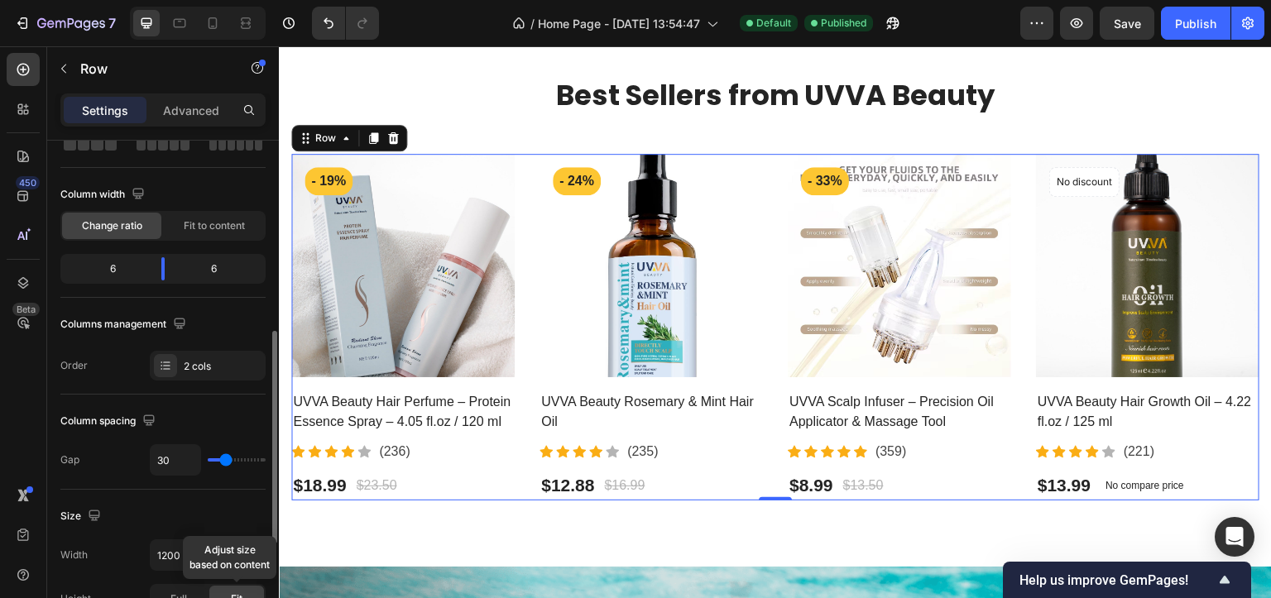
scroll to position [206, 0]
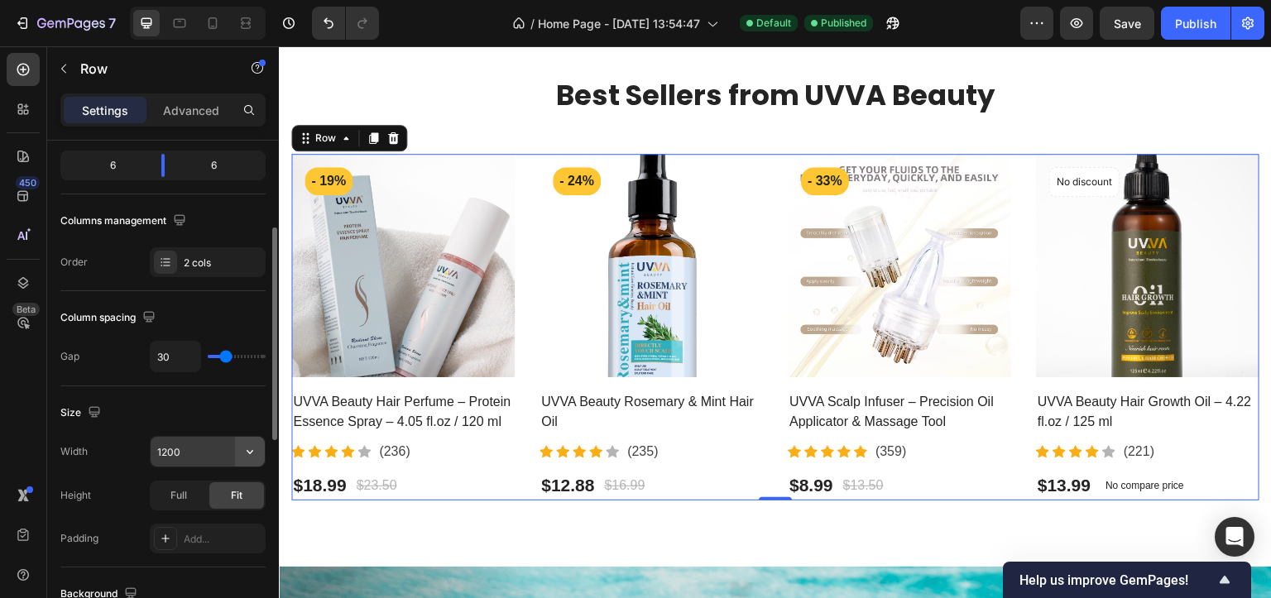
click at [258, 456] on button "button" at bounding box center [250, 452] width 30 height 30
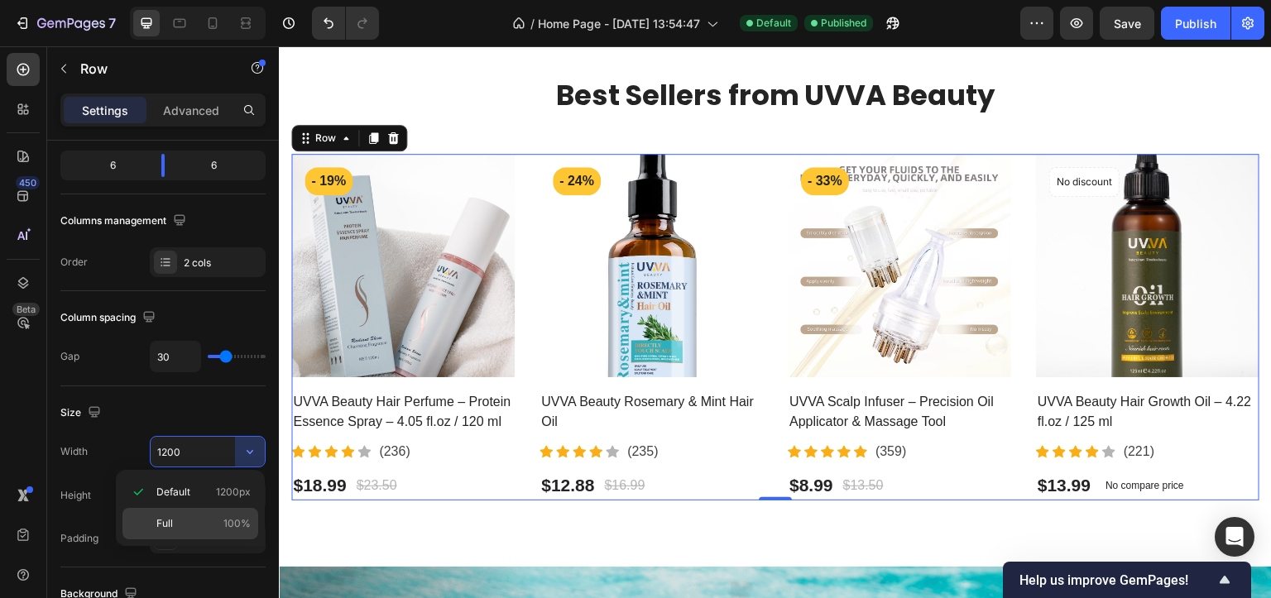
click at [228, 514] on div "Full 100%" at bounding box center [190, 523] width 136 height 31
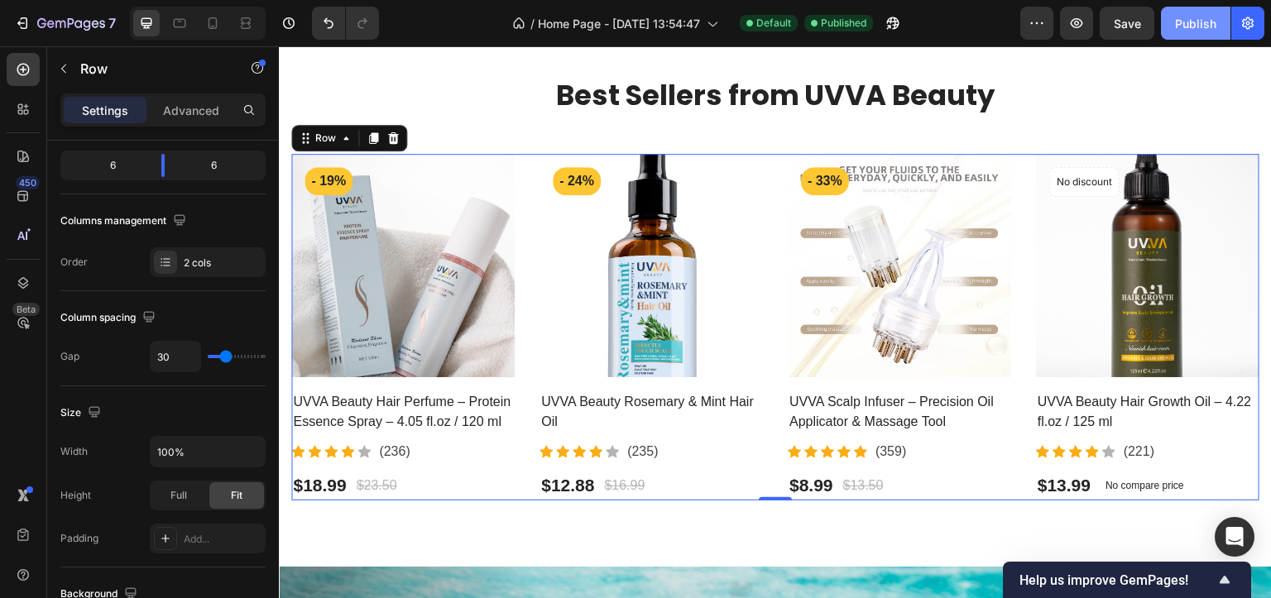
click at [1205, 16] on div "Publish" at bounding box center [1195, 23] width 41 height 17
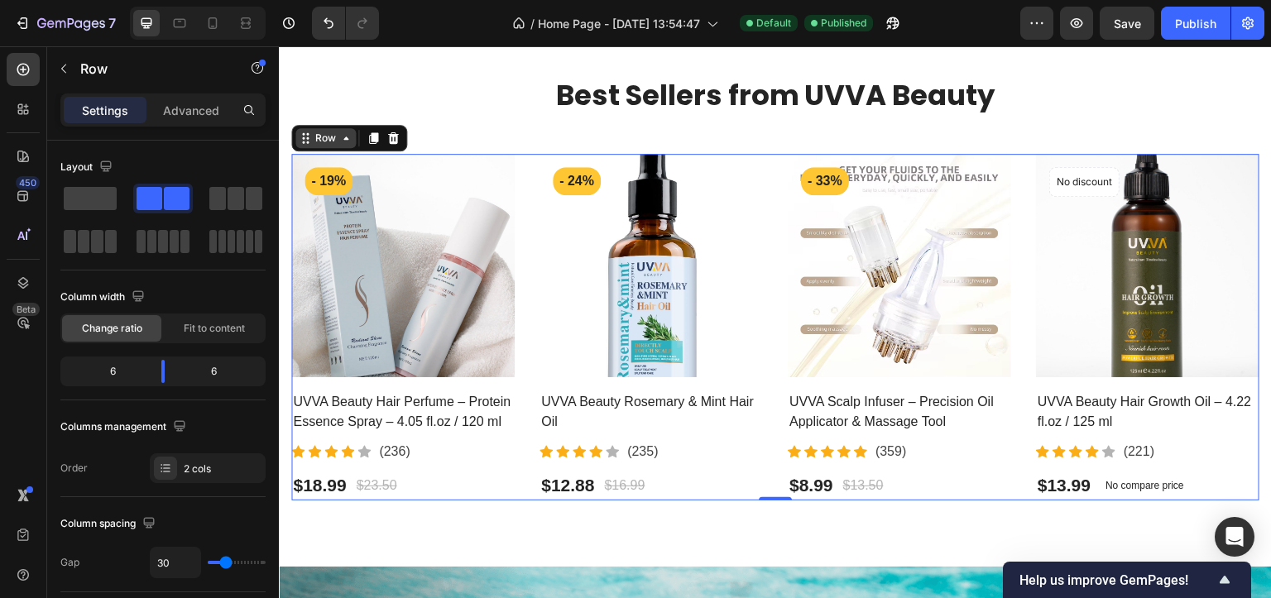
click at [325, 143] on div "Row" at bounding box center [325, 138] width 27 height 15
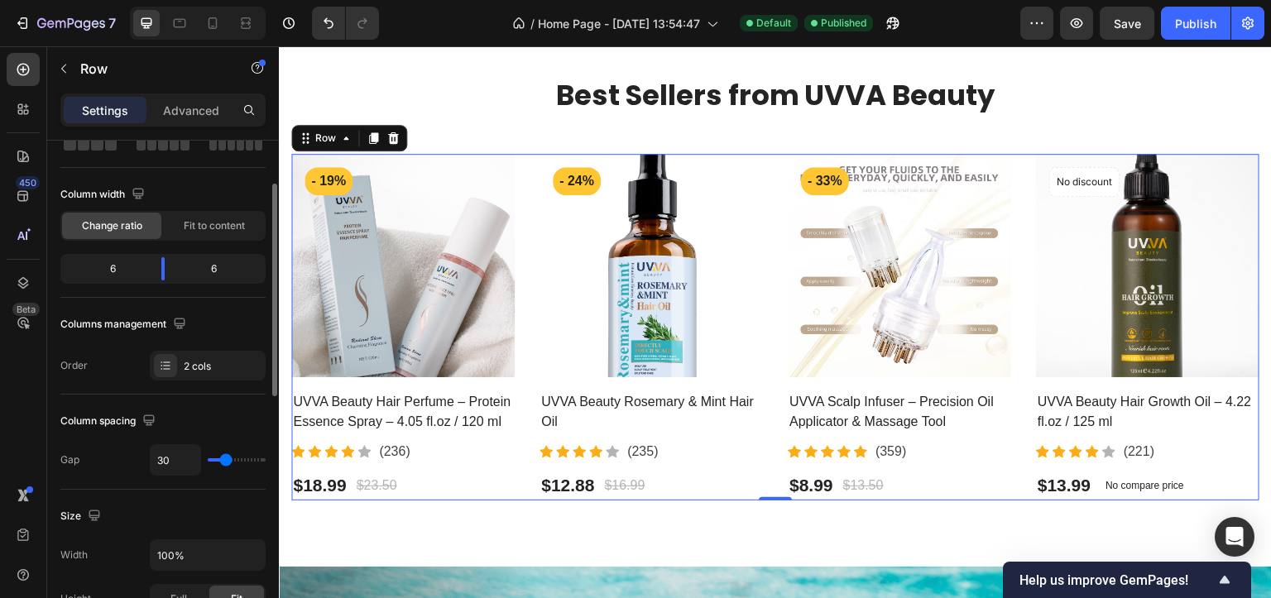
scroll to position [206, 0]
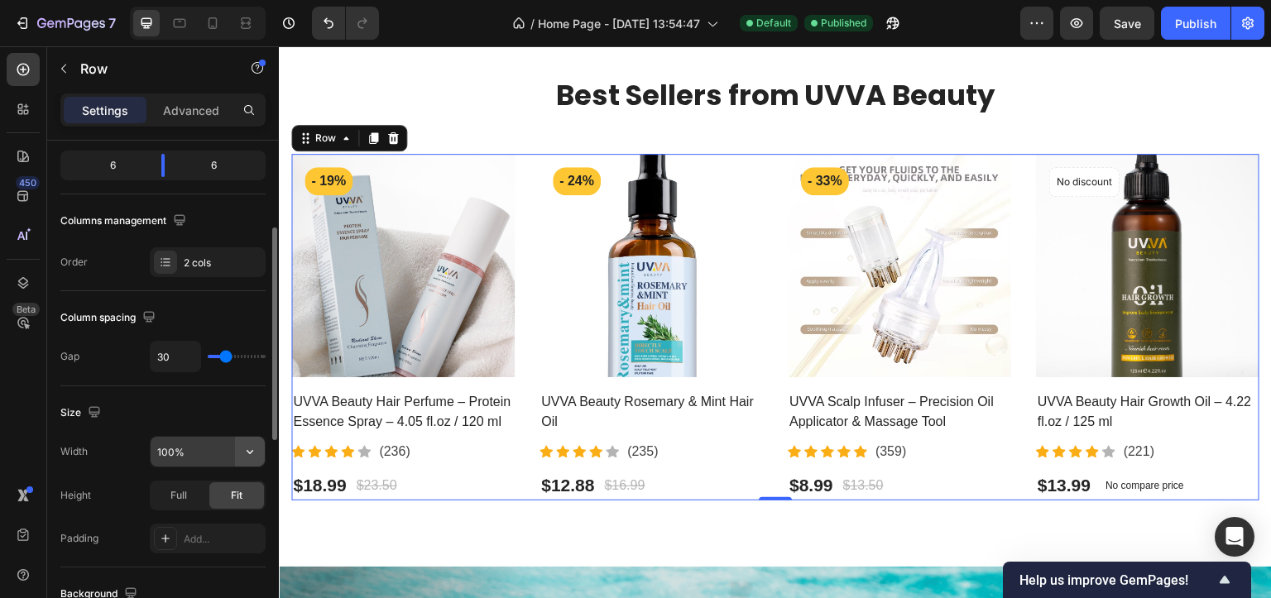
click at [236, 453] on button "button" at bounding box center [250, 452] width 30 height 30
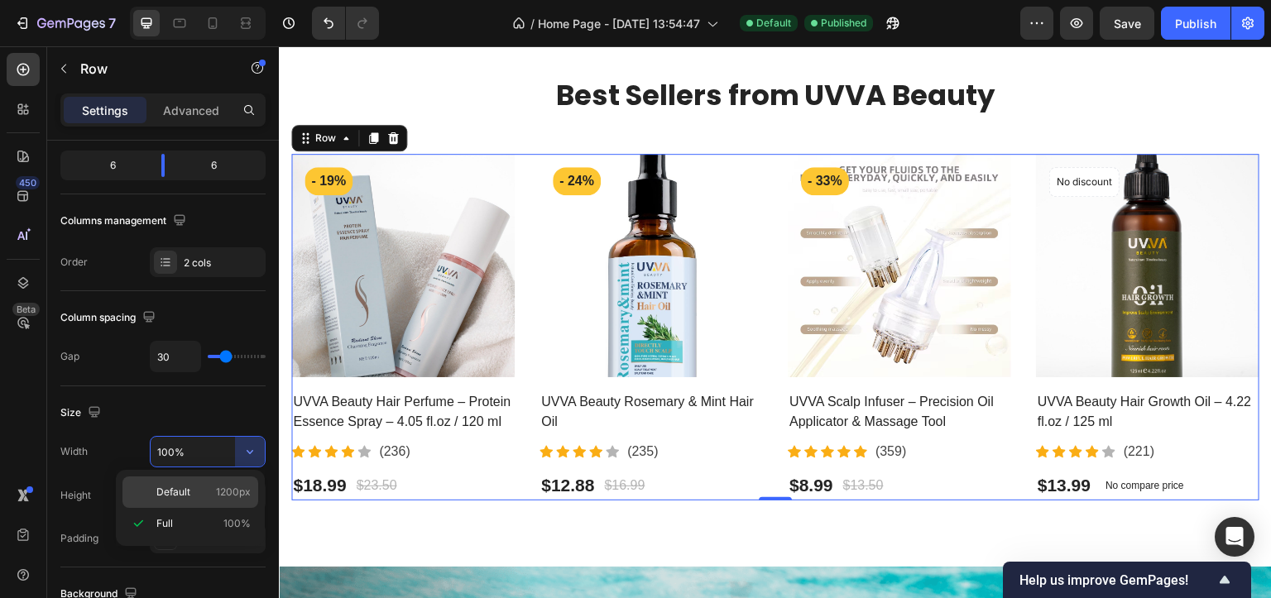
click at [227, 491] on span "1200px" at bounding box center [233, 492] width 35 height 15
type input "1200"
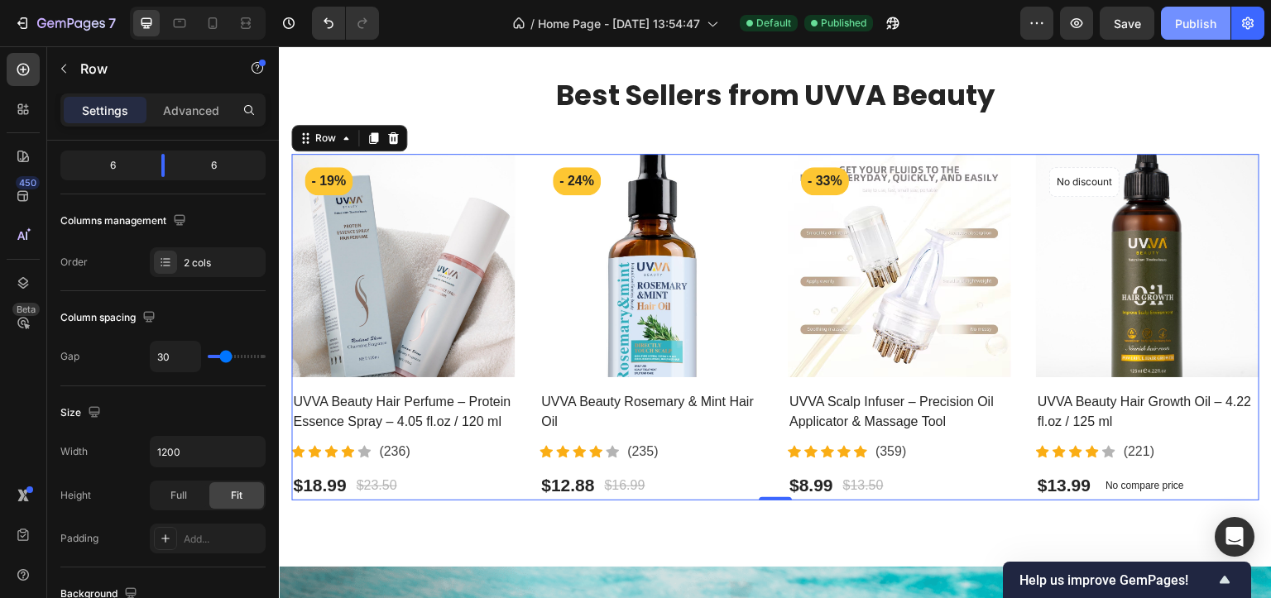
click at [1184, 26] on div "Publish" at bounding box center [1195, 23] width 41 height 17
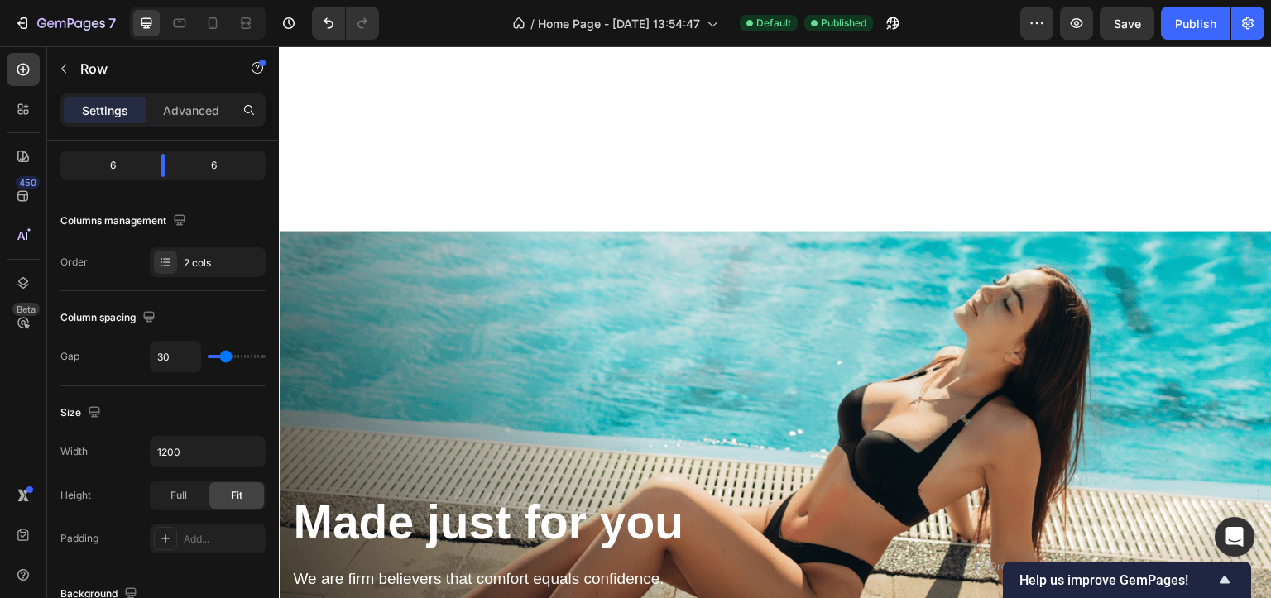
scroll to position [1076, 0]
